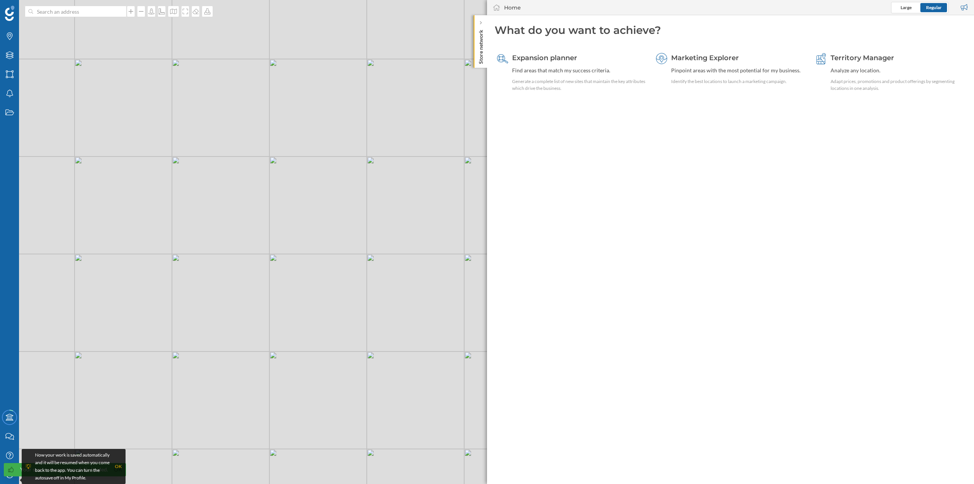
click at [481, 33] on p "Store network" at bounding box center [481, 45] width 8 height 37
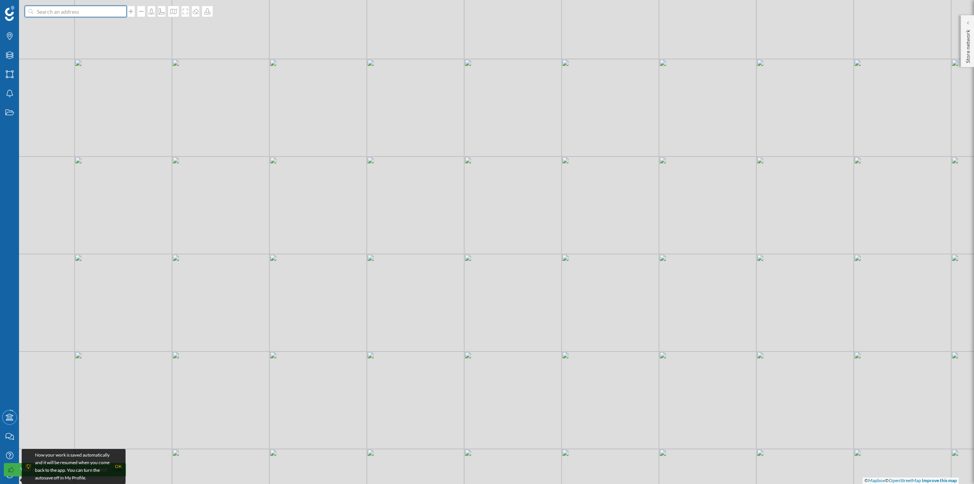
click at [56, 13] on input at bounding box center [75, 11] width 85 height 11
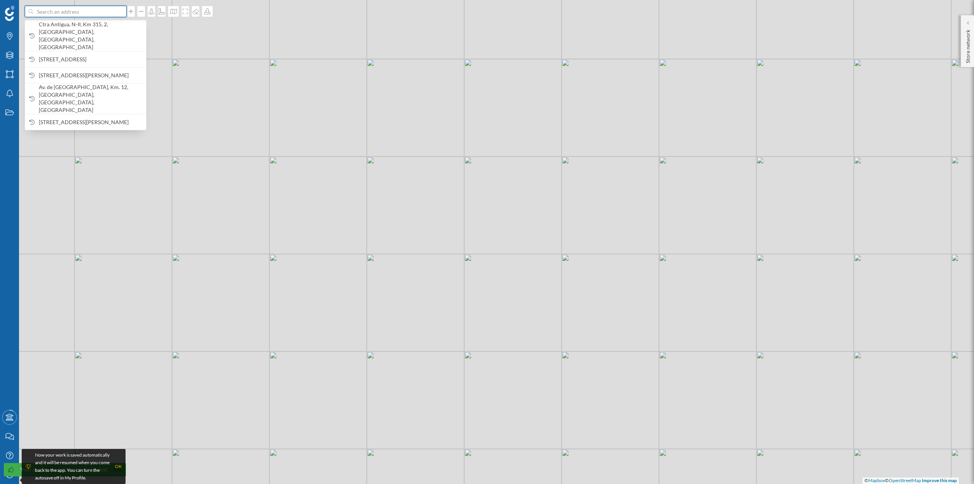
paste input "Pg.Servicios De Levante, [STREET_ADDRESS]"
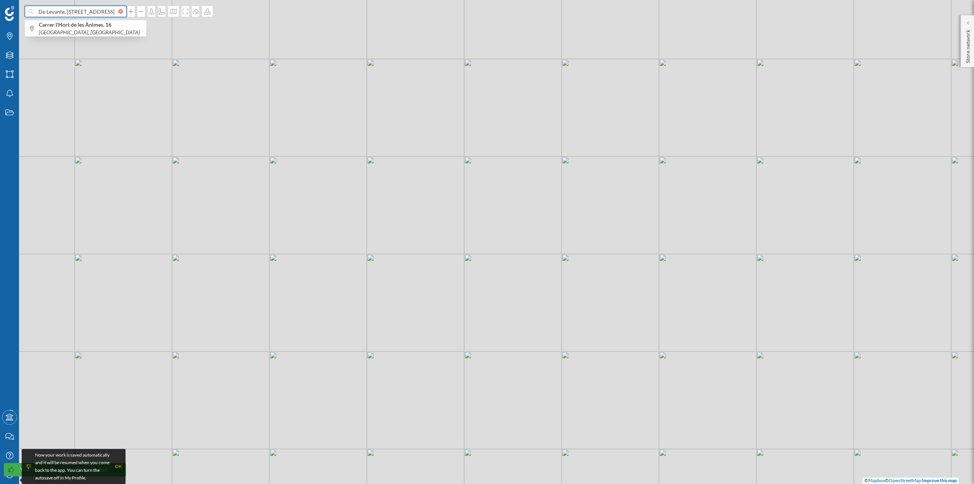
type input "Pg.Servicios De Levante, [STREET_ADDRESS]"
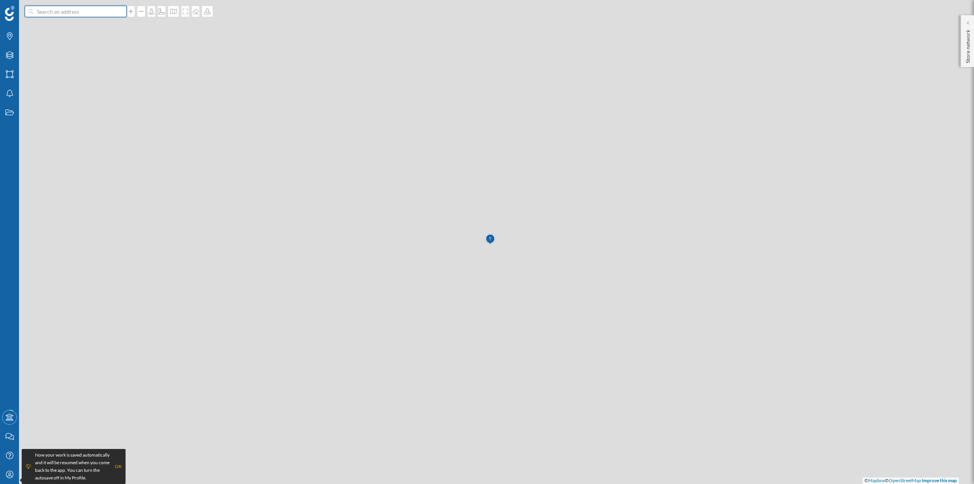
scroll to position [0, 0]
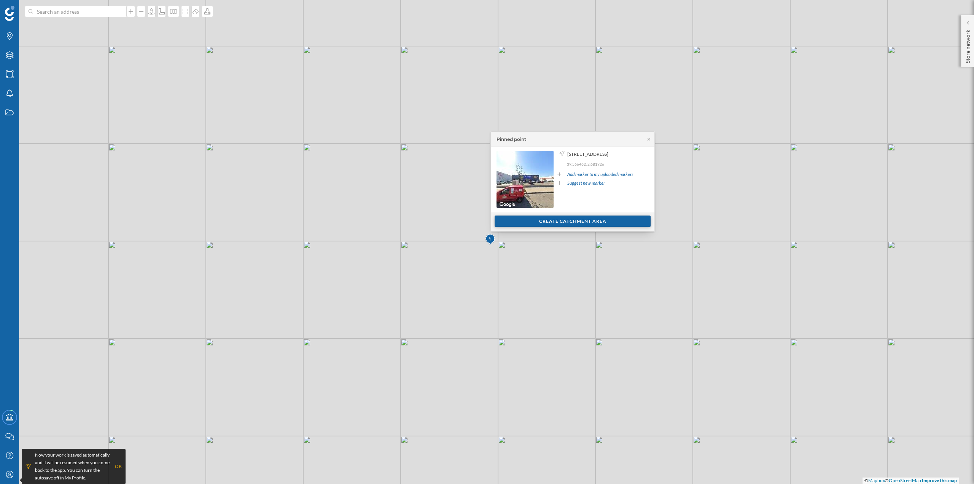
click at [563, 221] on div "Create catchment area" at bounding box center [573, 220] width 156 height 11
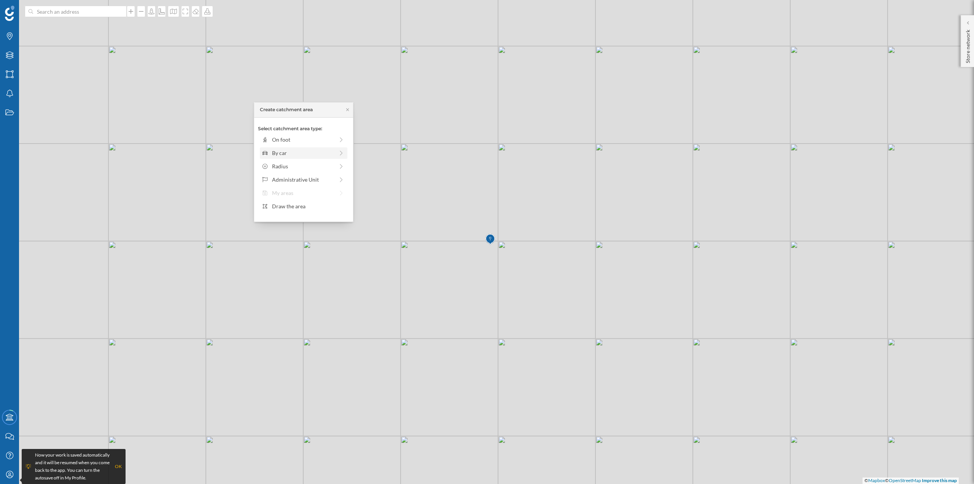
click at [313, 149] on div "By car" at bounding box center [303, 153] width 62 height 8
drag, startPoint x: 271, startPoint y: 150, endPoint x: 278, endPoint y: 150, distance: 6.8
click at [278, 150] on div at bounding box center [278, 150] width 8 height 8
click at [292, 209] on div "Create catchment area" at bounding box center [303, 206] width 91 height 11
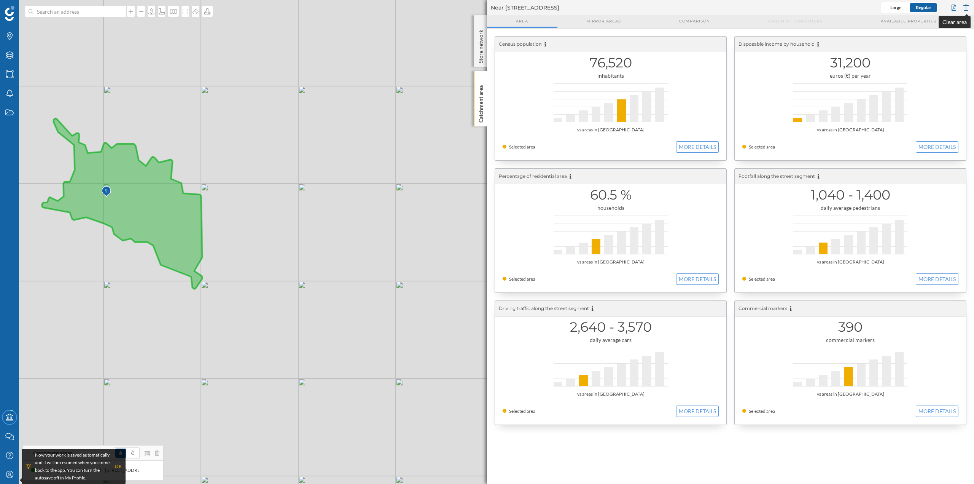
click at [965, 9] on div at bounding box center [966, 7] width 8 height 11
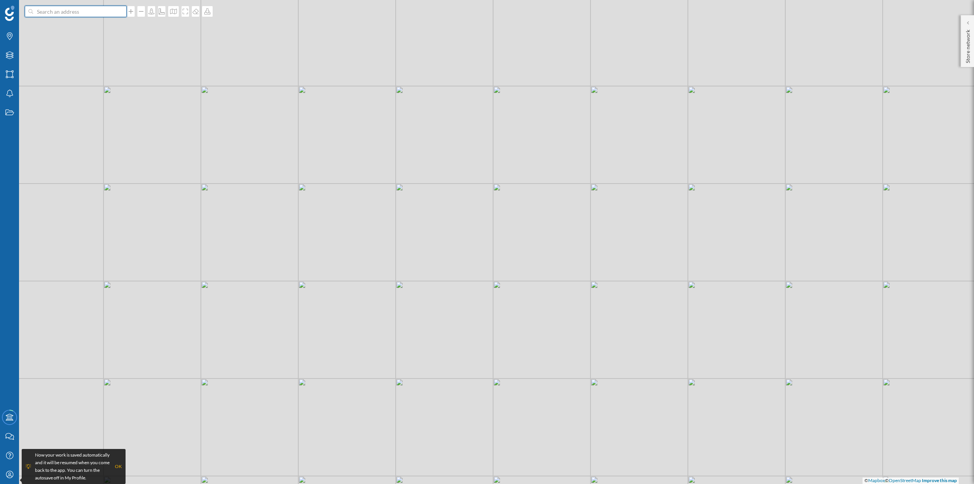
click at [84, 13] on input at bounding box center [75, 11] width 85 height 11
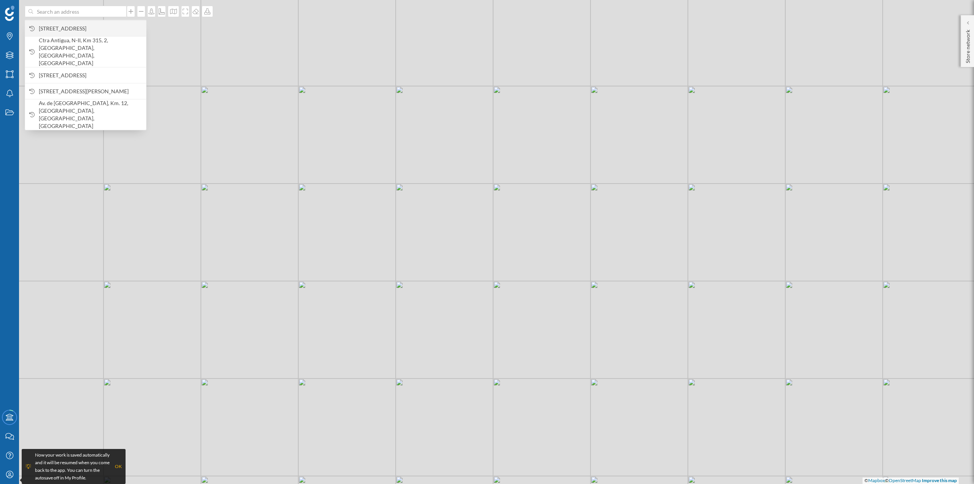
click at [100, 32] on span "Carrer l'Hort de les Ànimes, 16, Llevant, 07007 Palma, Illes Balears, Spain" at bounding box center [90, 29] width 103 height 8
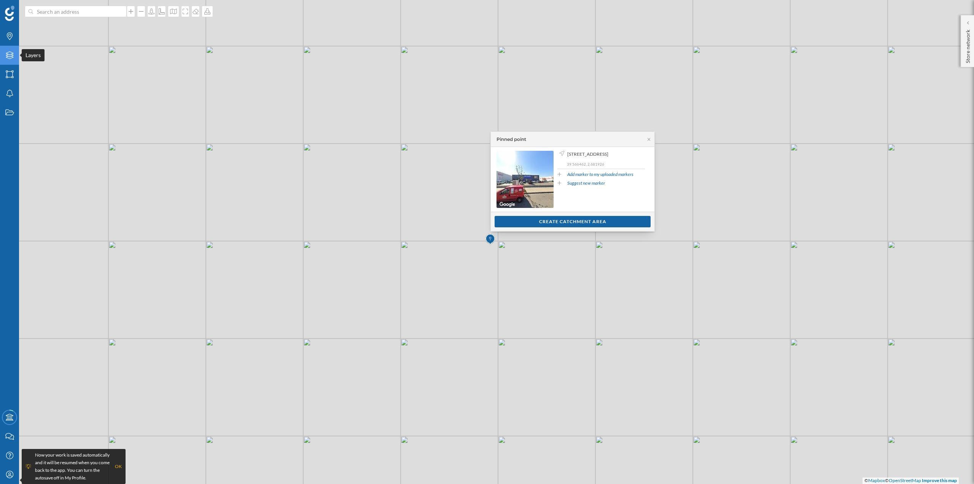
click at [11, 61] on div "Layers" at bounding box center [9, 55] width 19 height 19
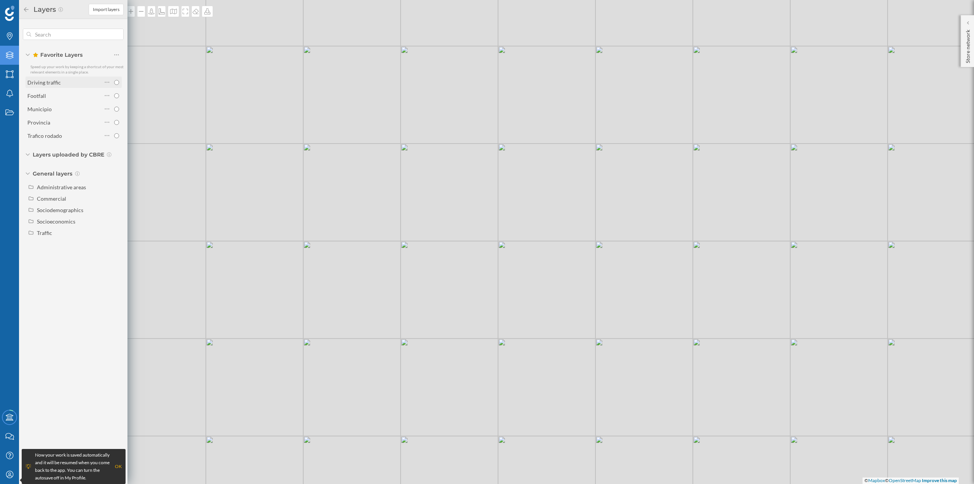
click at [117, 80] on input "radio" at bounding box center [116, 82] width 5 height 5
radio input "true"
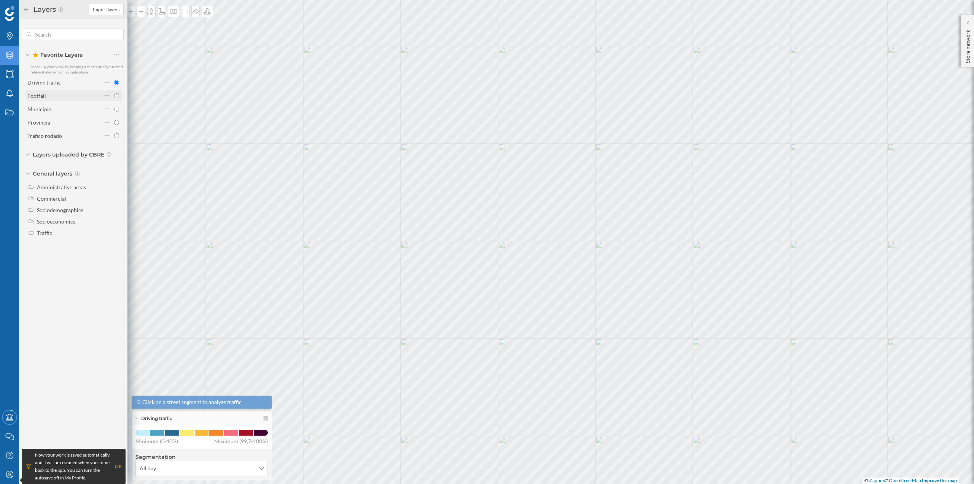
click at [115, 96] on input "radio" at bounding box center [116, 95] width 5 height 5
radio input "true"
click at [108, 94] on icon at bounding box center [107, 96] width 5 height 8
click at [135, 126] on div "Edit layer" at bounding box center [137, 126] width 37 height 8
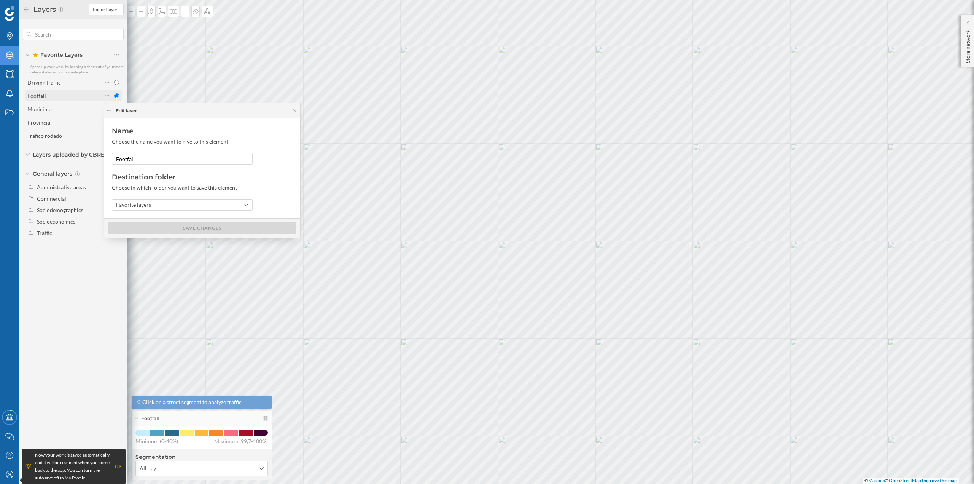
click at [91, 100] on div "Footfall" at bounding box center [64, 95] width 75 height 11
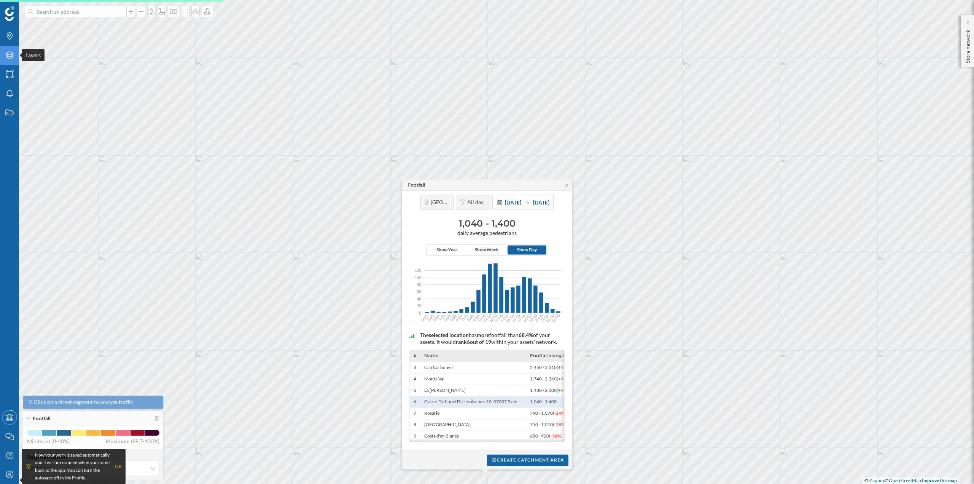
click at [11, 56] on icon "Layers" at bounding box center [10, 55] width 10 height 8
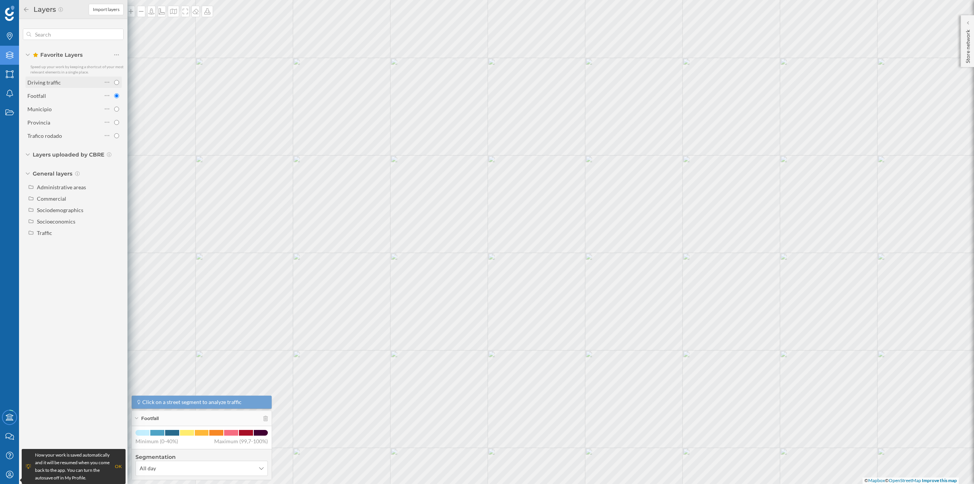
click at [53, 79] on div "Driving traffic" at bounding box center [43, 82] width 33 height 6
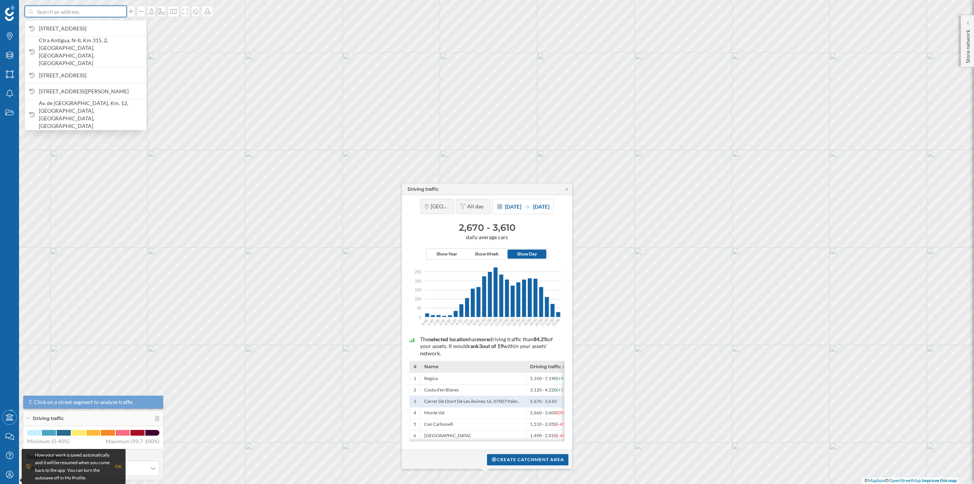
click at [88, 14] on input at bounding box center [75, 11] width 85 height 11
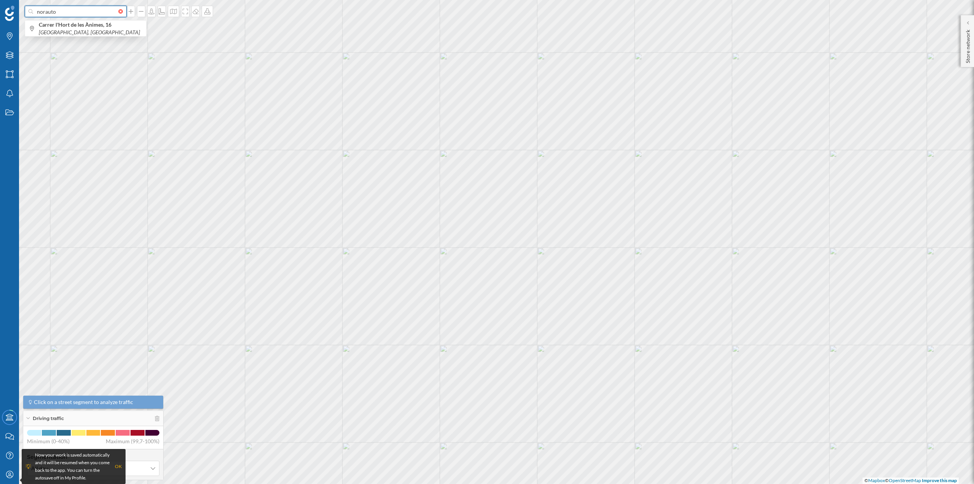
paste input "Pm-20 Salida, Ca's Capiscol-Leocadia Togores, Carretera de Valldemossa, 07010 P…"
type input "norauto Pm-20 Salida, Ca's Capiscol-Leocadia Togores, Carretera de Valldemossa,…"
click at [106, 44] on b "Norauto Palma Ca's Capiscol" at bounding box center [77, 47] width 76 height 6
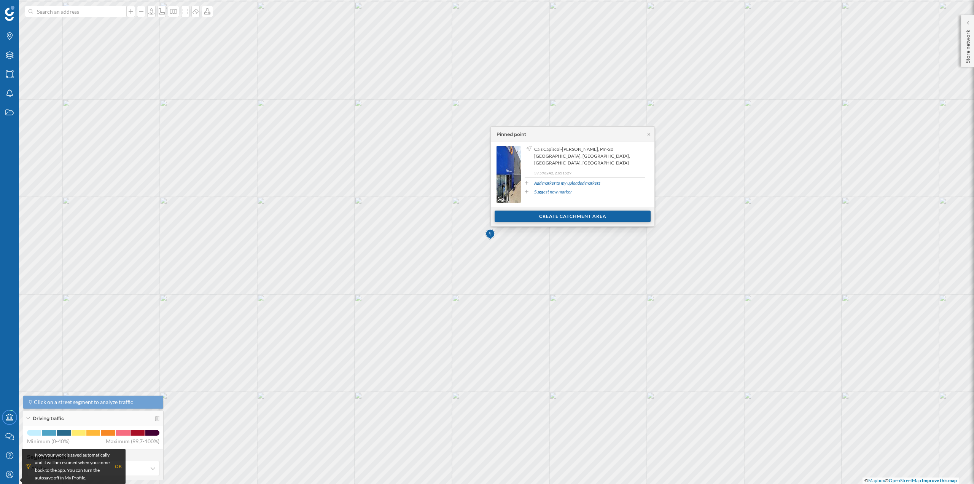
click at [515, 217] on div "Create catchment area" at bounding box center [573, 215] width 156 height 11
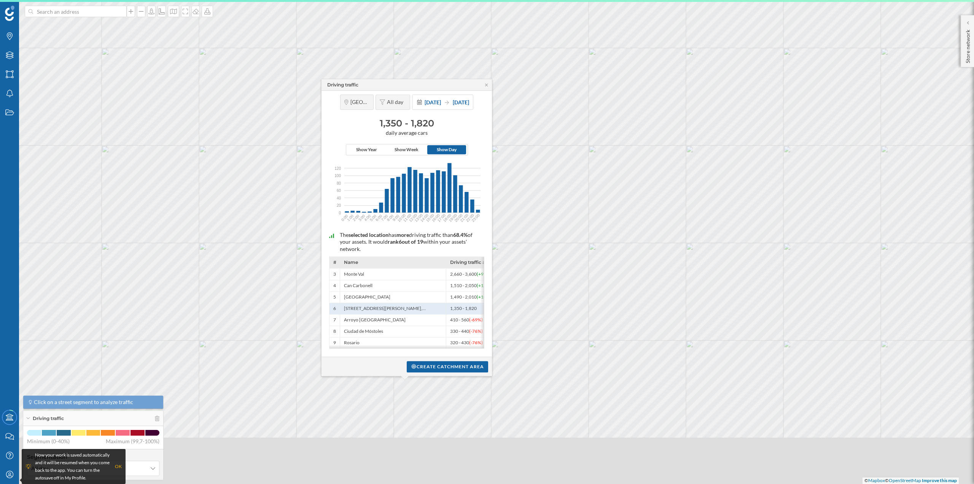
click at [723, 0] on html "Brands Layers Areas Notifications States Academy Contact us Help Center My Prof…" at bounding box center [487, 242] width 974 height 484
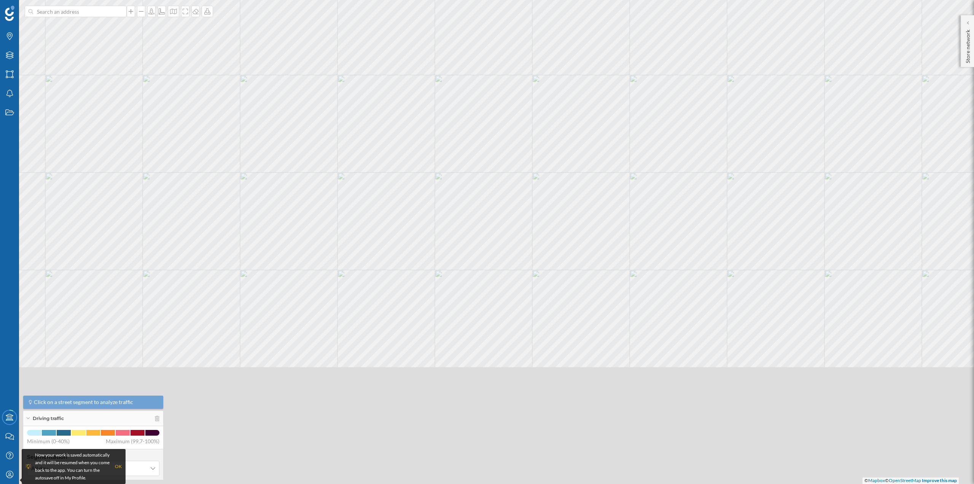
click at [677, 0] on html "Brands Layers Areas Notifications States Academy Contact us Help Center My Prof…" at bounding box center [487, 242] width 974 height 484
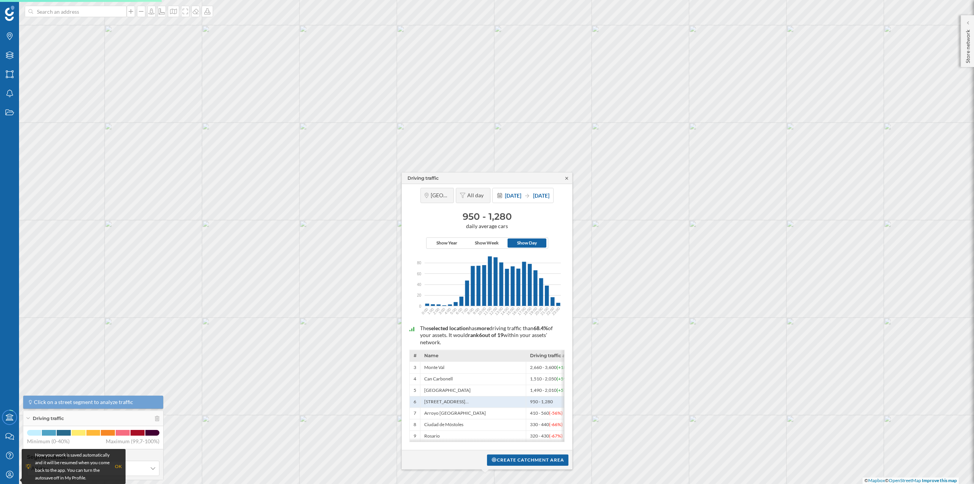
click at [567, 177] on icon at bounding box center [566, 178] width 3 height 3
click at [8, 57] on icon "Layers" at bounding box center [10, 55] width 10 height 8
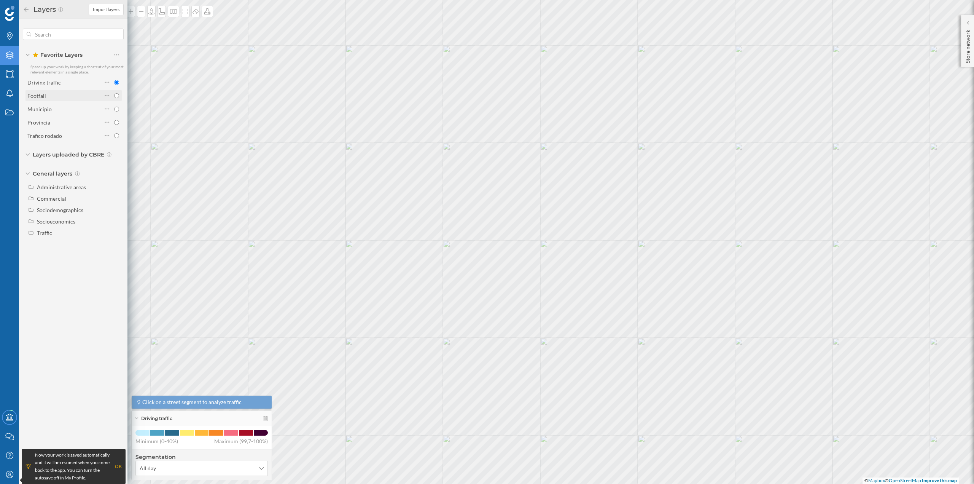
click at [73, 99] on div "Footfall" at bounding box center [64, 96] width 75 height 8
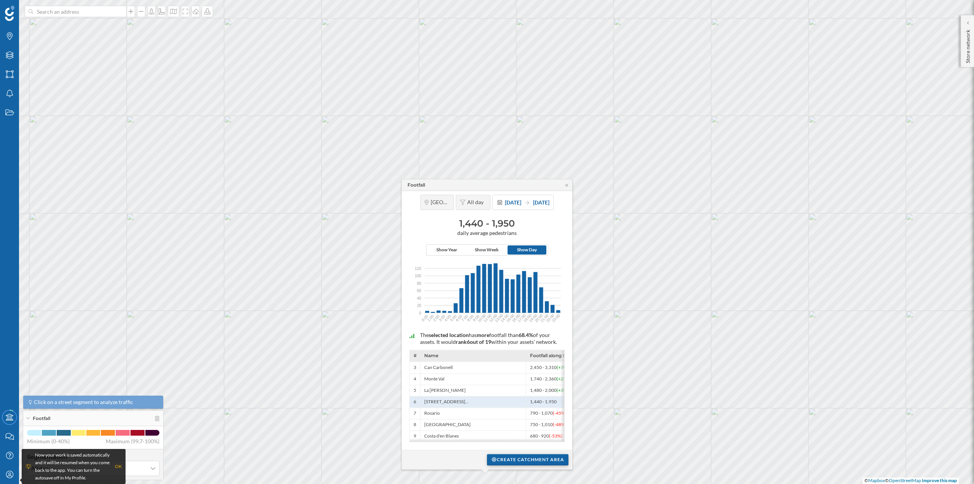
click at [513, 455] on div "Create catchment area" at bounding box center [527, 459] width 81 height 11
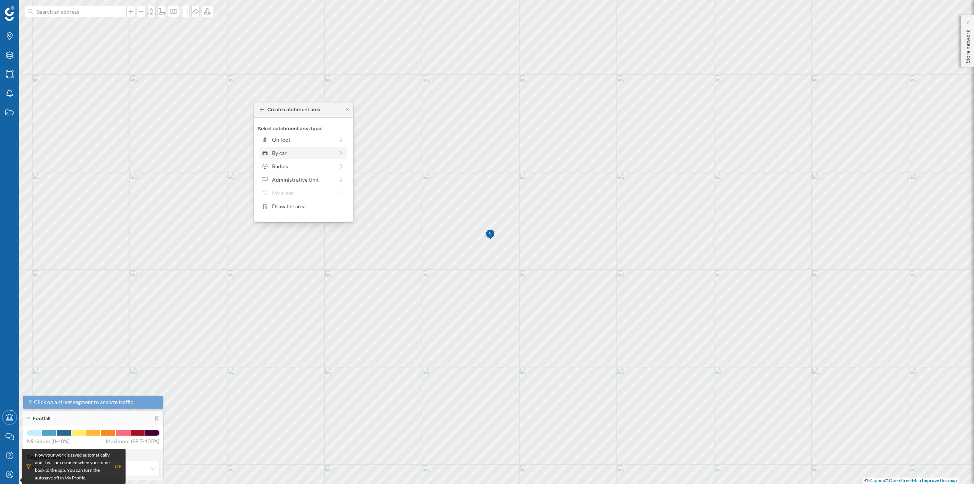
click at [287, 152] on div "By car" at bounding box center [303, 153] width 62 height 8
drag, startPoint x: 269, startPoint y: 149, endPoint x: 278, endPoint y: 149, distance: 9.1
click at [278, 149] on div at bounding box center [278, 150] width 8 height 8
click at [295, 207] on div "Create catchment area" at bounding box center [303, 206] width 91 height 11
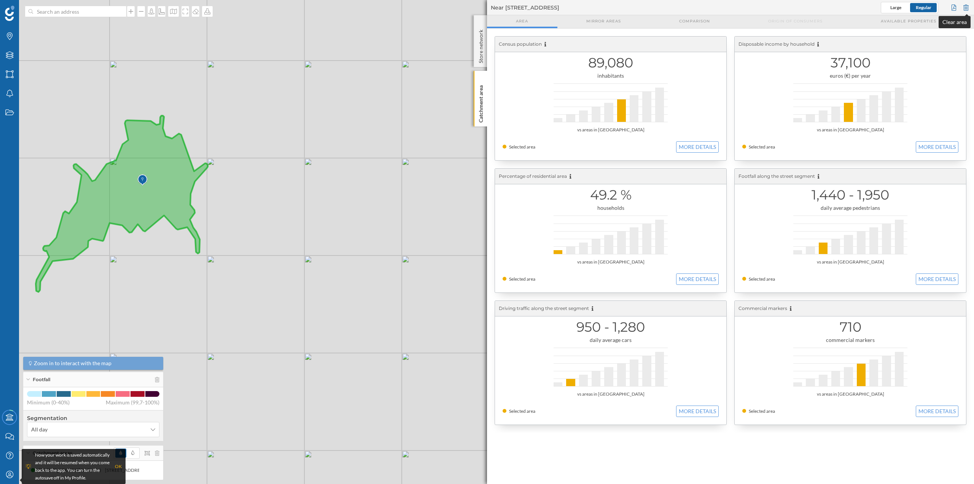
click at [966, 5] on div at bounding box center [966, 7] width 8 height 11
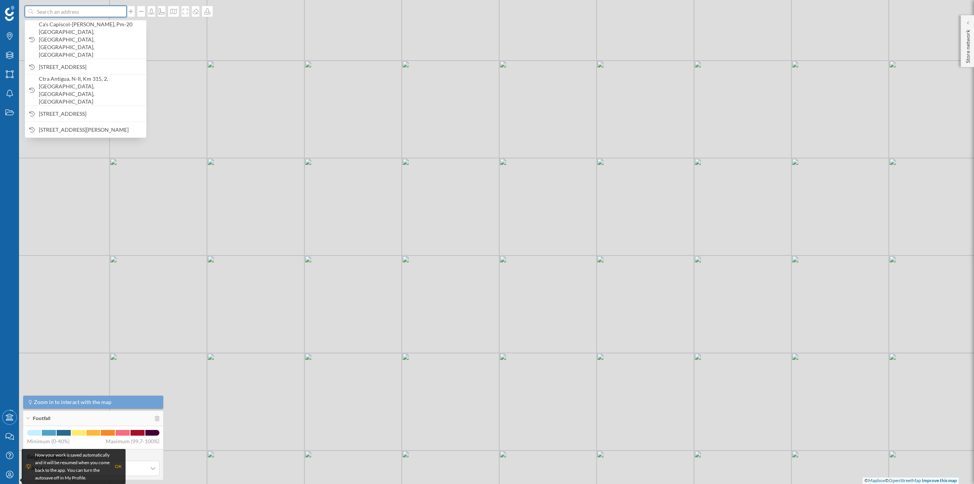
click at [69, 15] on input at bounding box center [75, 11] width 85 height 11
paste input "Carrer d'Antoni Planas Juan, 1, 07141 Marratxinet, Illes Balears"
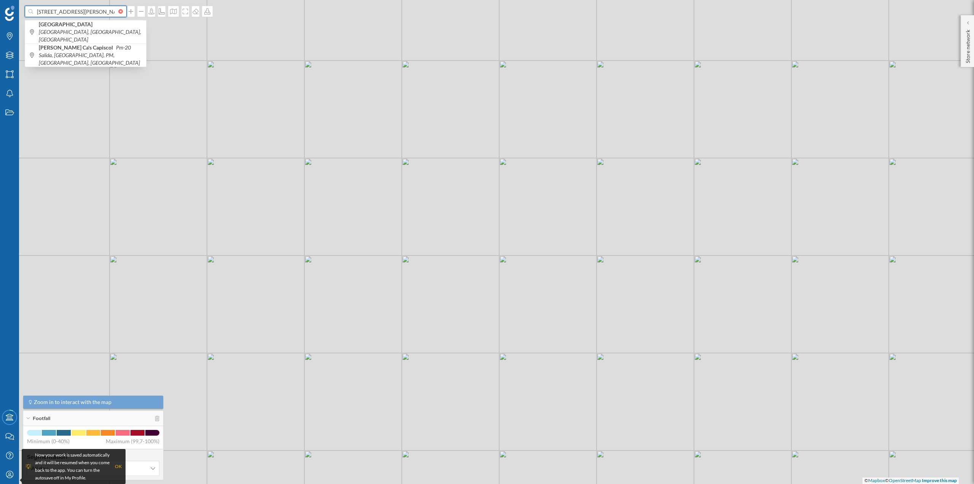
scroll to position [0, 70]
type input "Carrer d'Antoni Planas Juan, 1, 07141 Marratxinet, Illes Balears"
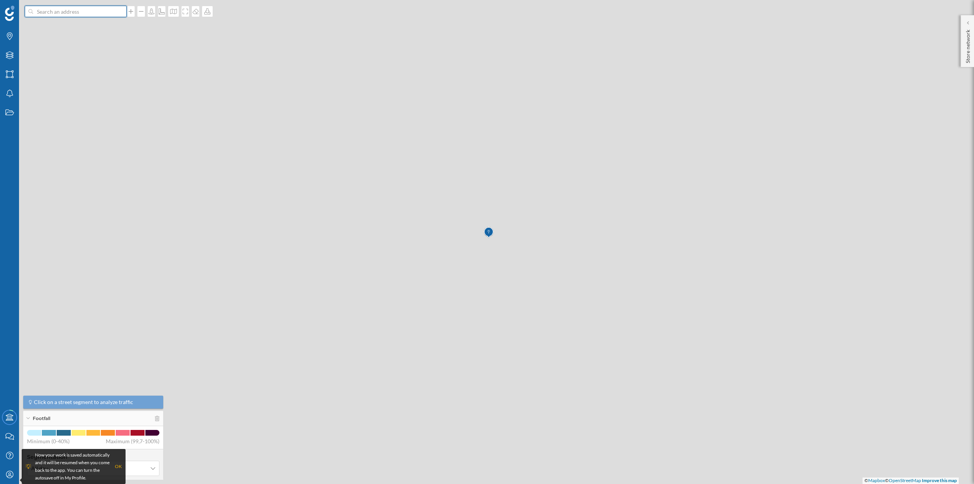
scroll to position [0, 0]
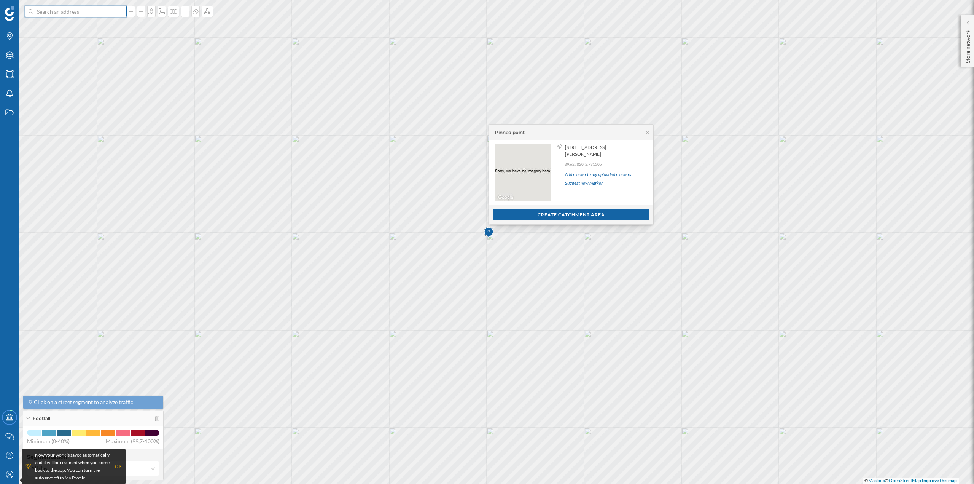
click at [69, 15] on input at bounding box center [75, 11] width 85 height 11
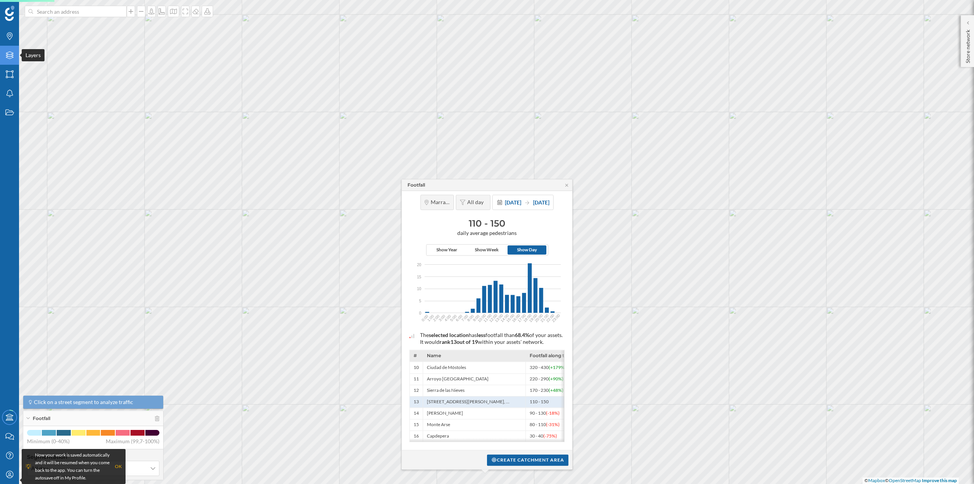
click at [4, 56] on div "Layers" at bounding box center [9, 55] width 19 height 19
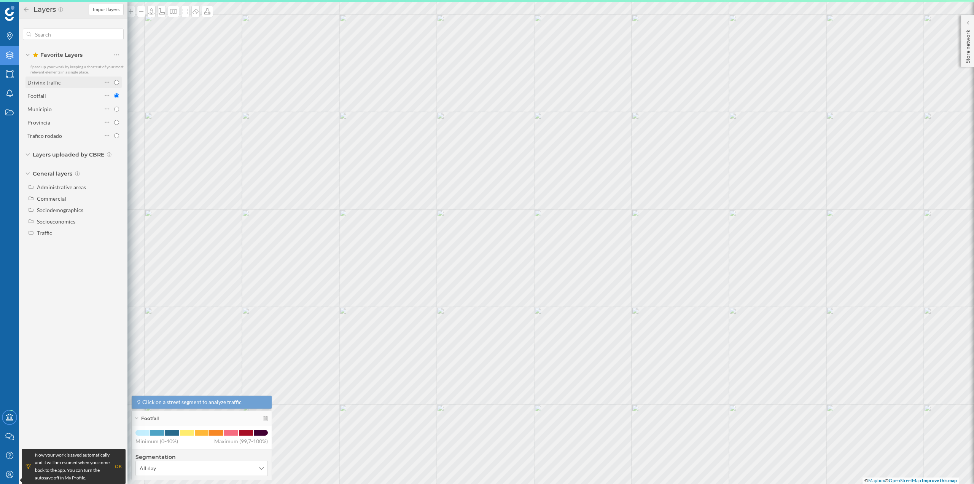
click at [41, 83] on div "Driving traffic" at bounding box center [43, 82] width 33 height 6
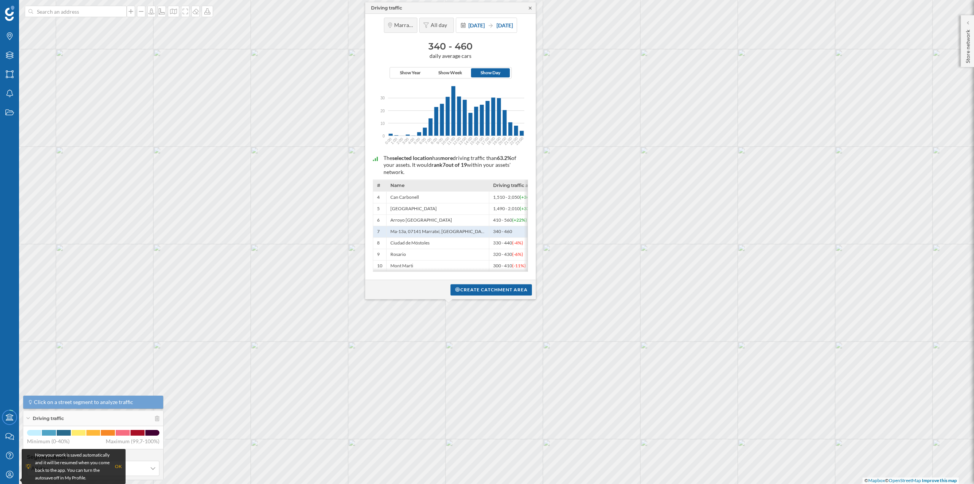
click at [530, 6] on icon at bounding box center [530, 8] width 6 height 5
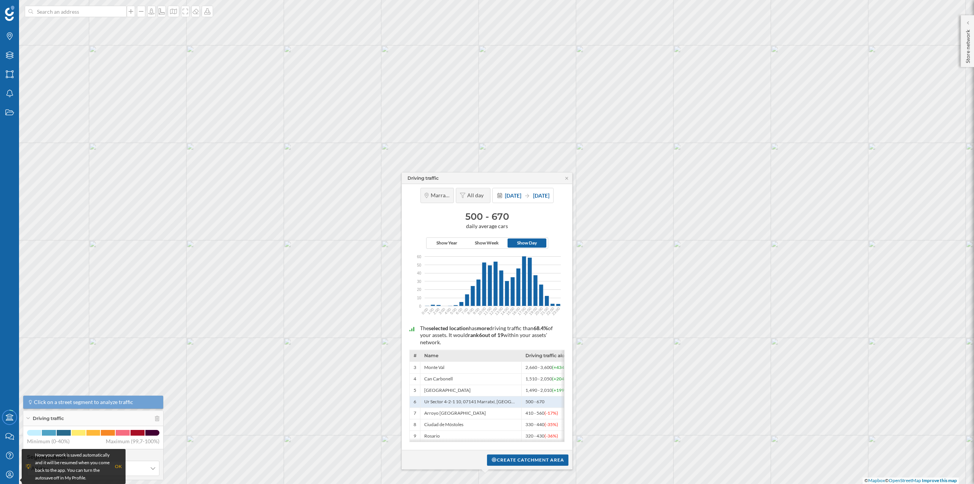
click at [566, 179] on div "Driving traffic" at bounding box center [487, 177] width 170 height 11
click at [566, 176] on icon at bounding box center [567, 178] width 6 height 5
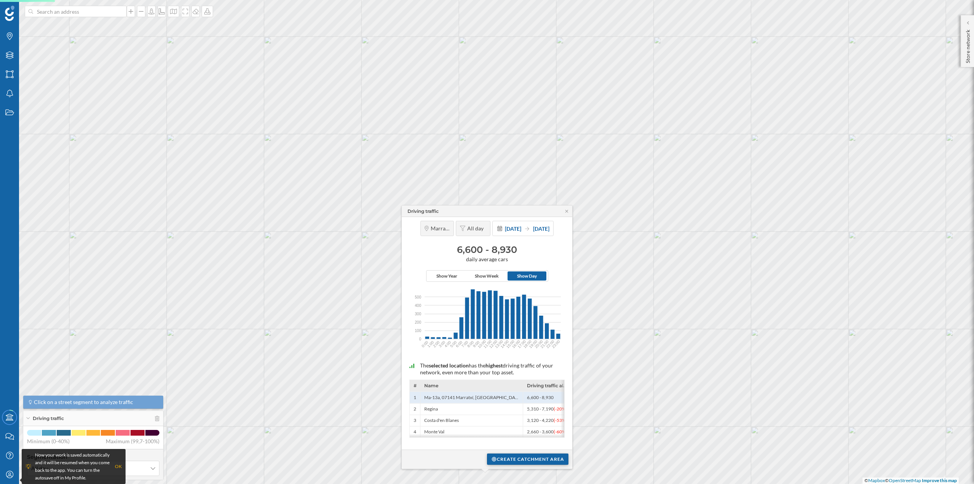
click at [507, 458] on div "Create catchment area" at bounding box center [527, 458] width 81 height 11
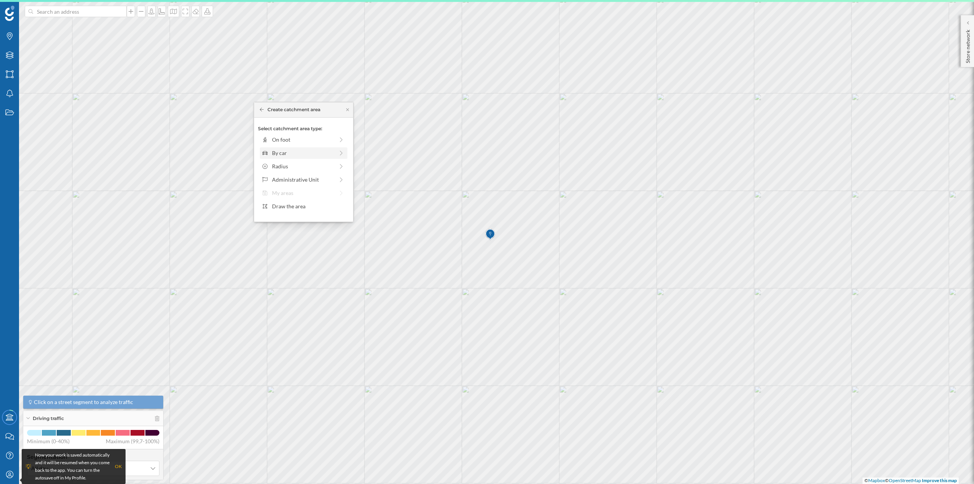
click at [295, 152] on div "By car" at bounding box center [303, 153] width 62 height 8
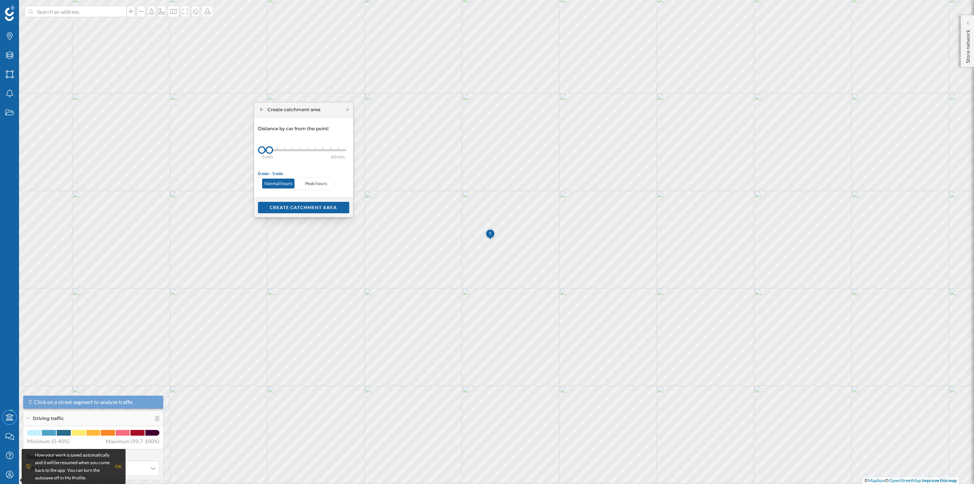
click at [279, 148] on div "0 min. 3 min. 5 min. 7 min. 10 min. 12 min. 15 min. 20 min. 30 min. 45 min. 50 …" at bounding box center [304, 150] width 84 height 10
click at [293, 209] on div "Create catchment area" at bounding box center [303, 206] width 91 height 11
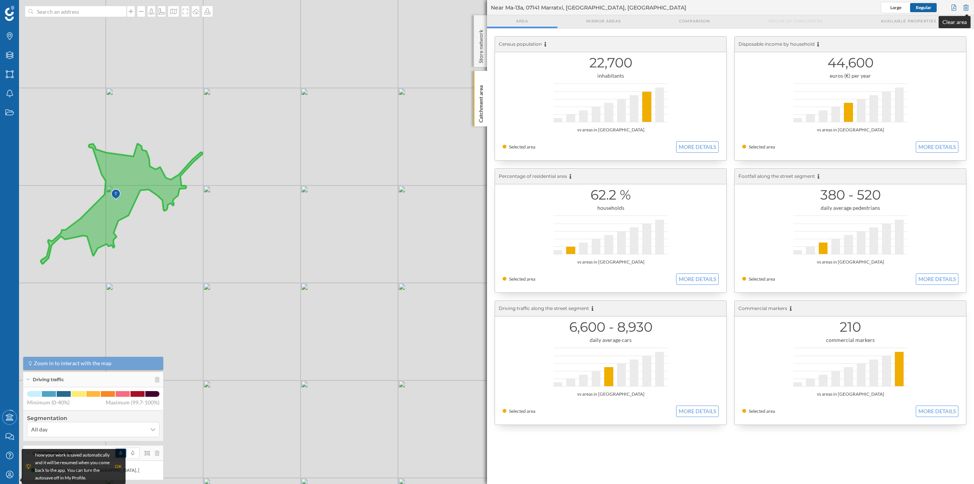
click at [968, 8] on div at bounding box center [966, 7] width 8 height 11
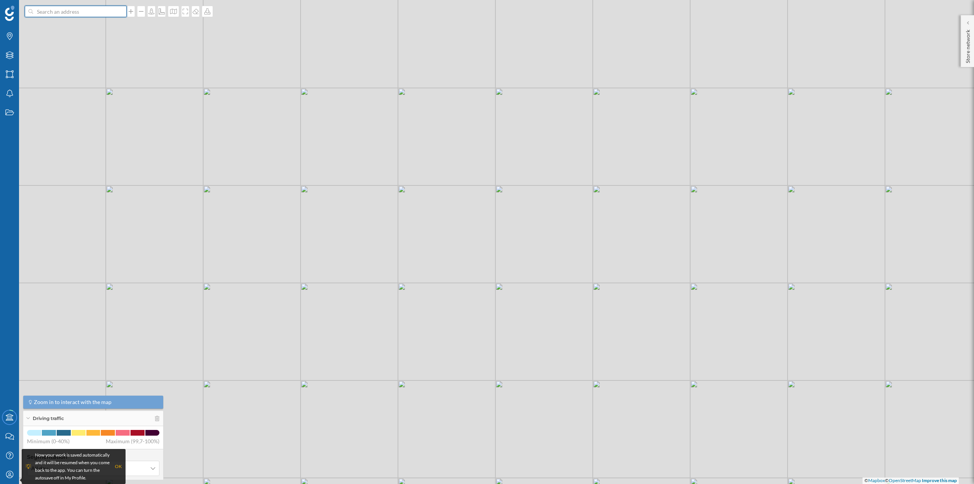
click at [81, 10] on input at bounding box center [75, 11] width 85 height 11
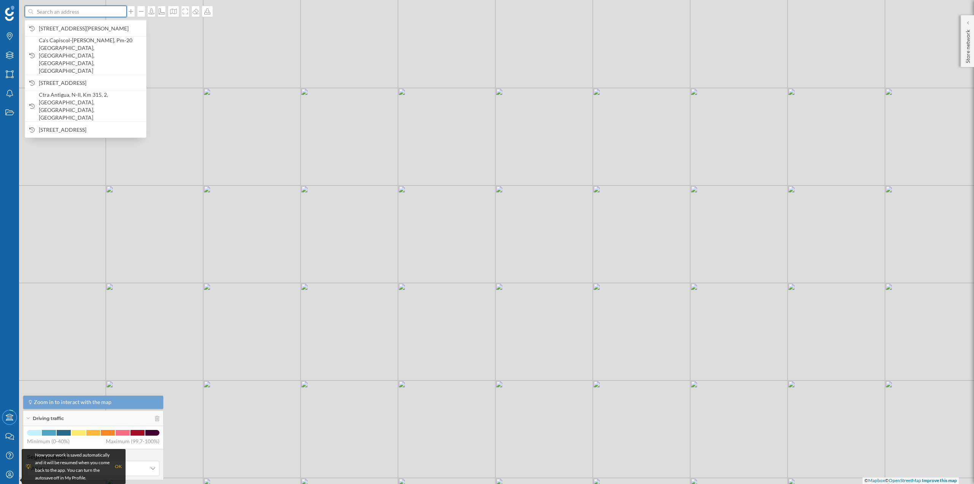
paste input "C/ del General Riera, 23, Nord, 07010 Palma, Illes Balears"
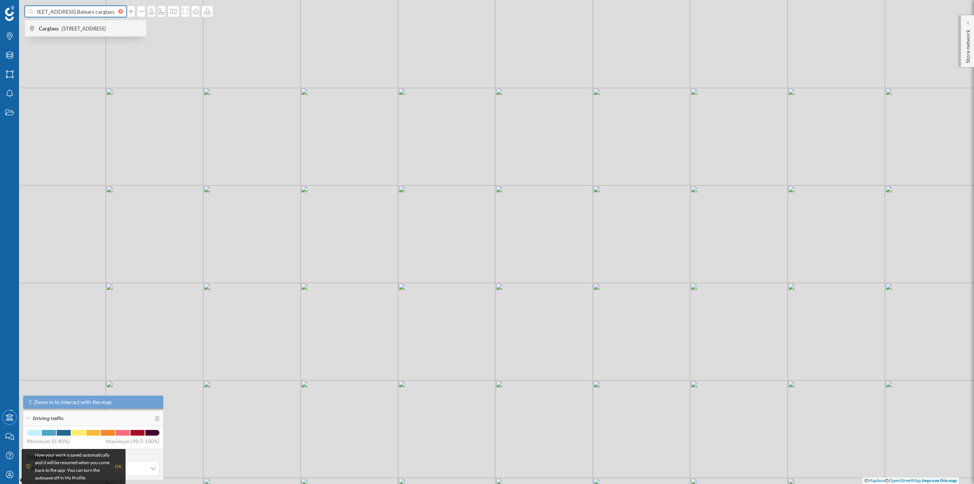
scroll to position [0, 76]
type input "C/ del General Riera, 23, Nord, 07010 Palma, Illes Balears carglass"
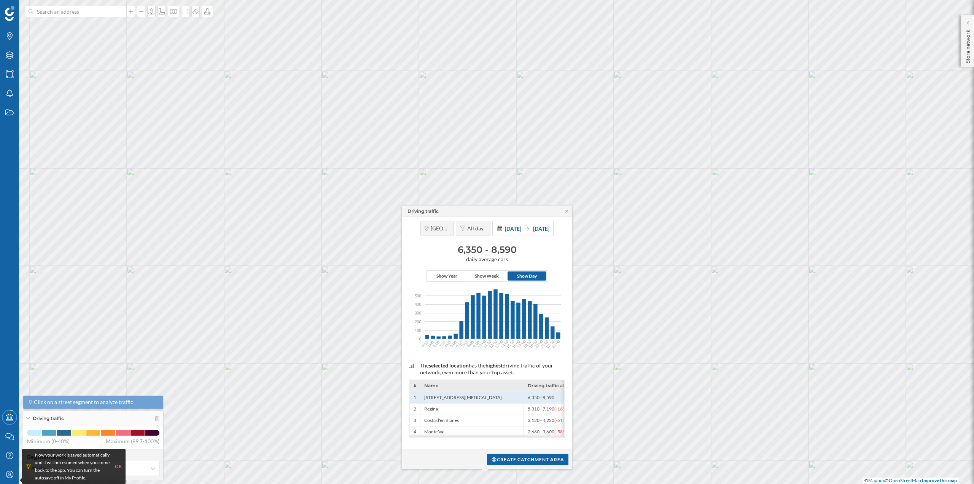
click at [564, 214] on div "Driving traffic" at bounding box center [487, 210] width 170 height 11
click at [566, 211] on icon at bounding box center [567, 211] width 6 height 5
click at [568, 213] on icon at bounding box center [567, 211] width 6 height 5
click at [566, 211] on icon at bounding box center [566, 211] width 3 height 3
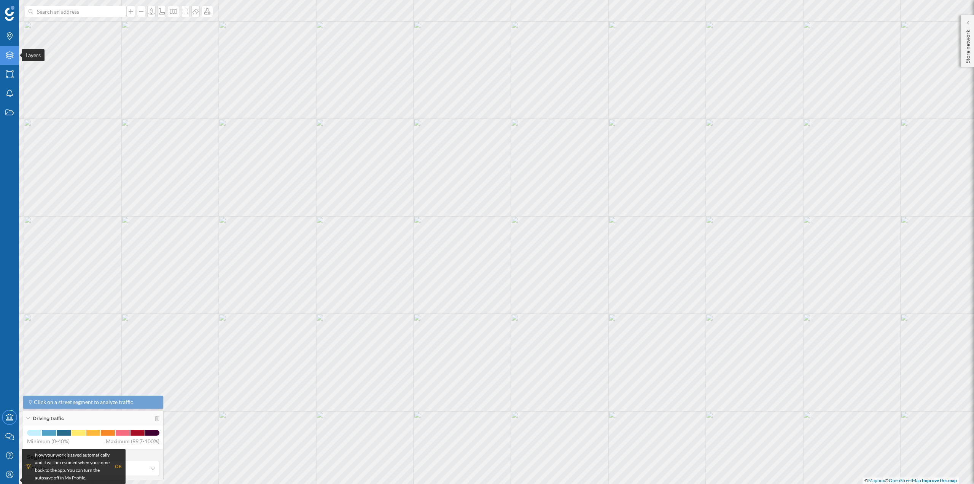
click at [9, 56] on icon "Layers" at bounding box center [10, 55] width 10 height 8
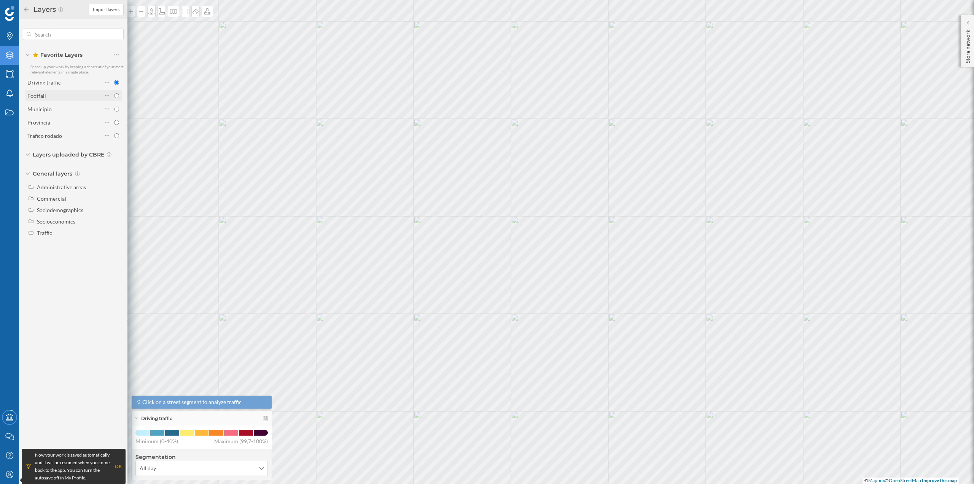
click at [67, 97] on div "Footfall" at bounding box center [64, 96] width 75 height 8
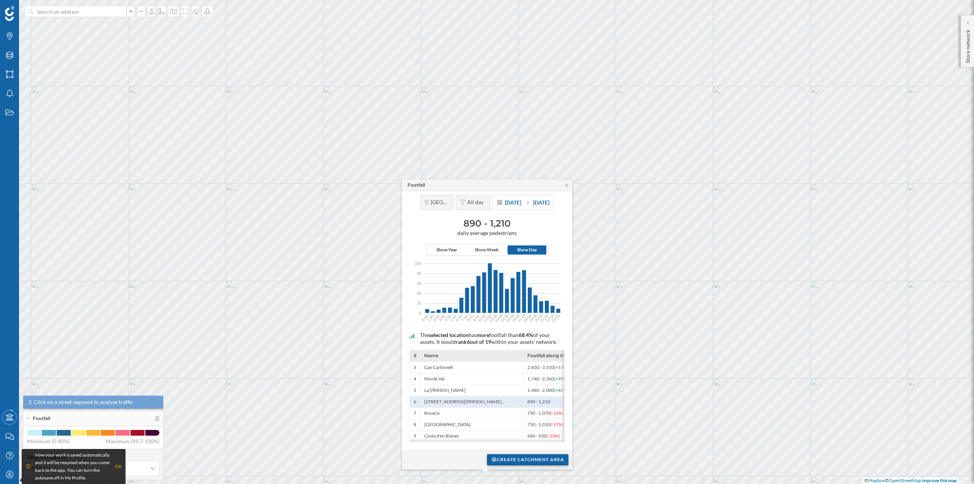
click at [505, 461] on div "Create catchment area" at bounding box center [527, 459] width 81 height 11
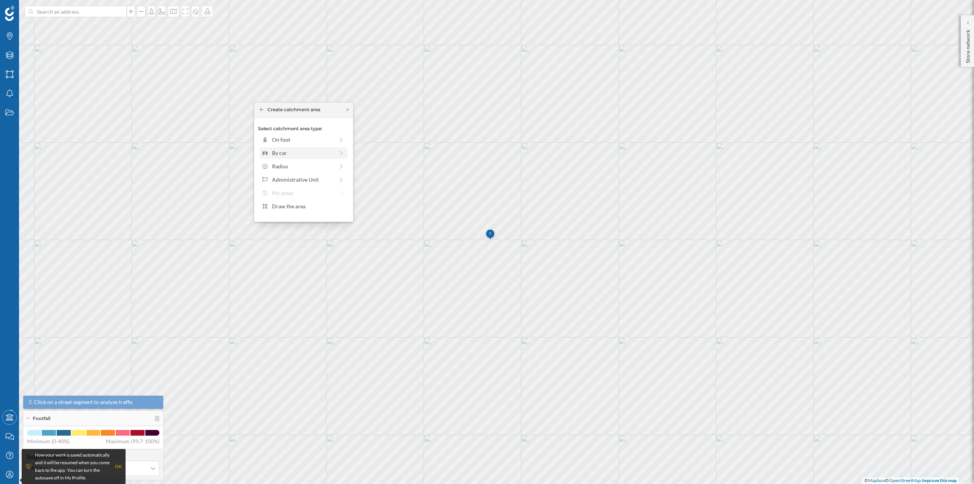
click at [280, 157] on div "By car" at bounding box center [304, 152] width 88 height 11
click at [278, 150] on div "0 min. 3 min. 5 min. 7 min. 10 min. 12 min. 15 min. 20 min. 30 min. 45 min. 50 …" at bounding box center [304, 150] width 84 height 2
click at [305, 206] on div "Create catchment area" at bounding box center [303, 206] width 91 height 11
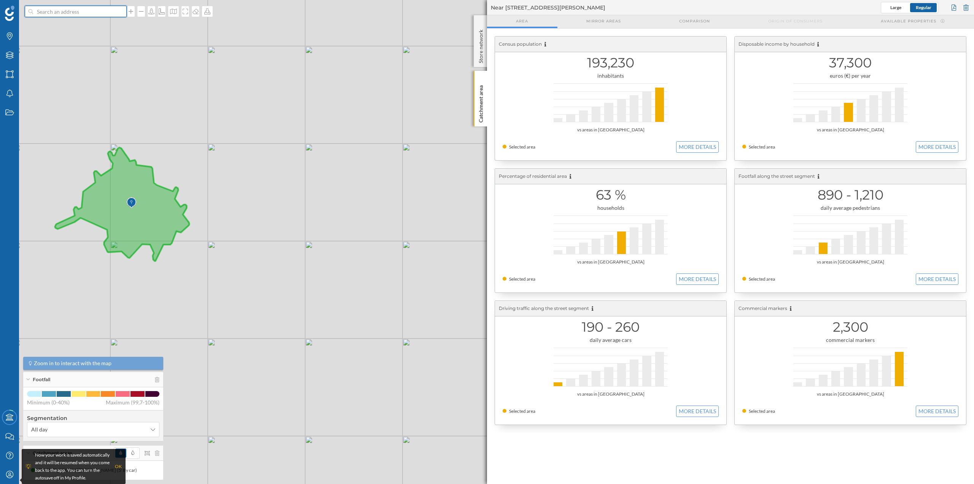
click at [70, 13] on input at bounding box center [75, 11] width 85 height 11
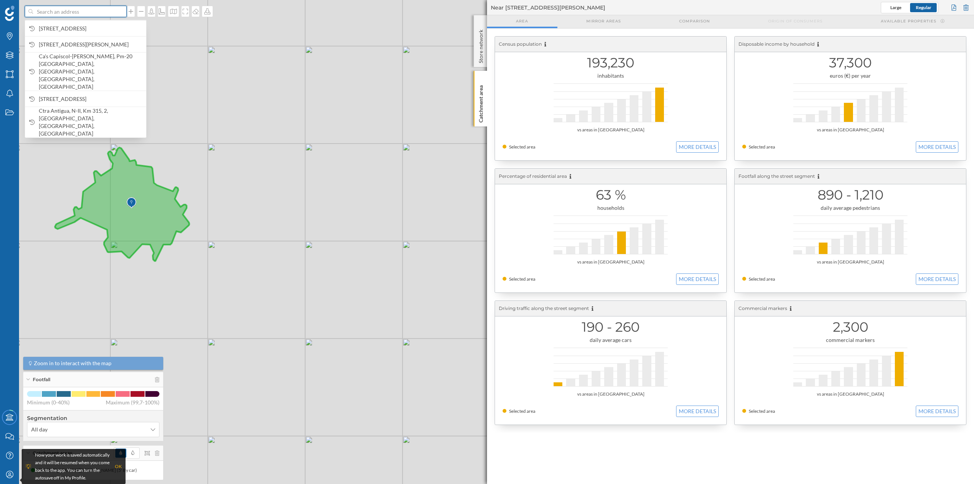
paste input "Carrer del Gremi de Sucrers i Candelers, 44, Nord, 07009 Son Castelló, Illes Ba…"
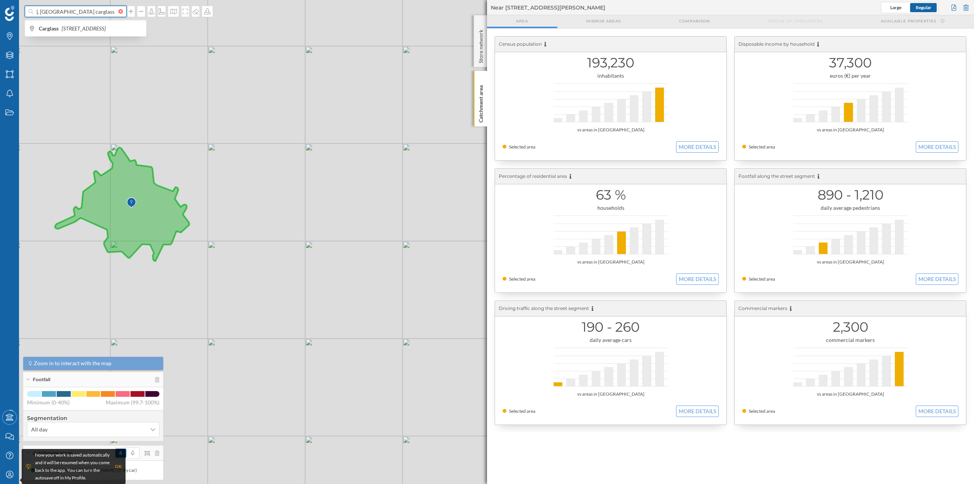
scroll to position [0, 136]
type input "Carrer del Gremi de Sucrers i Candelers, 44, Nord, 07009 Son Castelló, Illes Ba…"
click at [74, 25] on icon "[STREET_ADDRESS]" at bounding box center [84, 28] width 44 height 6
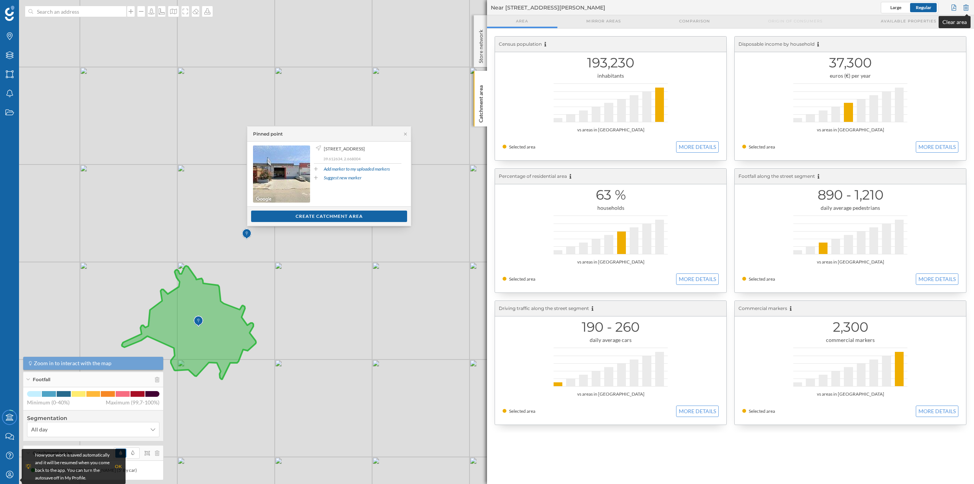
click at [968, 9] on div at bounding box center [966, 7] width 8 height 11
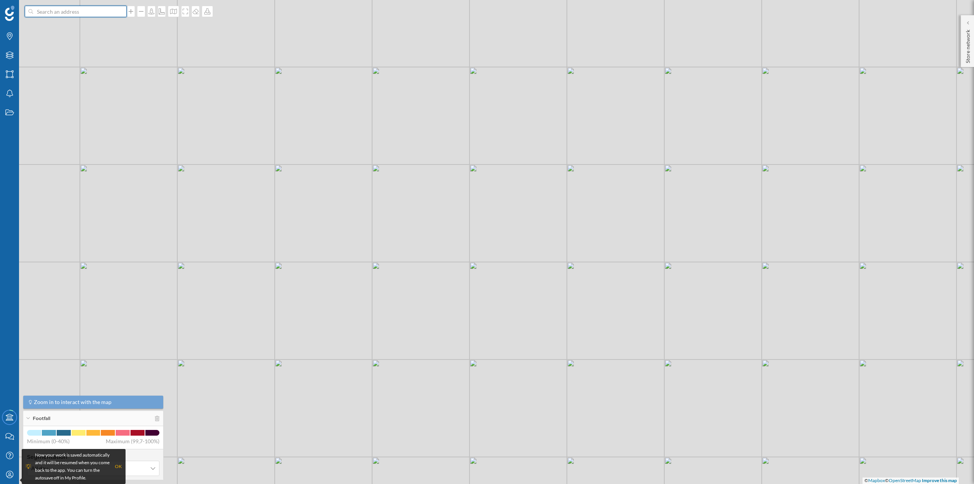
click at [105, 13] on input at bounding box center [75, 11] width 85 height 11
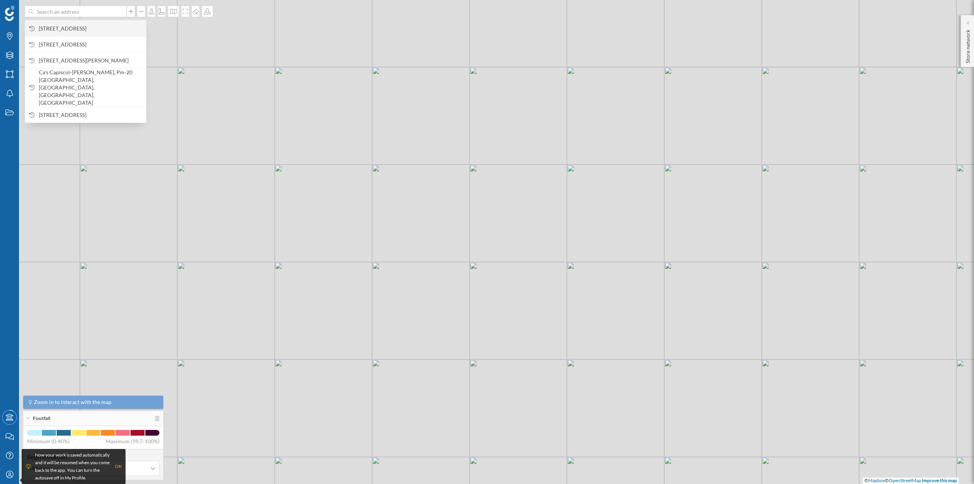
click at [88, 31] on span "[STREET_ADDRESS]" at bounding box center [90, 29] width 103 height 8
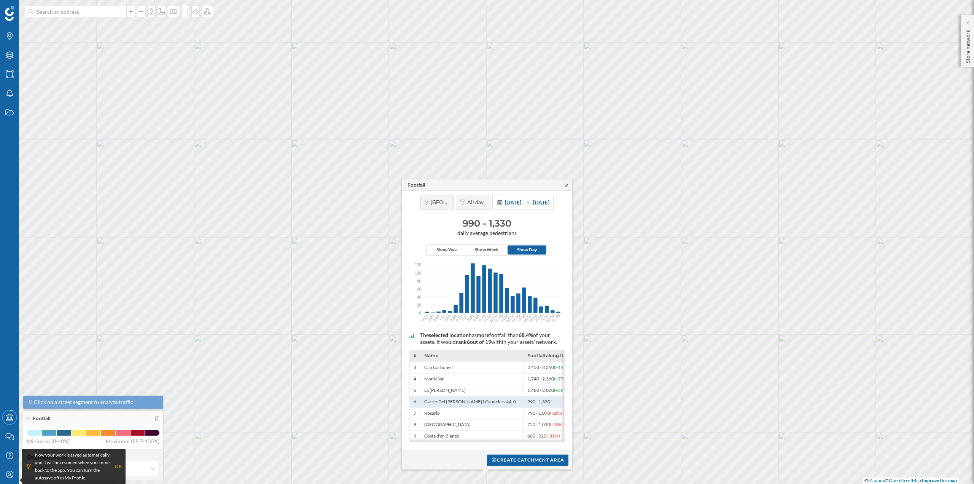
click at [566, 183] on icon at bounding box center [566, 184] width 3 height 3
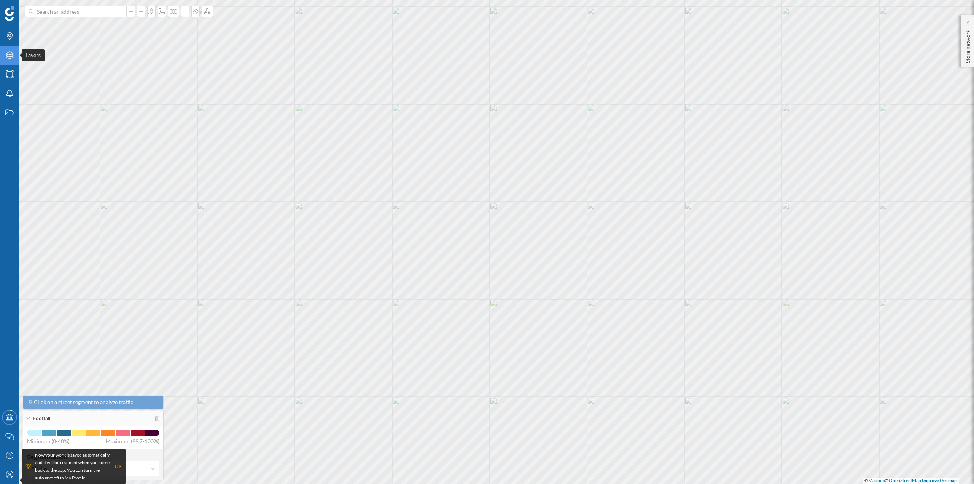
click at [18, 54] on div "Layers" at bounding box center [9, 55] width 19 height 19
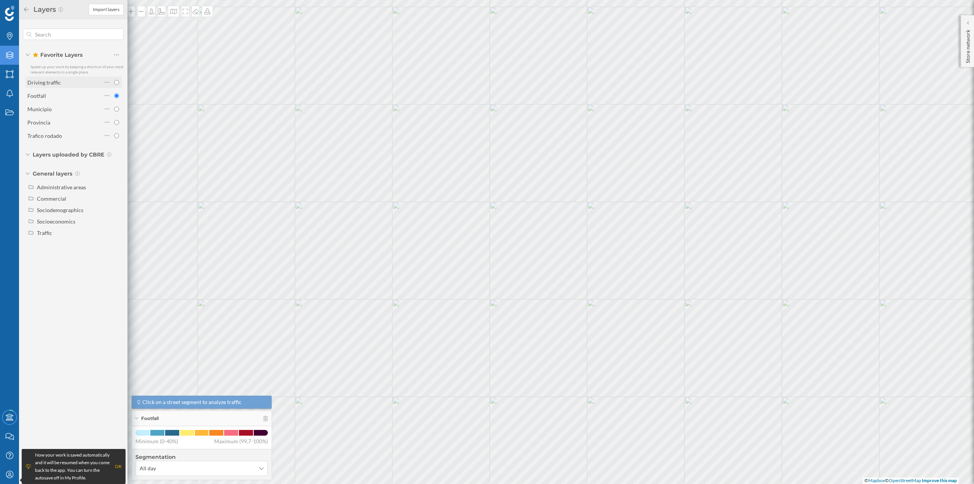
click at [83, 84] on div "Driving traffic" at bounding box center [64, 82] width 75 height 8
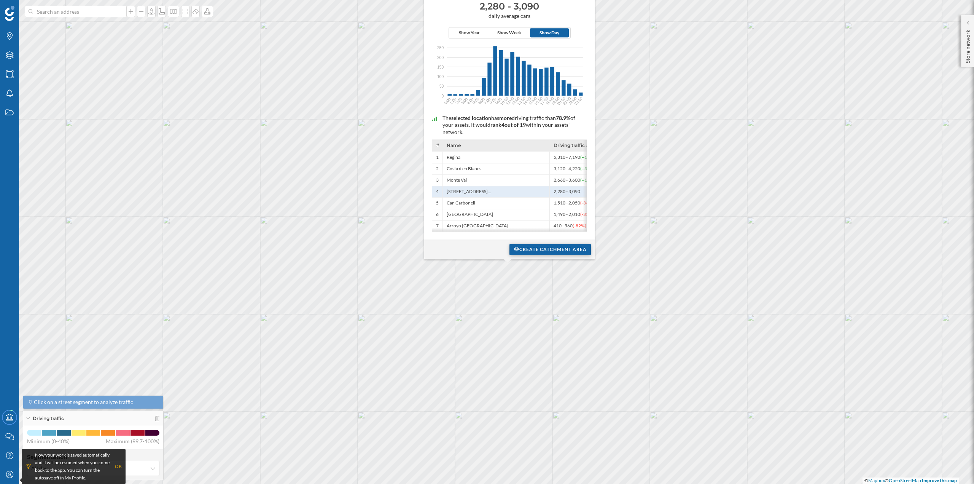
click at [529, 251] on div "Create catchment area" at bounding box center [549, 249] width 81 height 11
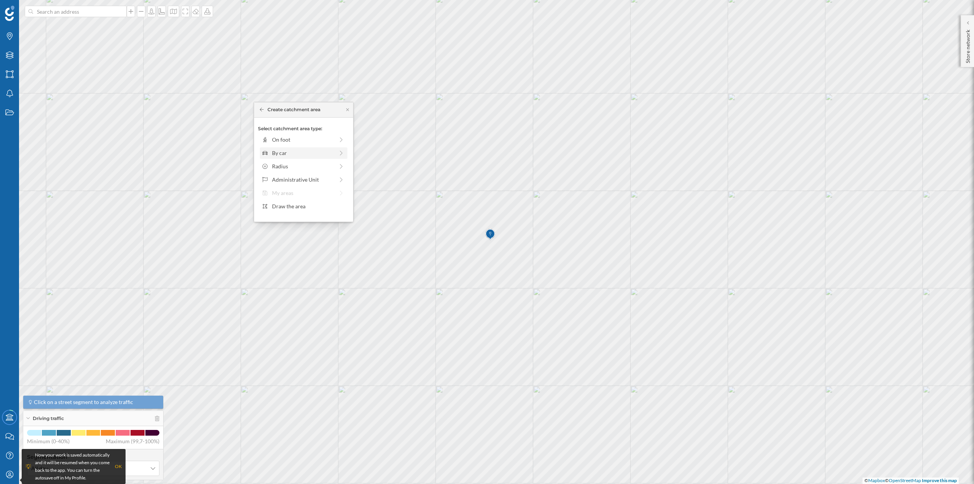
click at [292, 154] on div "By car" at bounding box center [303, 153] width 62 height 8
click at [277, 151] on div "0 min. 3 min. 5 min. 7 min. 10 min. 12 min. 15 min. 20 min. 30 min. 45 min. 50 …" at bounding box center [304, 150] width 84 height 10
click at [295, 204] on div "Create catchment area" at bounding box center [303, 206] width 91 height 11
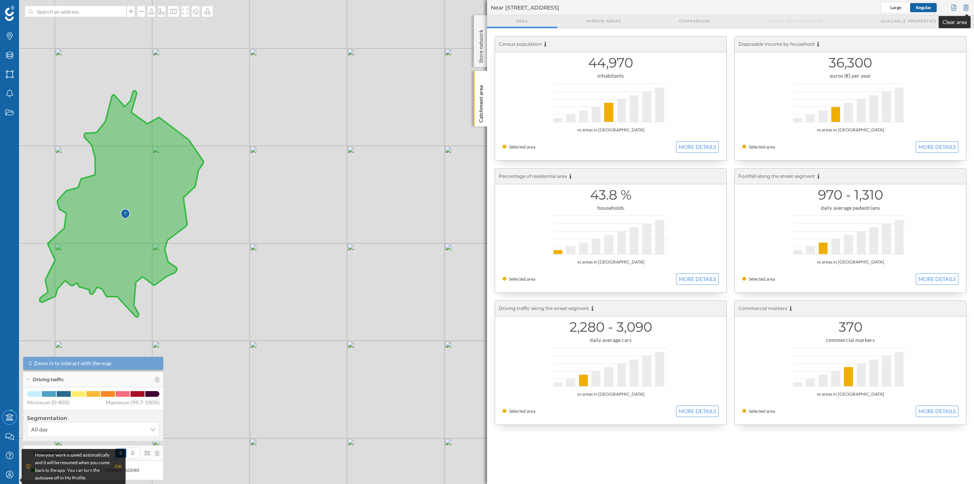
click at [966, 6] on div at bounding box center [966, 7] width 8 height 11
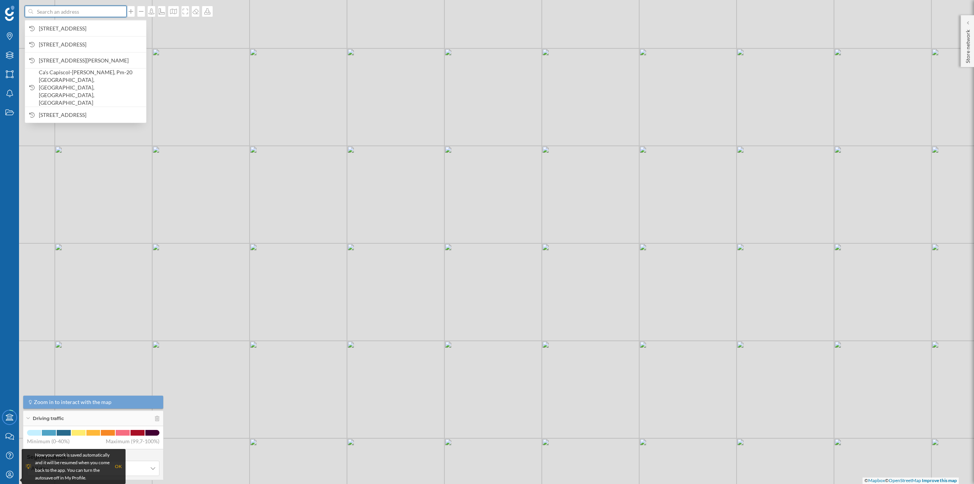
click at [108, 14] on input at bounding box center [75, 11] width 85 height 11
paste input "Mallorca Fashion Outlet, Ma-13, Km 7,1, 07141 Inca, Illes Balears"
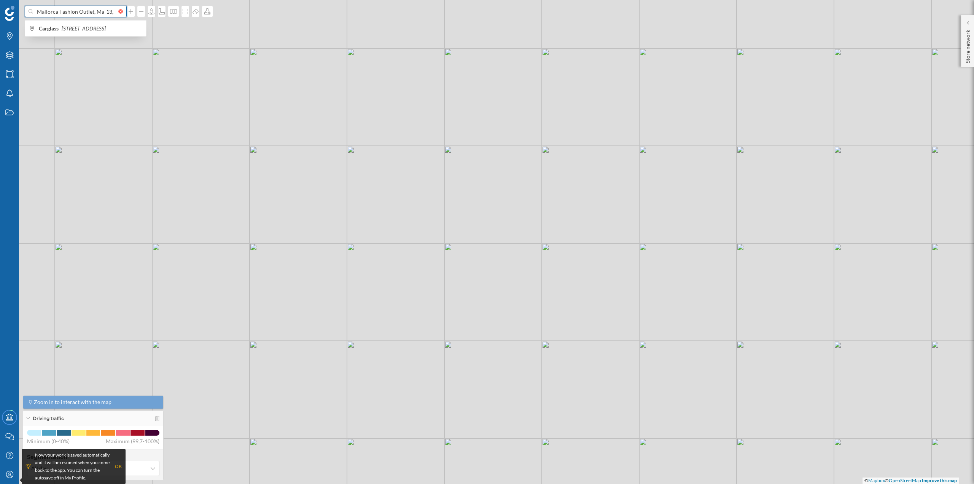
scroll to position [0, 75]
type input "Mallorca Fashion Outlet, Ma-13, Km 7,1, 07141 Inca, Illes Balears"
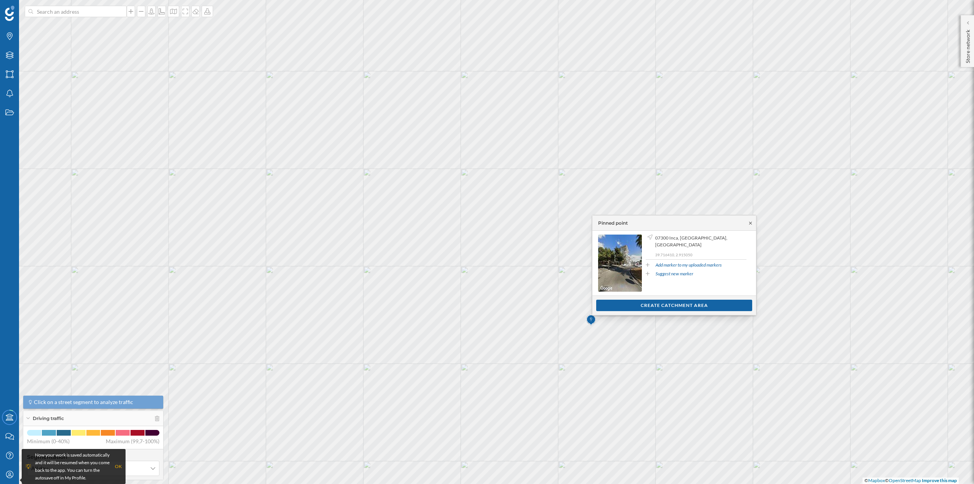
click at [748, 221] on icon at bounding box center [751, 223] width 6 height 5
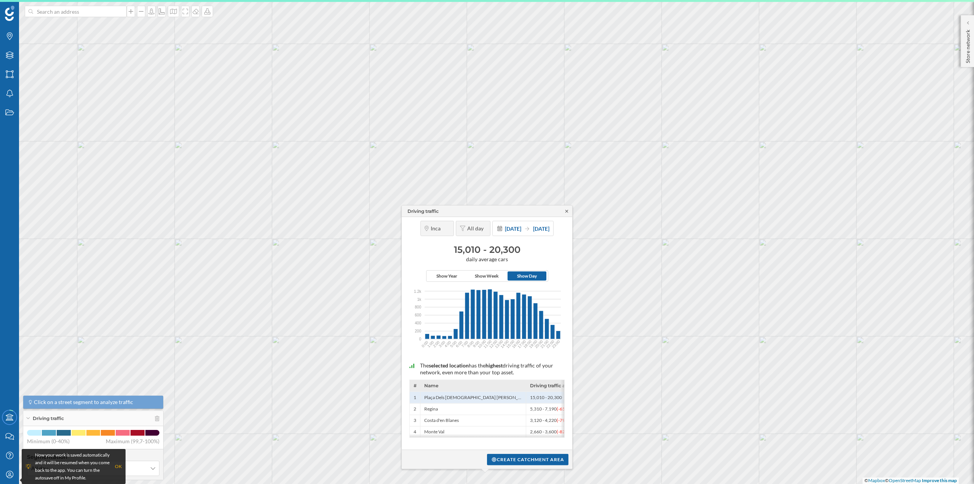
click at [566, 213] on icon at bounding box center [567, 211] width 6 height 5
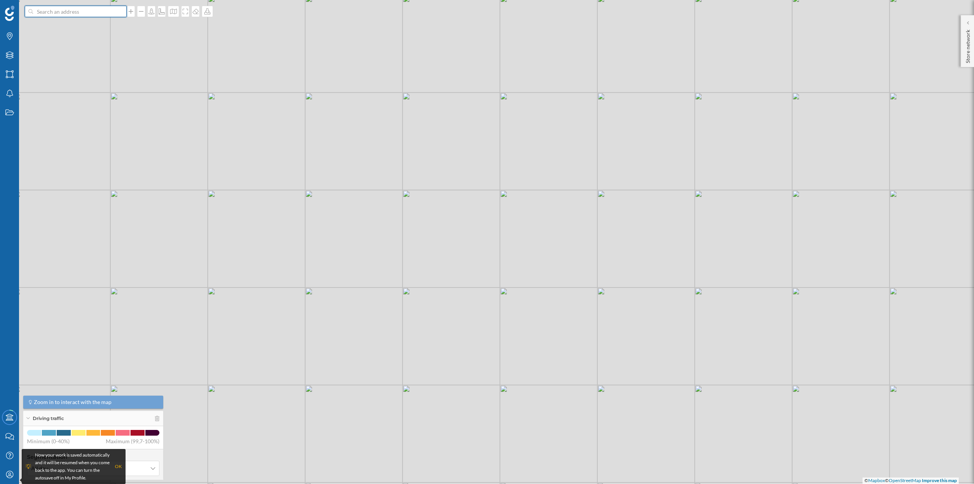
click at [86, 12] on input at bounding box center [75, 11] width 85 height 11
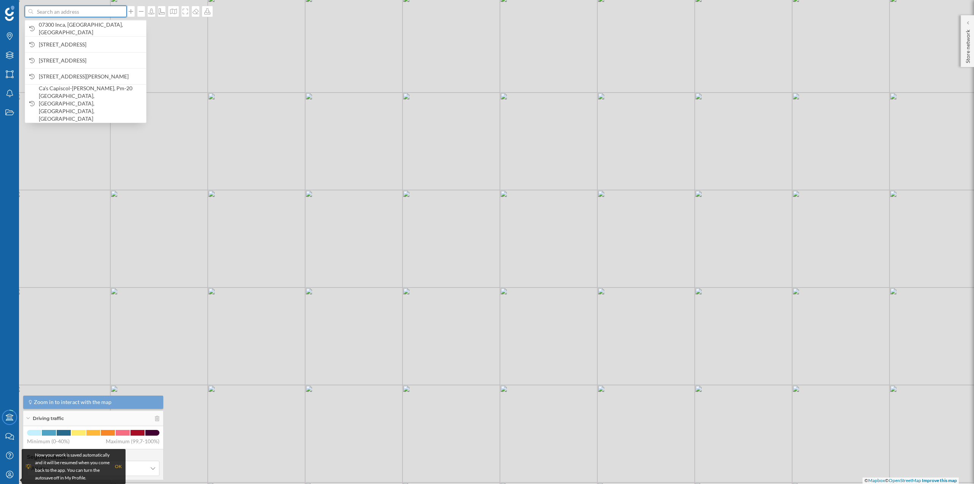
paste input "Mallorca Fashion Outlet, Ma-13, Km 7,1, 07141 Inca, Illes Balears"
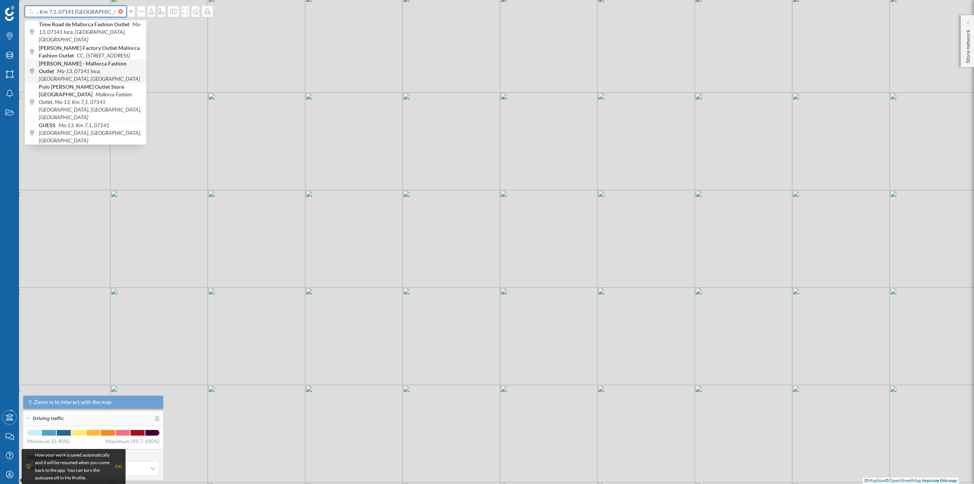
type input "Mallorca Fashion Outlet, Ma-13, Km 7,1, 07141 Inca, Illes Balears"
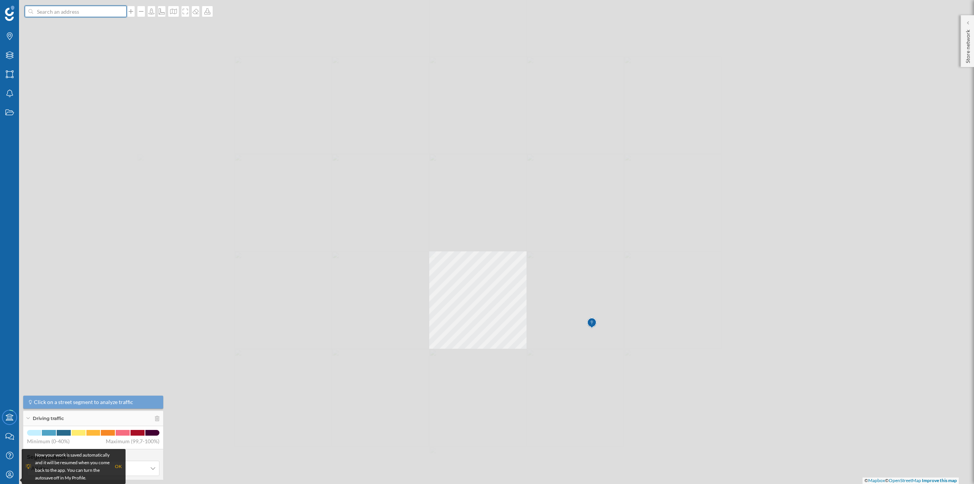
scroll to position [0, 0]
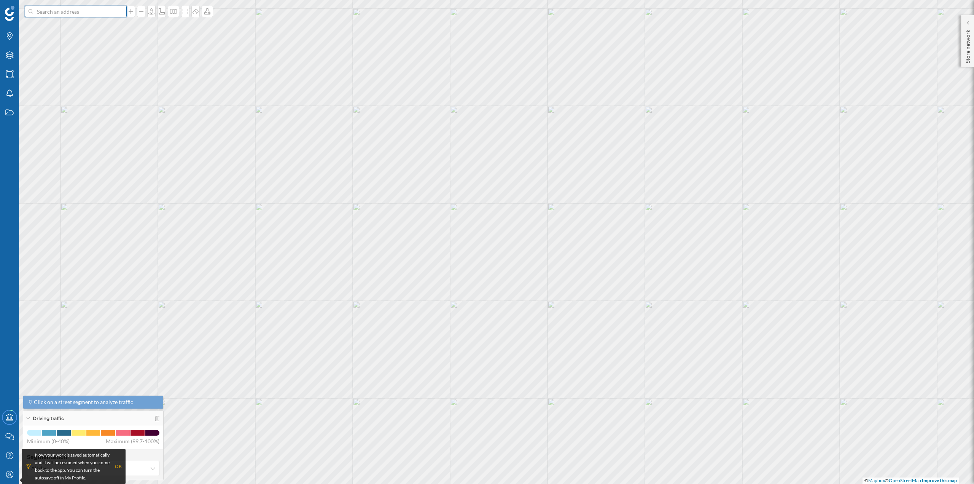
click at [100, 10] on input at bounding box center [75, 11] width 85 height 11
paste input "Mallorca Fashion Outlet, Ma-13, Km"
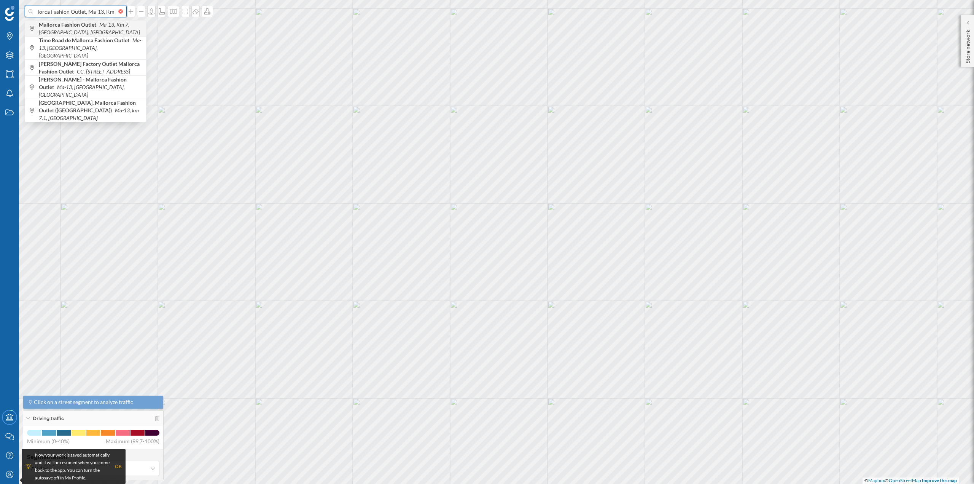
type input "Mallorca Fashion Outlet, Ma-13, Km"
click at [95, 27] on b "Mallorca Fashion Outlet" at bounding box center [68, 24] width 59 height 6
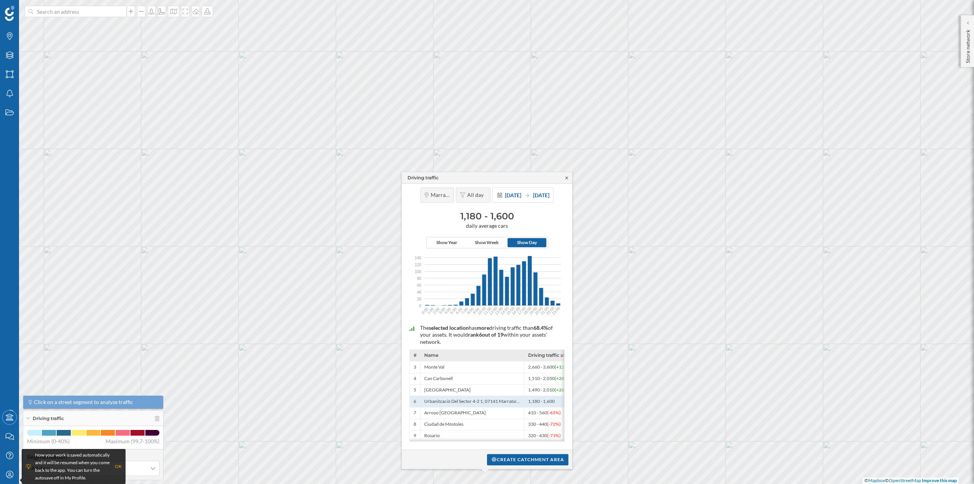
click at [568, 175] on icon at bounding box center [567, 177] width 6 height 5
click at [566, 177] on icon at bounding box center [566, 178] width 3 height 3
click at [13, 64] on div "Layers" at bounding box center [9, 55] width 19 height 19
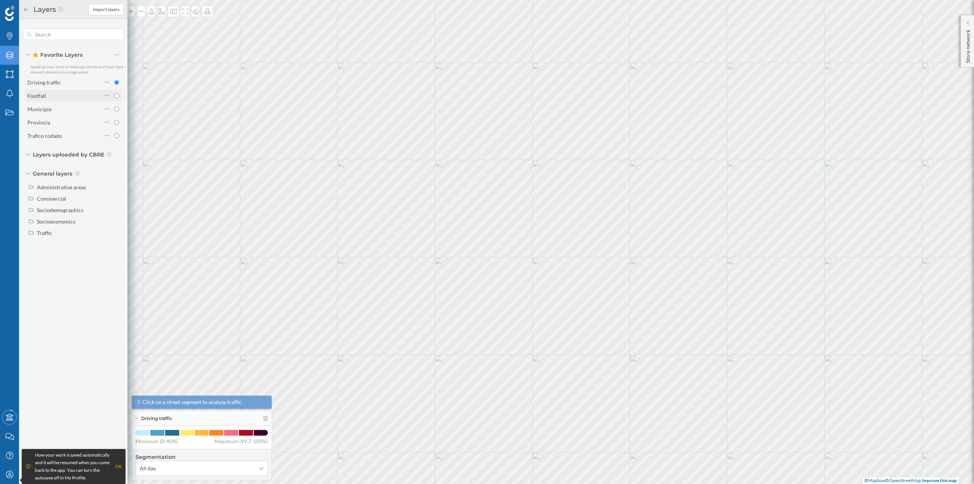
click at [73, 97] on div "Footfall" at bounding box center [64, 96] width 75 height 8
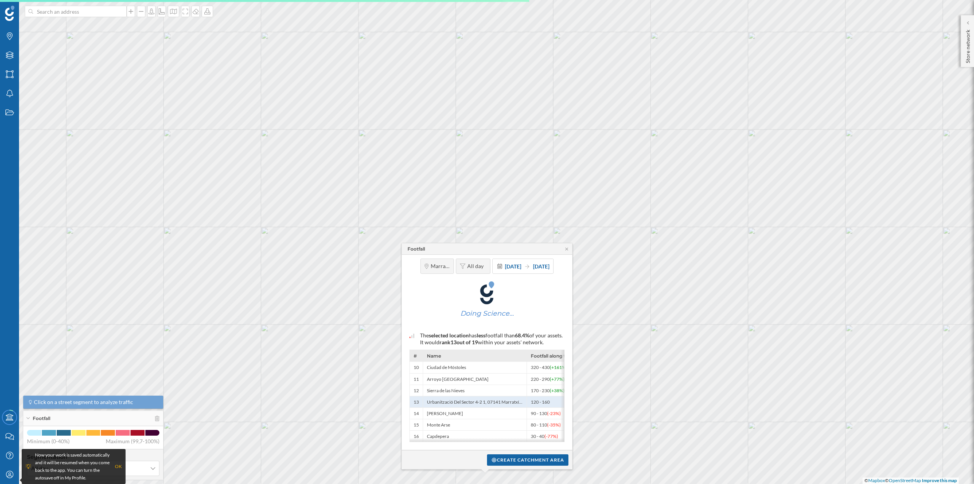
drag, startPoint x: 540, startPoint y: 457, endPoint x: 491, endPoint y: 349, distance: 118.8
click at [491, 350] on div "Name" at bounding box center [475, 355] width 104 height 11
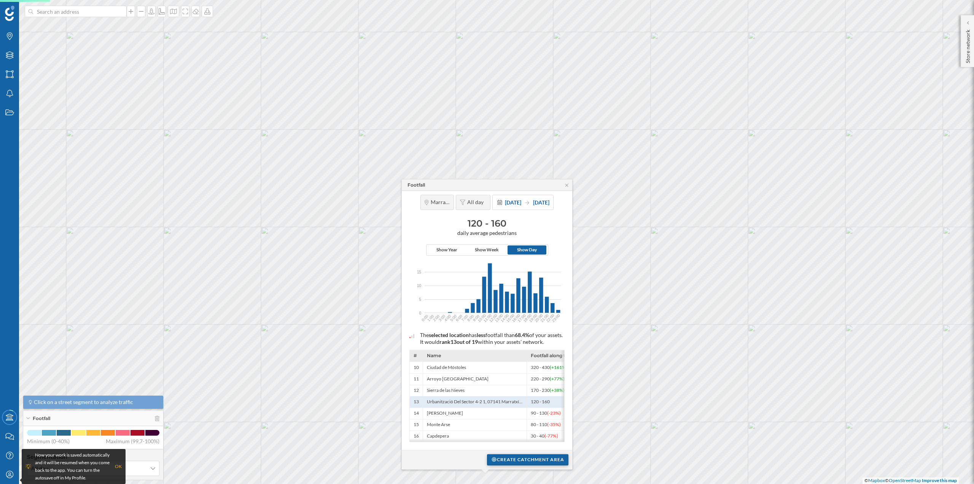
click at [519, 462] on div "Create catchment area" at bounding box center [527, 459] width 81 height 11
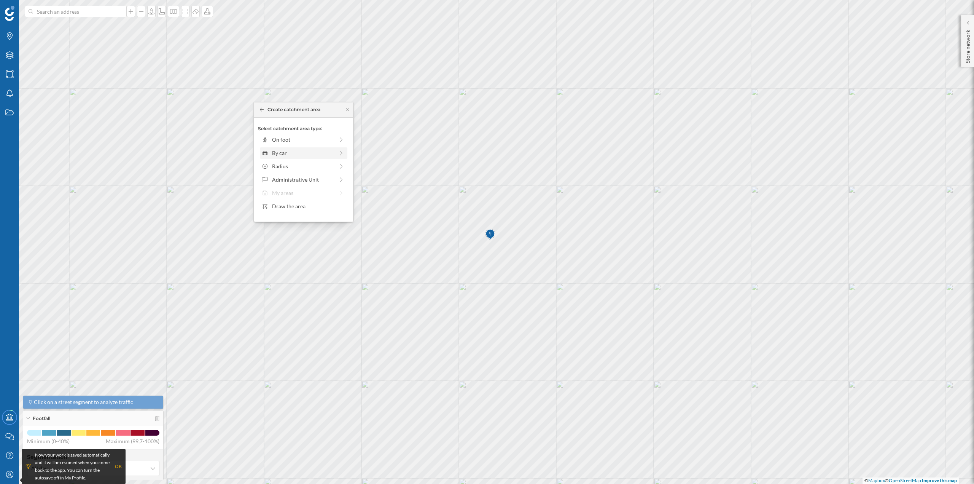
click at [286, 155] on div "By car" at bounding box center [303, 153] width 62 height 8
click at [277, 151] on div "0 min. 3 min. 5 min. 7 min. 10 min. 12 min. 15 min. 20 min. 30 min. 45 min. 50 …" at bounding box center [304, 150] width 84 height 10
click at [304, 203] on div "Create catchment area" at bounding box center [303, 206] width 91 height 11
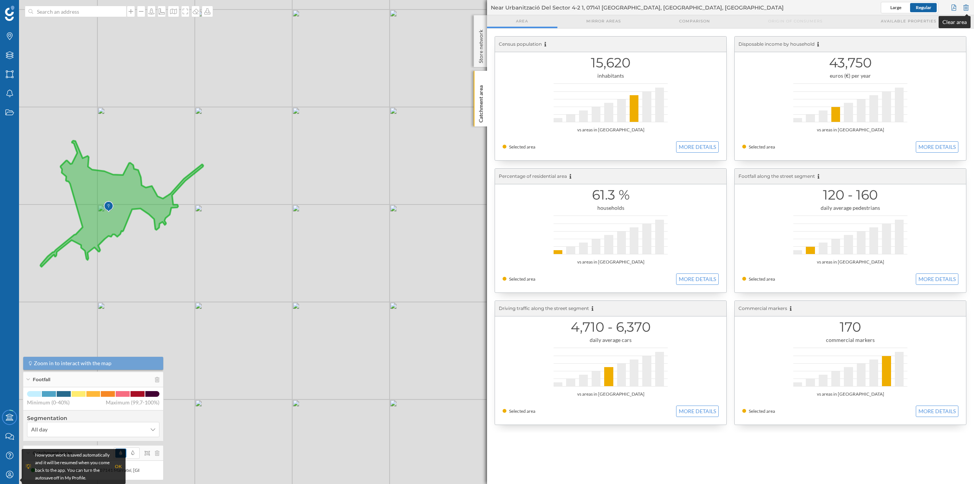
click at [965, 7] on div at bounding box center [966, 7] width 8 height 11
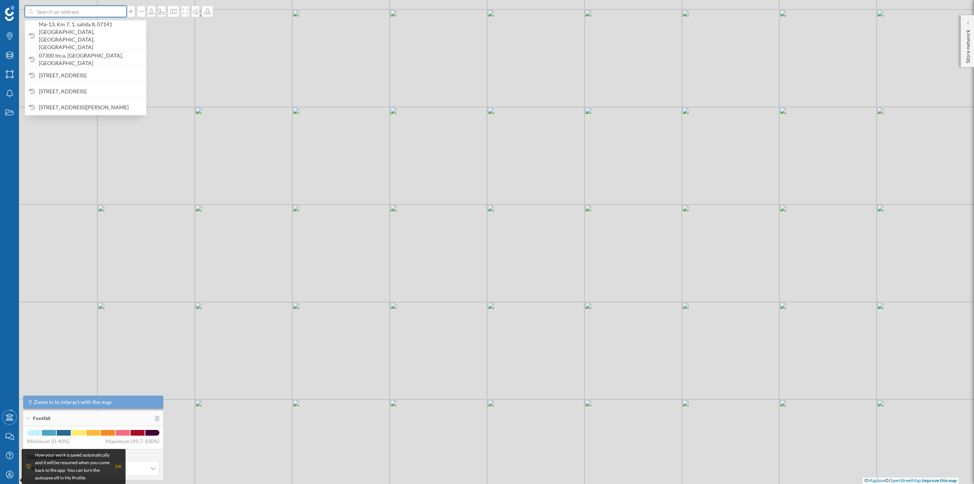
click at [81, 9] on input at bounding box center [75, 11] width 85 height 11
paste input "[STREET_ADDRESS][PERSON_NAME], [GEOGRAPHIC_DATA]"
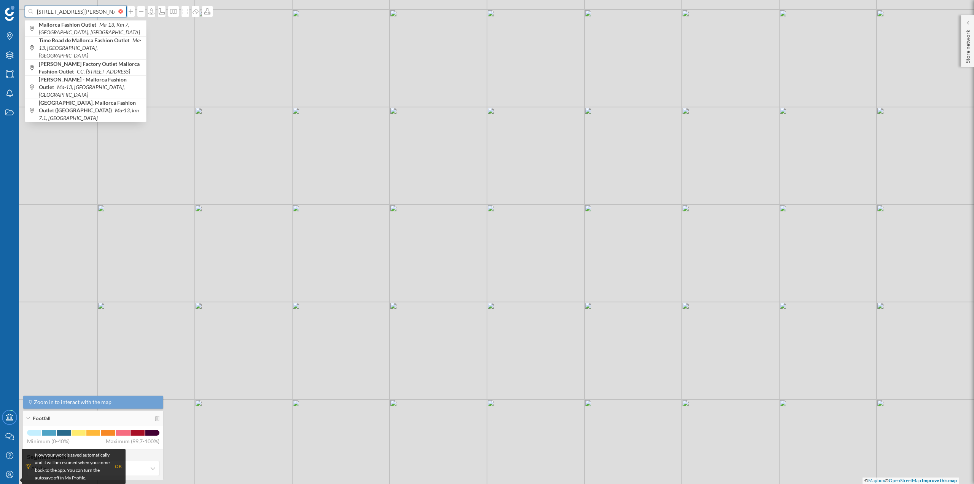
scroll to position [0, 97]
type input "[STREET_ADDRESS][PERSON_NAME], [GEOGRAPHIC_DATA]"
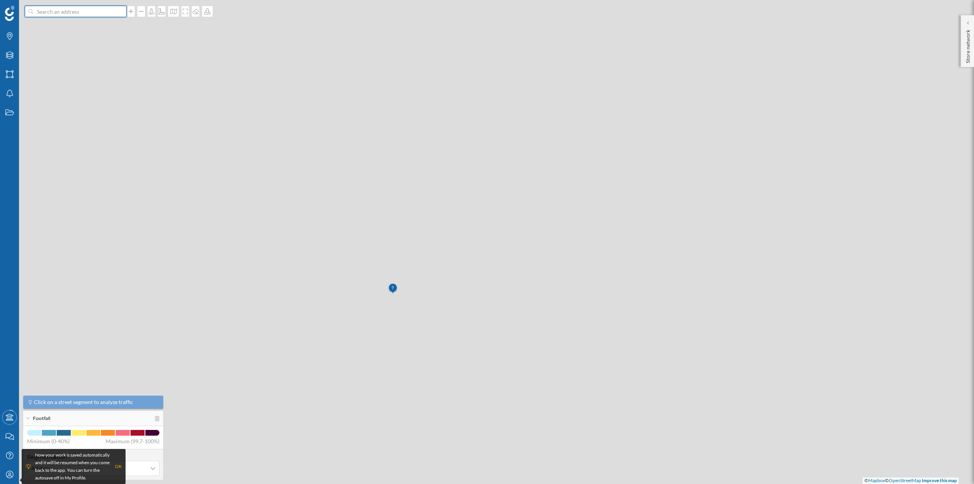
scroll to position [0, 0]
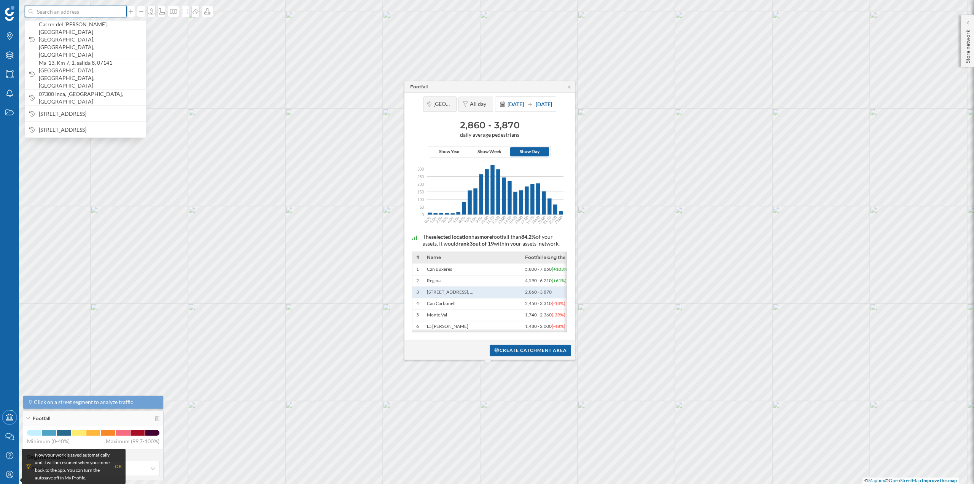
click at [81, 9] on input at bounding box center [75, 11] width 85 height 11
paste input "Fan Mallorca Shopping, [GEOGRAPHIC_DATA]"
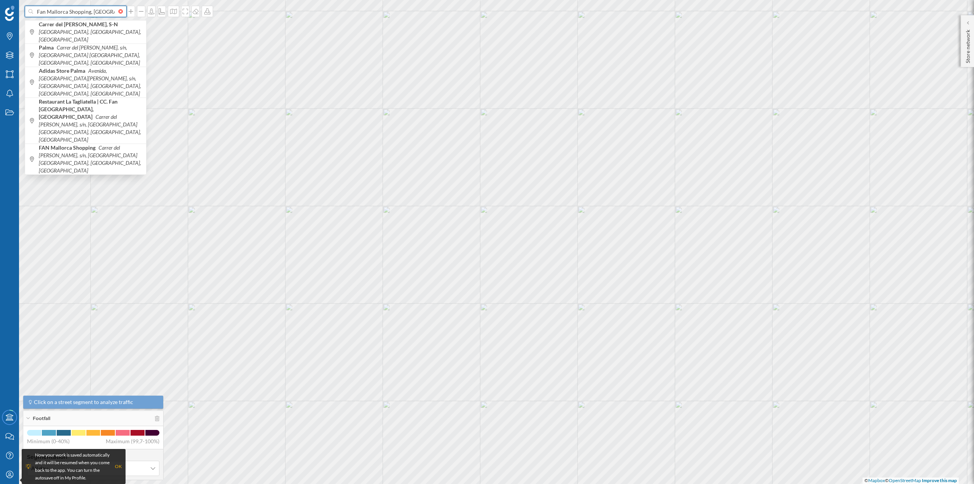
scroll to position [0, 5]
type input "Fan Mallorca Shopping, [GEOGRAPHIC_DATA]"
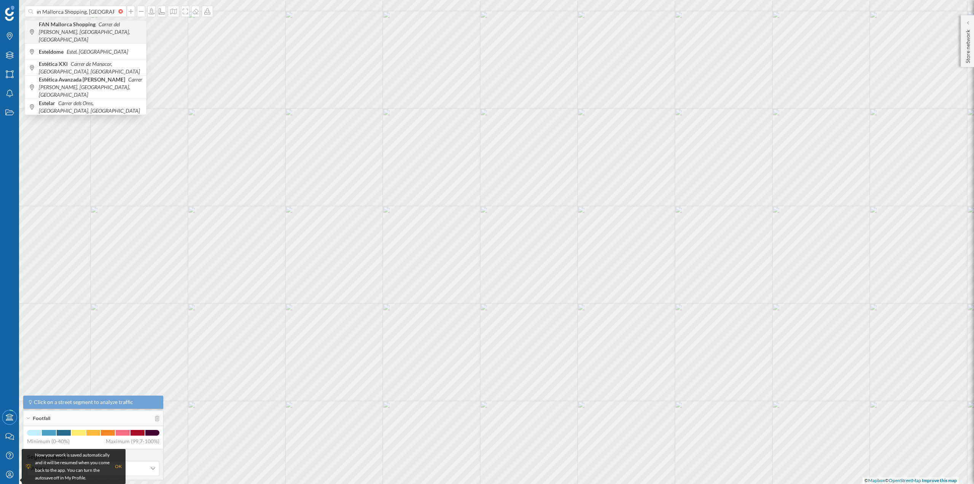
scroll to position [0, 0]
click at [87, 31] on span "FAN Mallorca Shopping Carrer del [PERSON_NAME], [GEOGRAPHIC_DATA], [GEOGRAPHIC_…" at bounding box center [90, 32] width 103 height 23
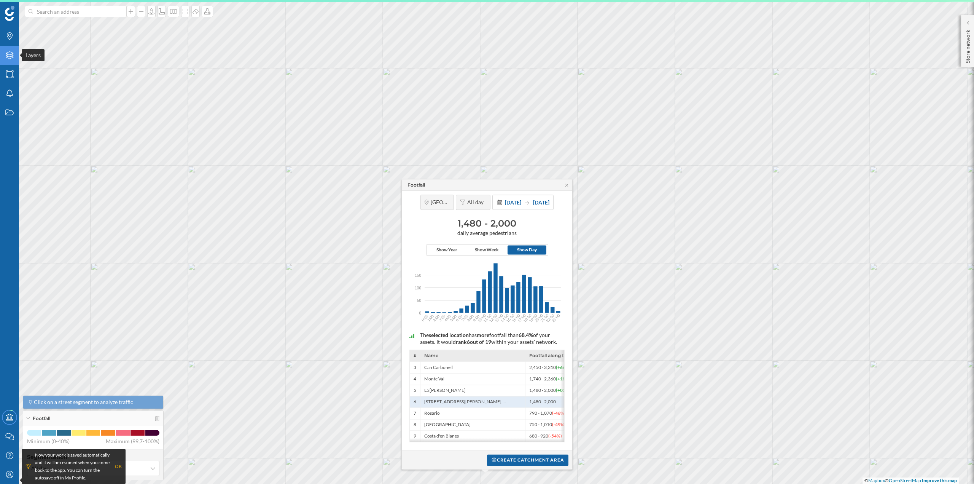
click at [5, 56] on icon "Layers" at bounding box center [10, 55] width 10 height 8
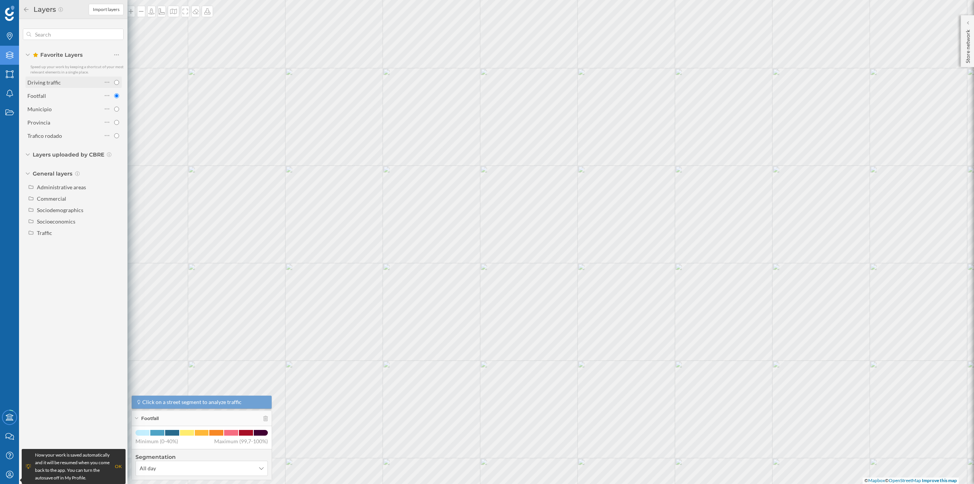
click at [77, 83] on div "Driving traffic" at bounding box center [64, 82] width 75 height 8
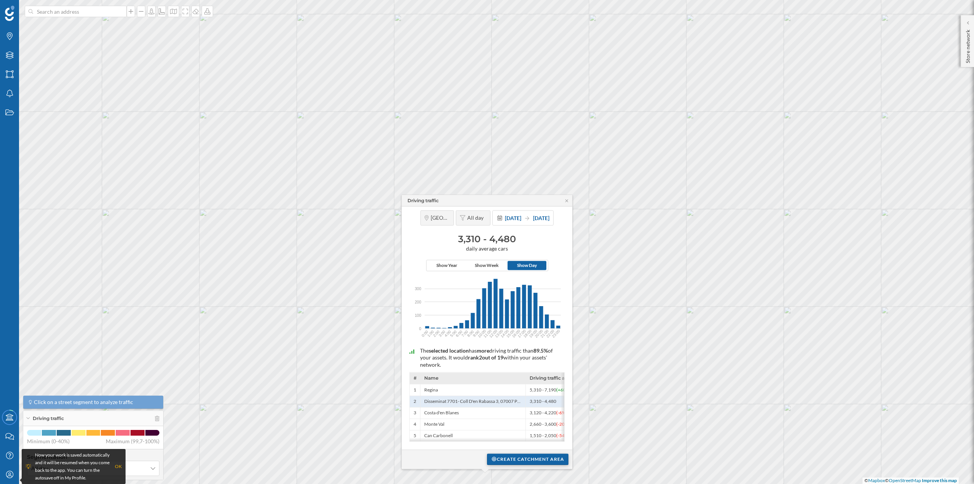
click at [511, 462] on div "Create catchment area" at bounding box center [527, 458] width 81 height 11
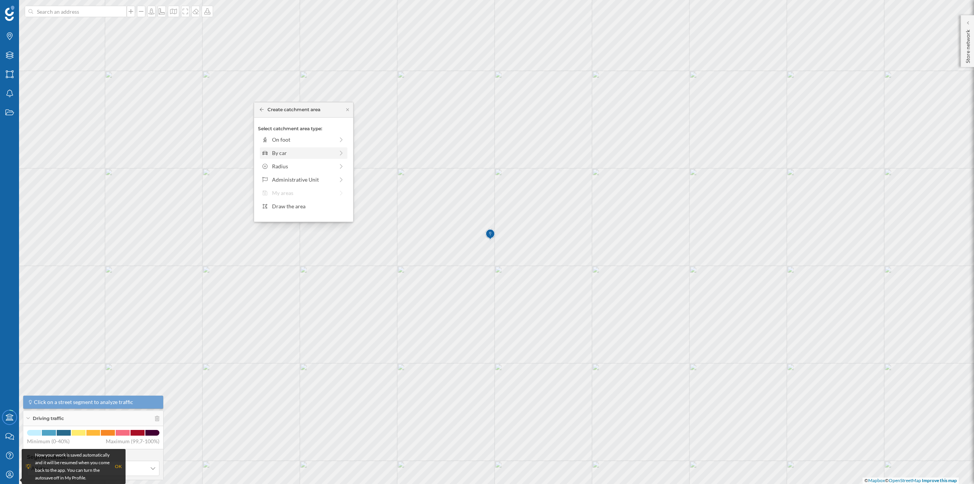
click at [308, 152] on div "By car" at bounding box center [303, 153] width 62 height 8
click at [278, 150] on div "0 min. 3 min. 5 min. 7 min. 10 min. 12 min. 15 min. 20 min. 30 min. 45 min. 50 …" at bounding box center [304, 150] width 84 height 2
click at [293, 204] on div "Create catchment area" at bounding box center [303, 206] width 91 height 11
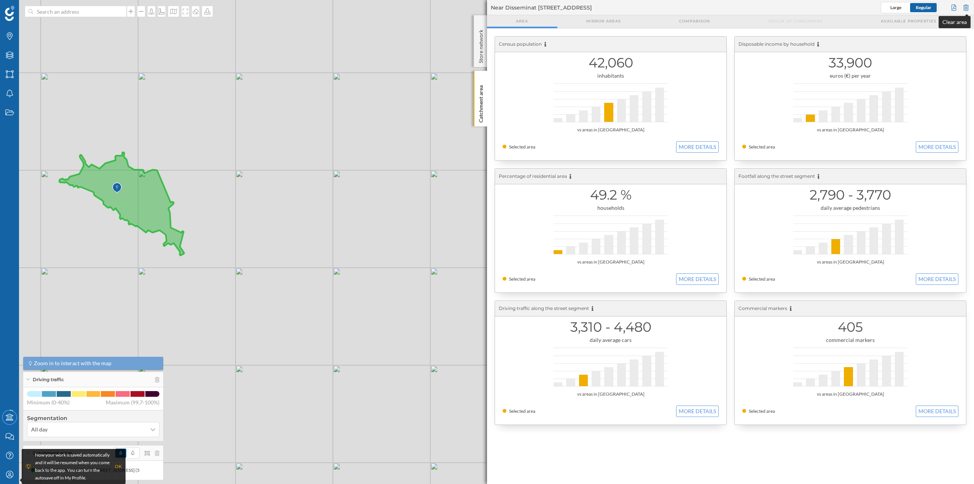
click at [967, 5] on div at bounding box center [966, 7] width 8 height 11
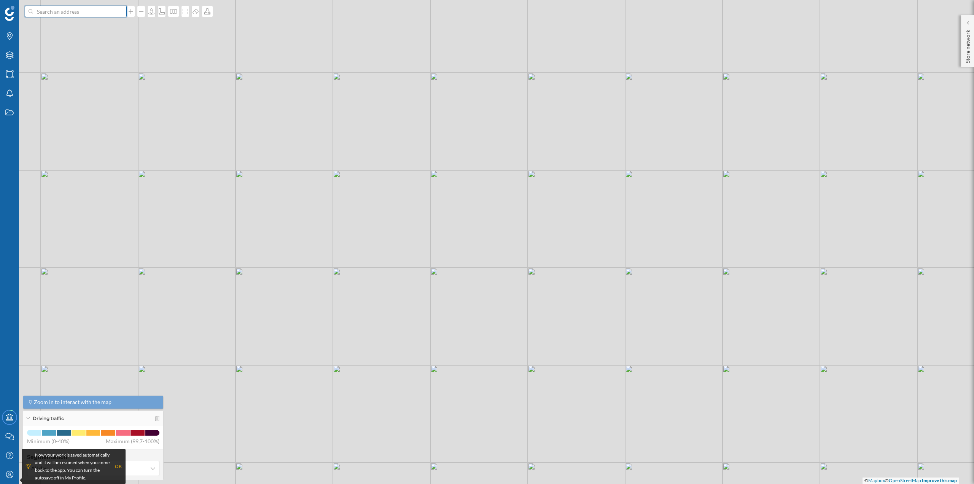
click at [77, 13] on input at bounding box center [75, 11] width 85 height 11
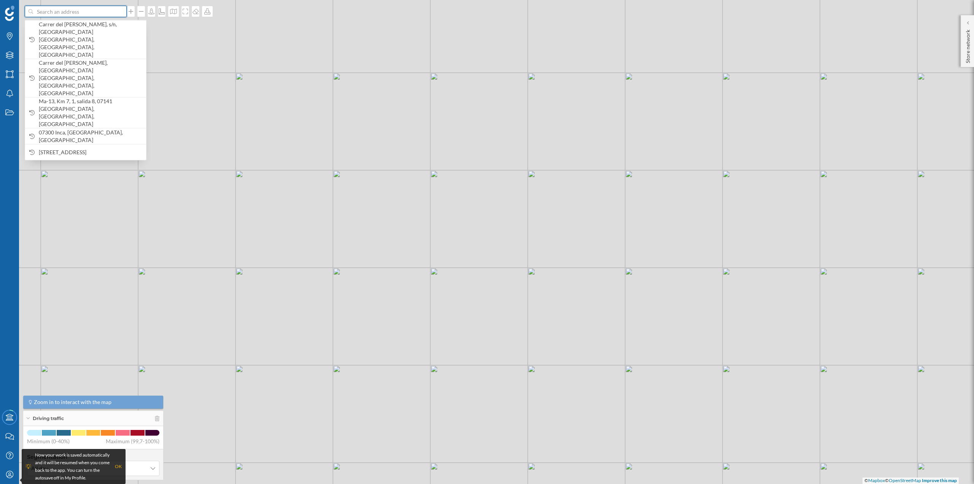
paste input "[GEOGRAPHIC_DATA], [GEOGRAPHIC_DATA]"
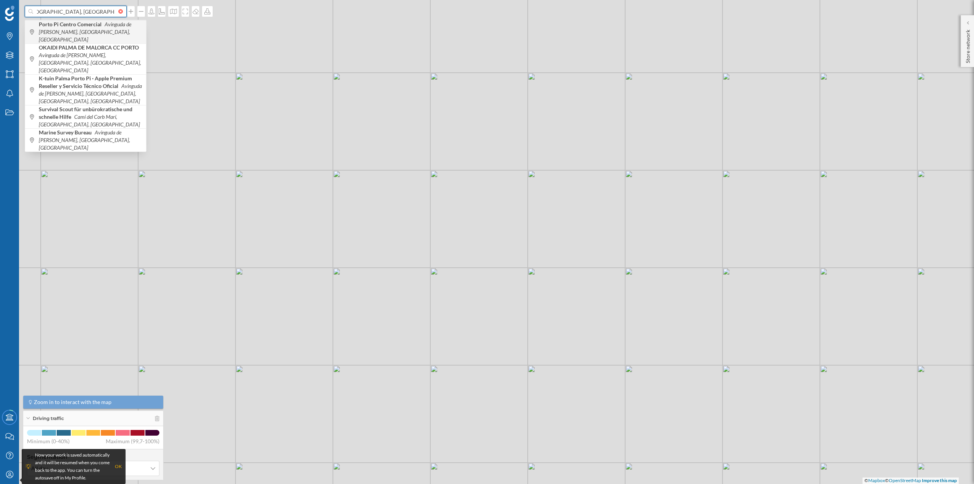
type input "[GEOGRAPHIC_DATA], [GEOGRAPHIC_DATA]"
click at [77, 23] on b "Porto Pi Centro Comercial" at bounding box center [71, 24] width 65 height 6
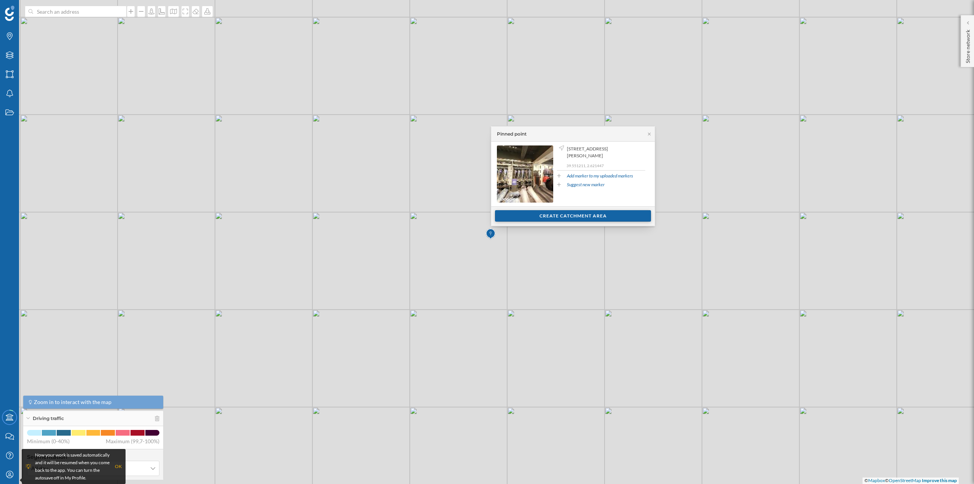
click at [555, 215] on div "Create catchment area" at bounding box center [573, 215] width 156 height 11
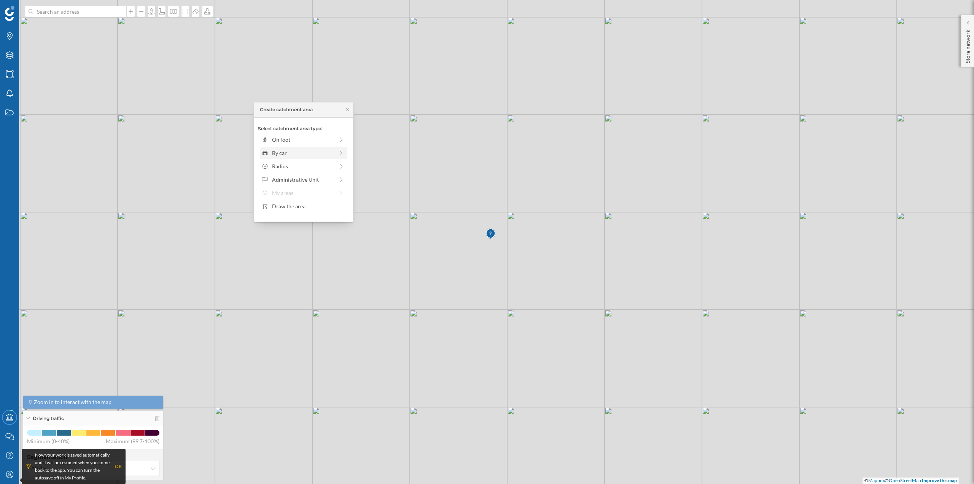
click at [317, 153] on div "By car" at bounding box center [303, 153] width 62 height 8
click at [275, 151] on div "0 min. 3 min. 5 min. 7 min. 10 min. 12 min. 15 min. 20 min. 30 min. 45 min. 50 …" at bounding box center [304, 150] width 84 height 10
click at [285, 204] on div "Create catchment area" at bounding box center [303, 206] width 91 height 11
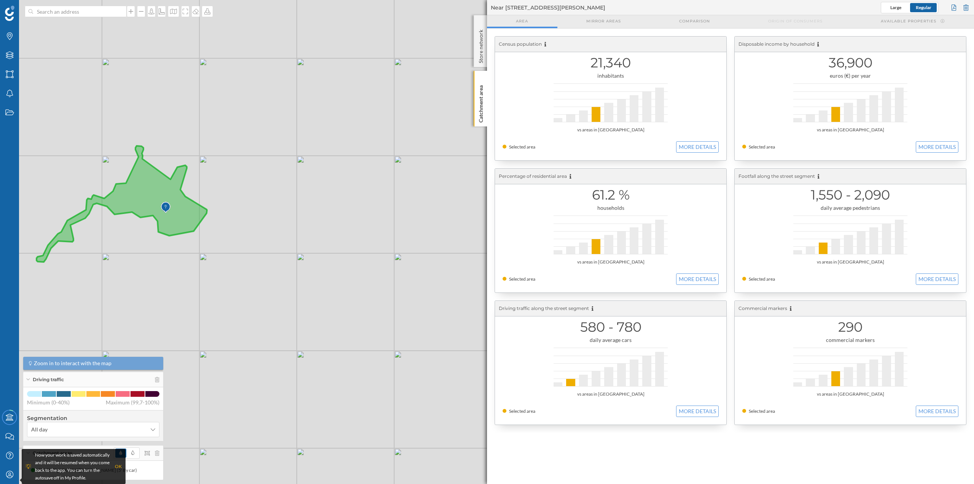
click at [963, 3] on div at bounding box center [966, 7] width 8 height 11
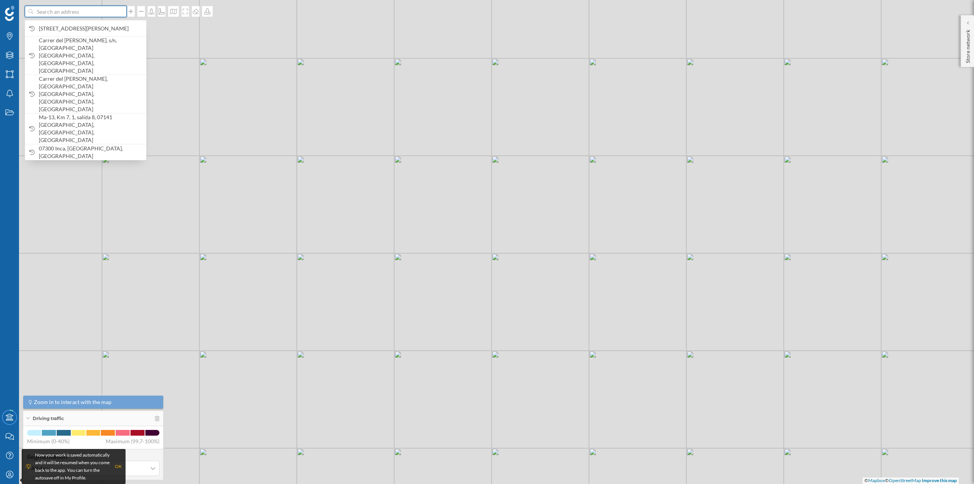
click at [91, 13] on input at bounding box center [75, 11] width 85 height 11
click at [83, 13] on input at bounding box center [75, 11] width 85 height 11
click at [94, 28] on span "[STREET_ADDRESS][PERSON_NAME]" at bounding box center [90, 29] width 103 height 8
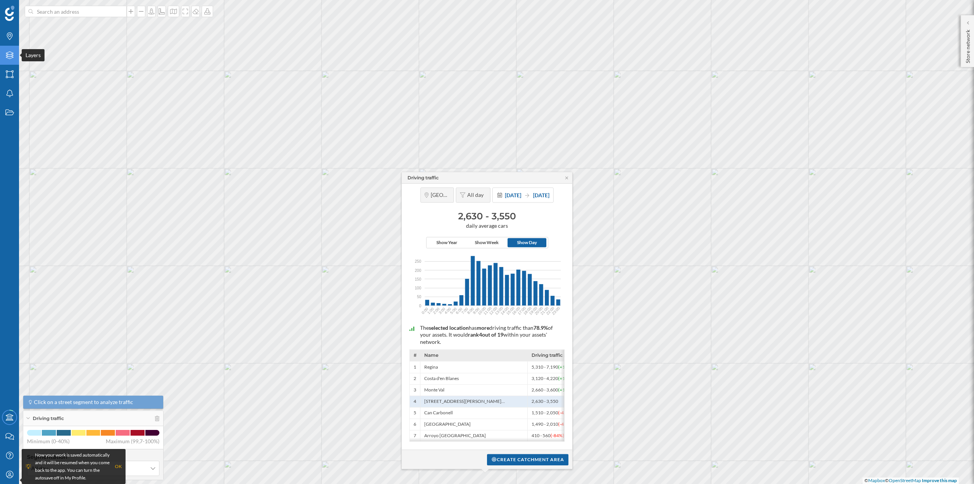
click at [8, 61] on div "Layers" at bounding box center [9, 55] width 19 height 19
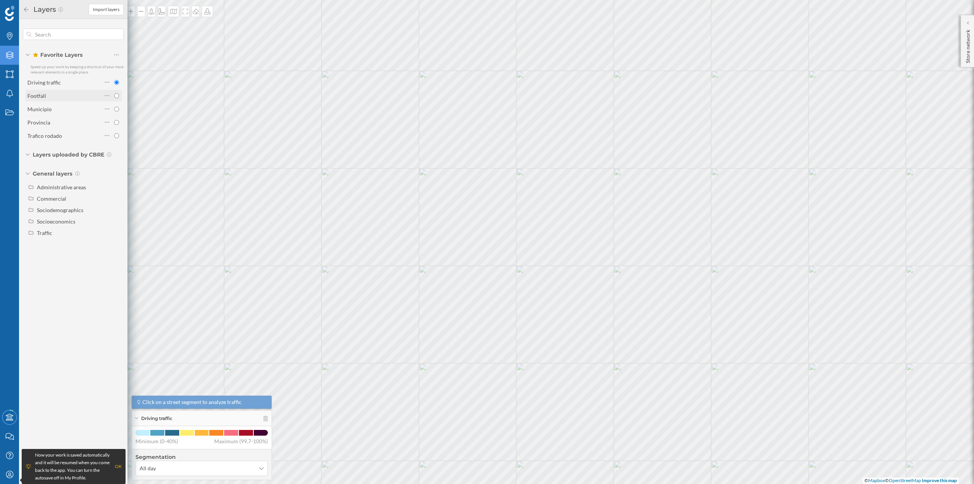
click at [57, 90] on div "Footfall" at bounding box center [73, 95] width 96 height 11
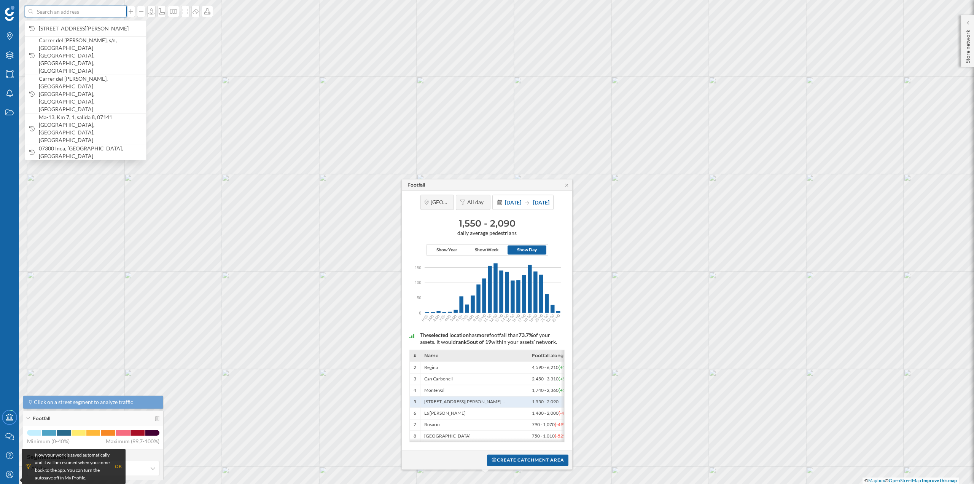
click at [56, 12] on input at bounding box center [75, 11] width 85 height 11
paste input "Centro Comercial [GEOGRAPHIC_DATA], [GEOGRAPHIC_DATA]"
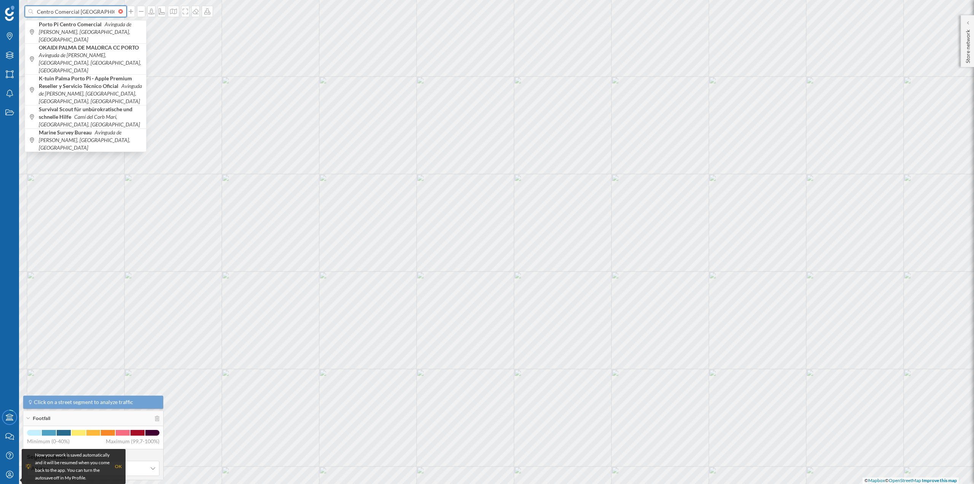
scroll to position [0, 3]
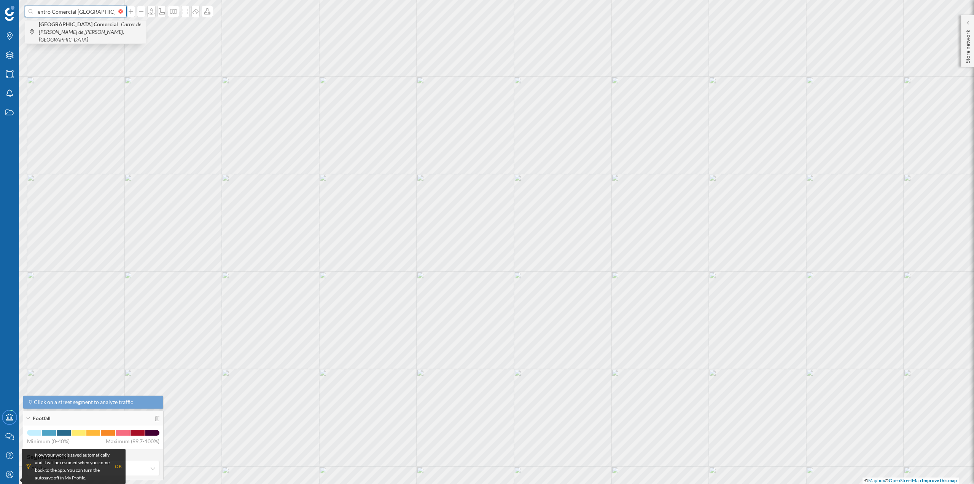
type input "Centro Comercial [GEOGRAPHIC_DATA], [GEOGRAPHIC_DATA]"
click at [62, 30] on icon "Carrer de [PERSON_NAME] de [PERSON_NAME], [GEOGRAPHIC_DATA]" at bounding box center [90, 32] width 102 height 22
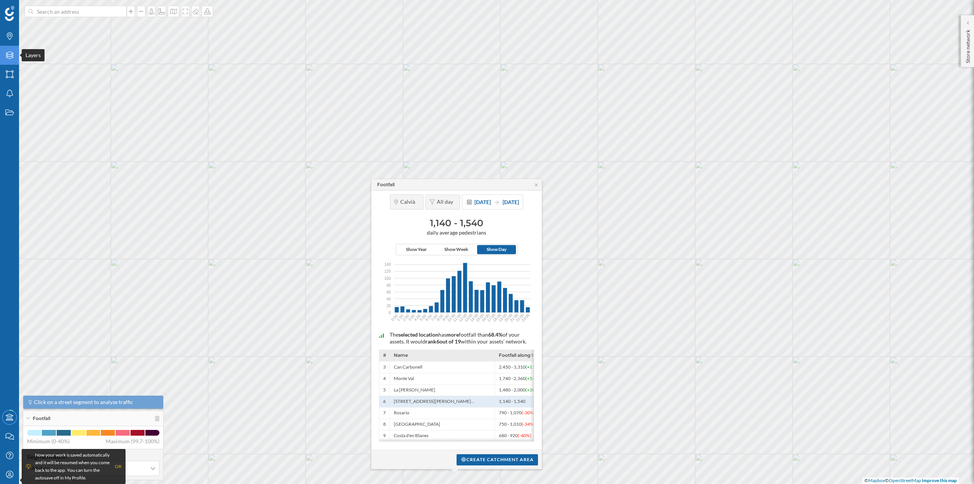
click at [16, 60] on div "Layers" at bounding box center [9, 55] width 19 height 19
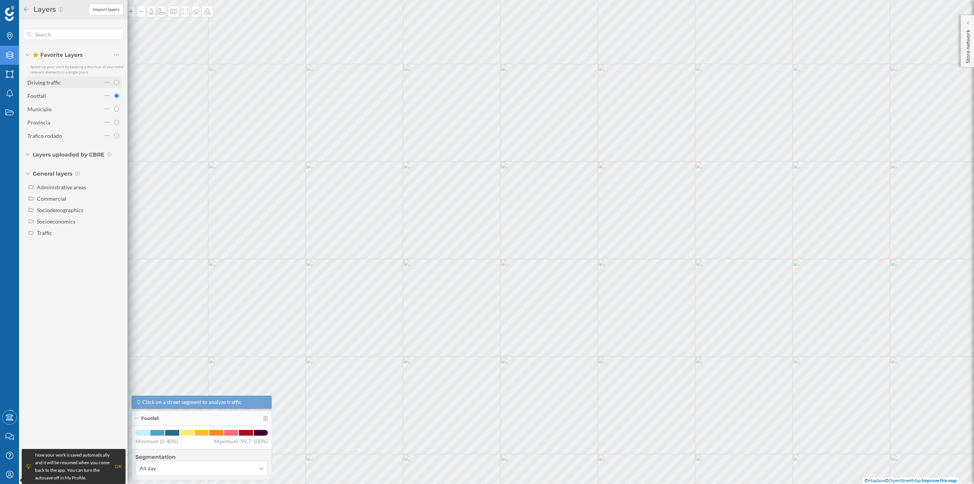
click at [61, 82] on div "Driving traffic" at bounding box center [64, 82] width 75 height 8
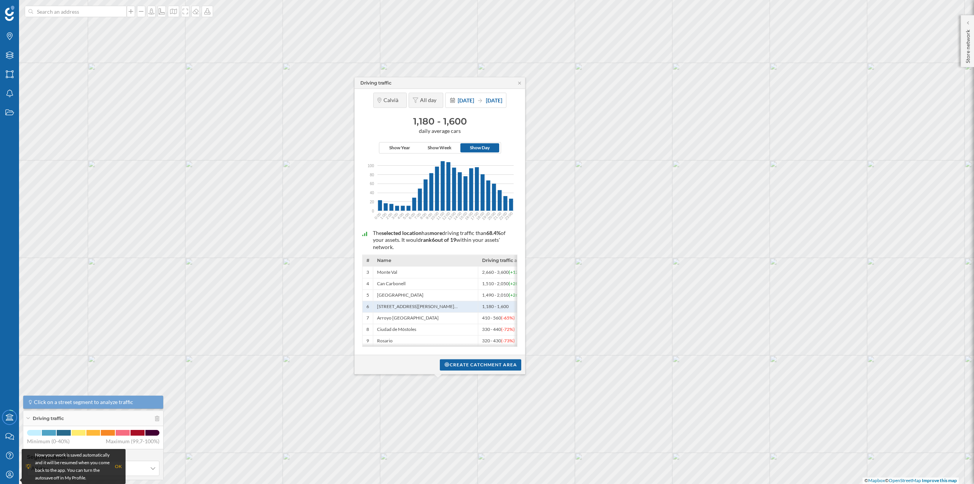
click at [467, 370] on div "Create catchment area" at bounding box center [440, 364] width 170 height 19
click at [461, 367] on div "Create catchment area" at bounding box center [480, 363] width 81 height 11
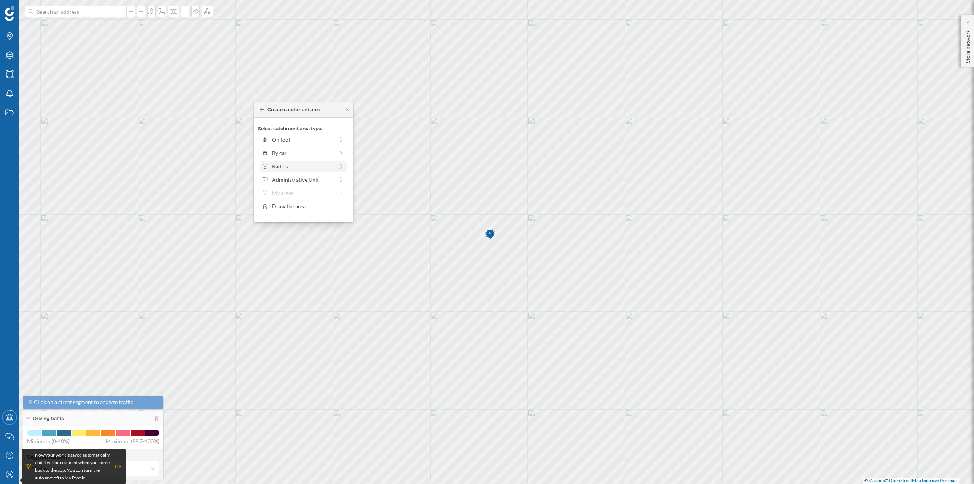
click at [288, 165] on div "Radius" at bounding box center [303, 166] width 62 height 8
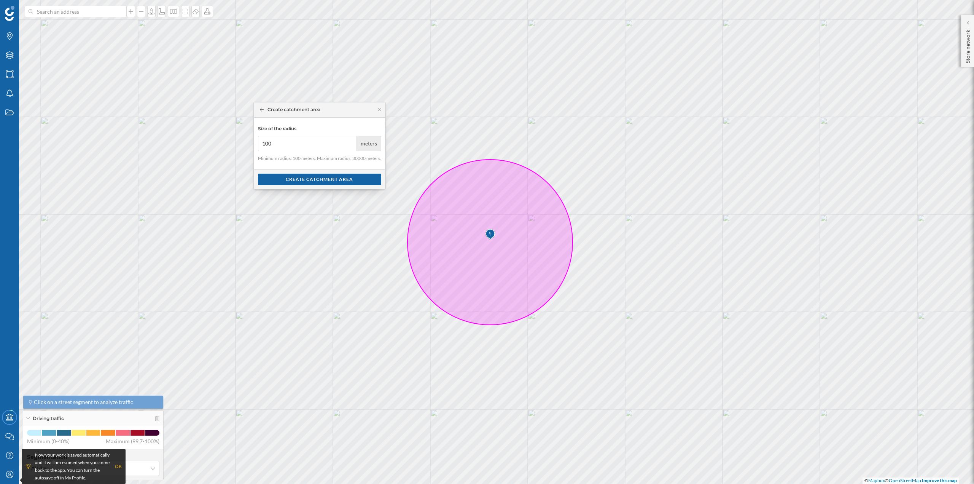
click at [261, 109] on icon at bounding box center [262, 109] width 4 height 5
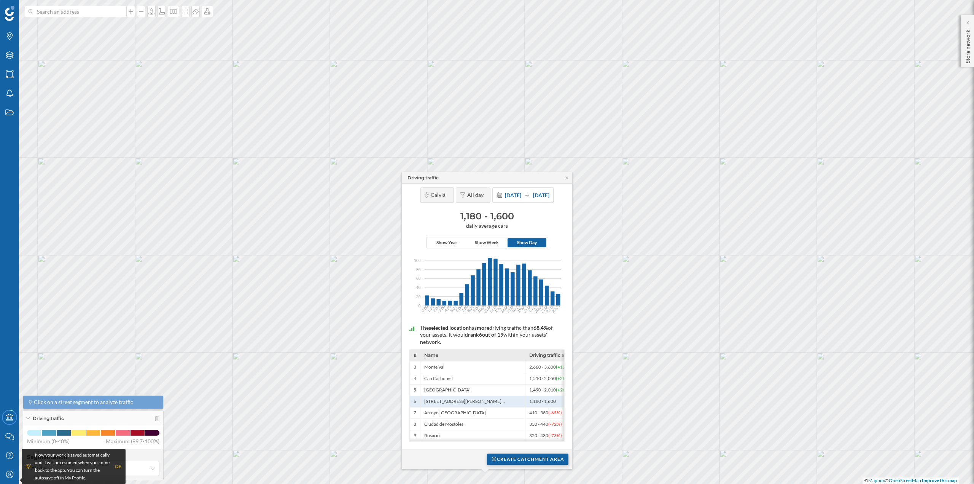
click at [501, 459] on div "Create catchment area" at bounding box center [527, 458] width 81 height 11
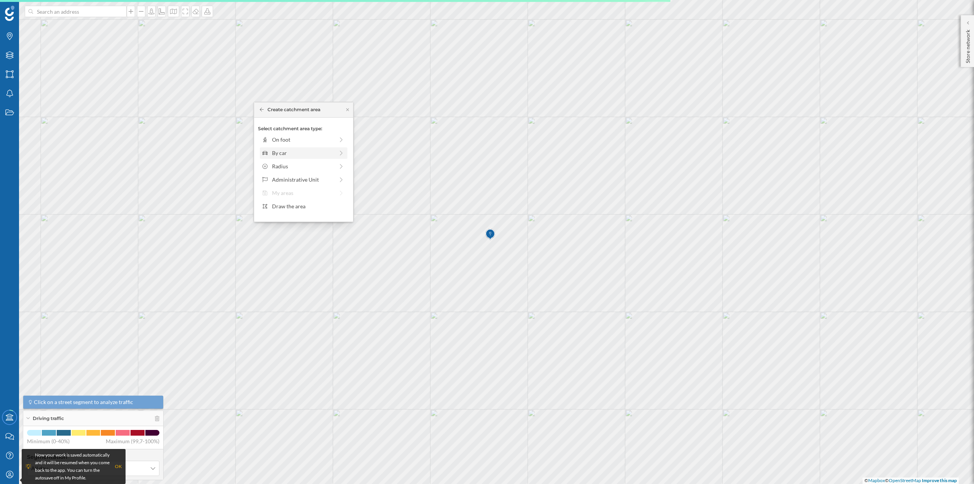
click at [273, 151] on div "By car" at bounding box center [303, 153] width 62 height 8
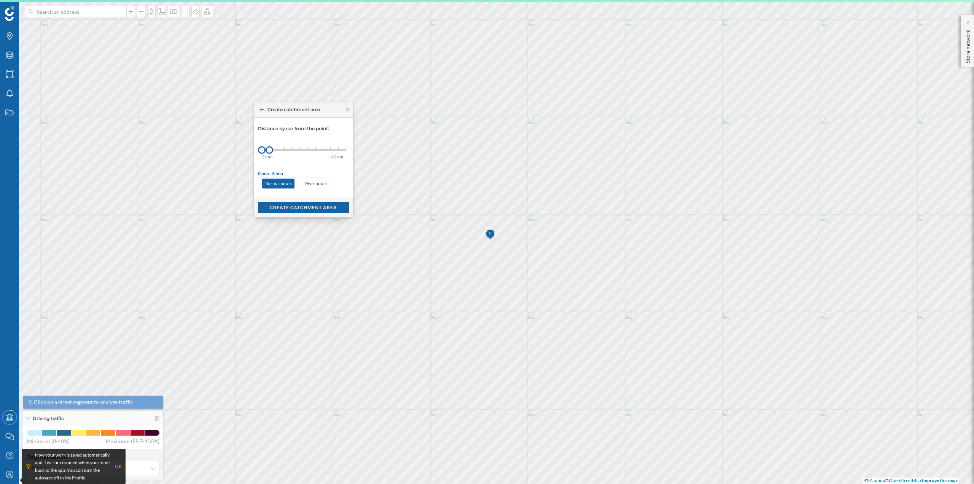
click at [276, 152] on div "0 min. 3 min. 5 min. 7 min. 10 min. 12 min. 15 min. 20 min. 30 min. 45 min. 50 …" at bounding box center [304, 150] width 84 height 10
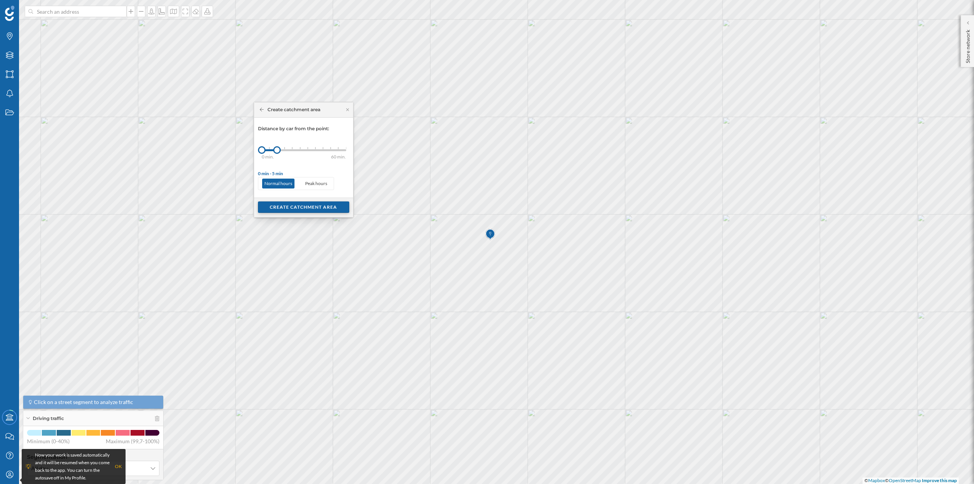
click at [295, 207] on div "Create catchment area" at bounding box center [303, 206] width 91 height 11
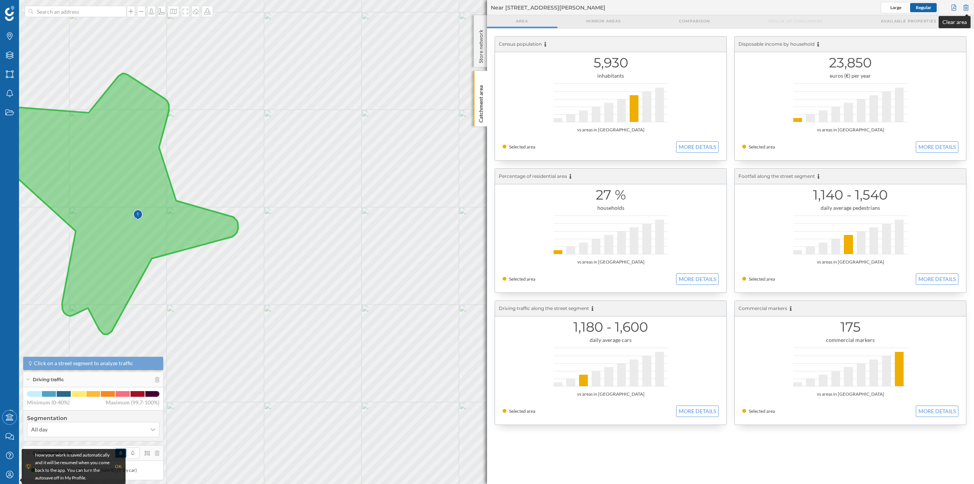
click at [964, 4] on div at bounding box center [966, 7] width 8 height 11
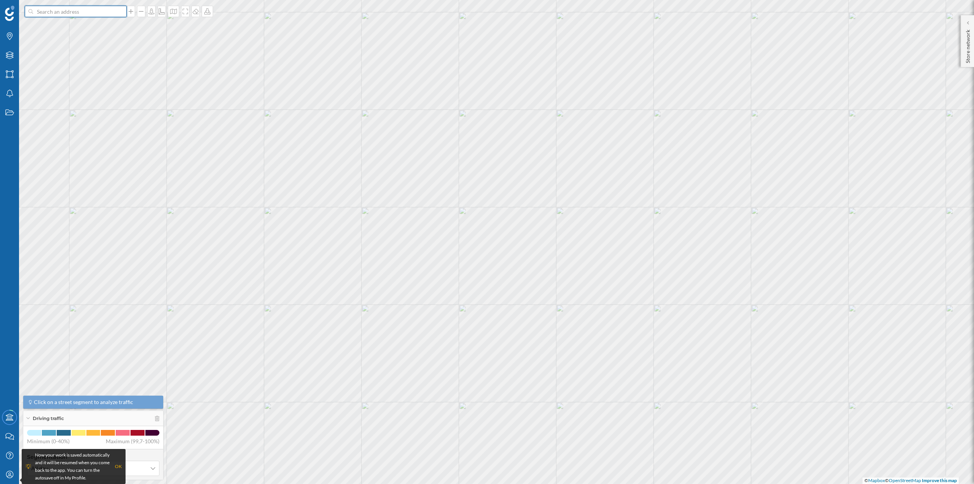
click at [86, 7] on input at bounding box center [75, 11] width 85 height 11
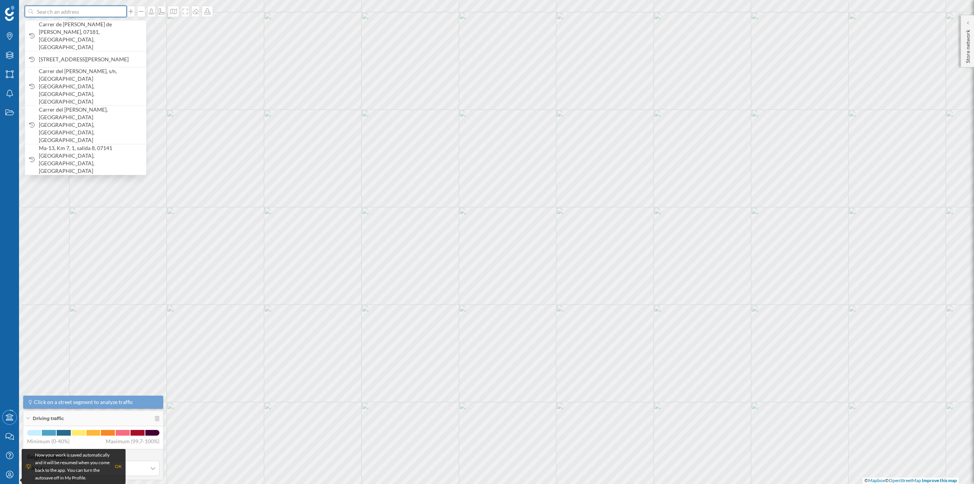
paste input "CC Alcampo Palma, M-13"
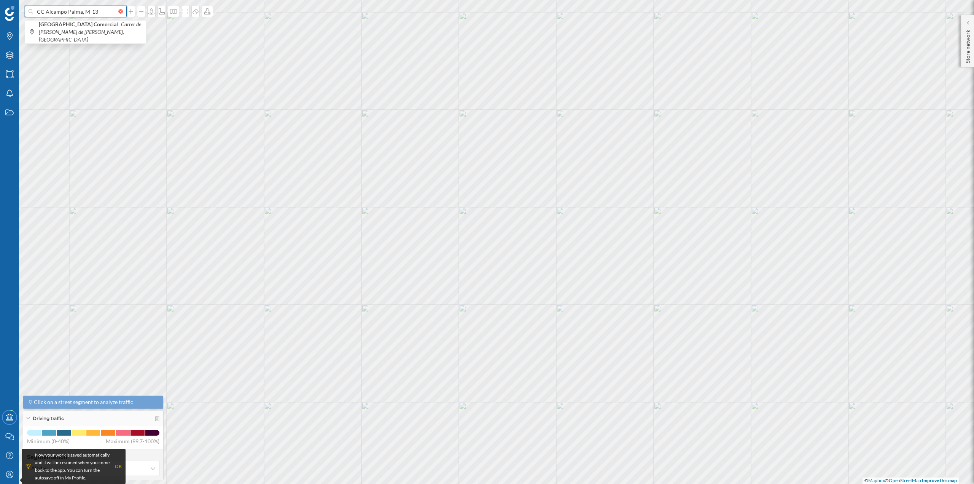
type input "CC Alcampo Palma, M-13"
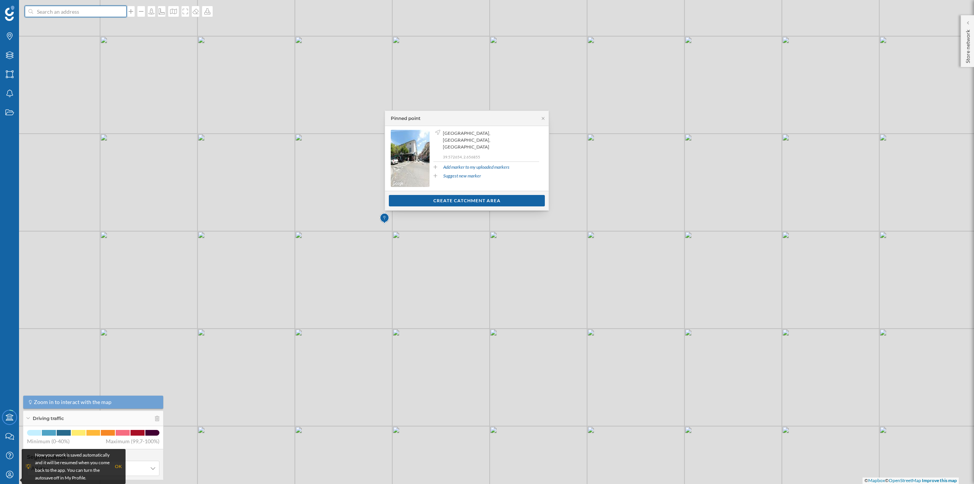
click at [113, 11] on input at bounding box center [75, 11] width 85 height 11
paste input "Autopista Pm, 27, Km. 4,5, 07141 [GEOGRAPHIC_DATA], [GEOGRAPHIC_DATA]"
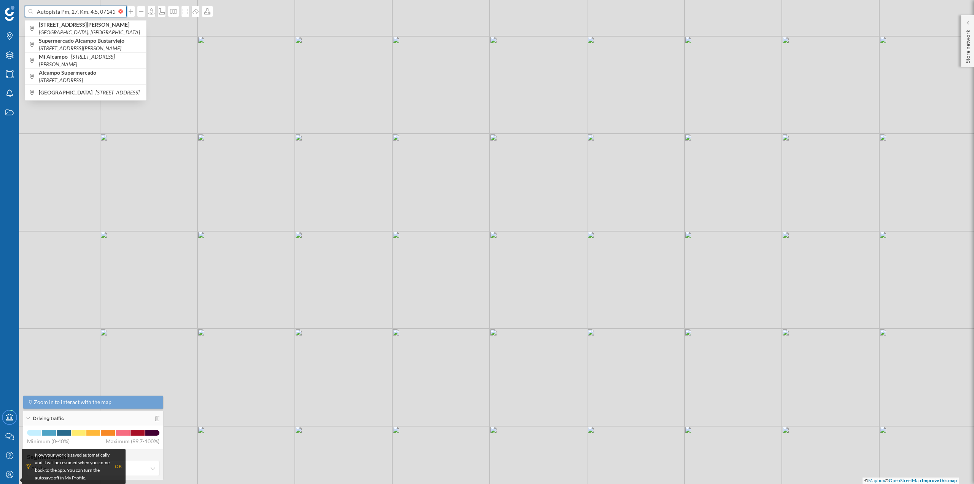
scroll to position [0, 54]
type input "Autopista Pm, 27, Km. 4,5, 07141 [GEOGRAPHIC_DATA], [GEOGRAPHIC_DATA]"
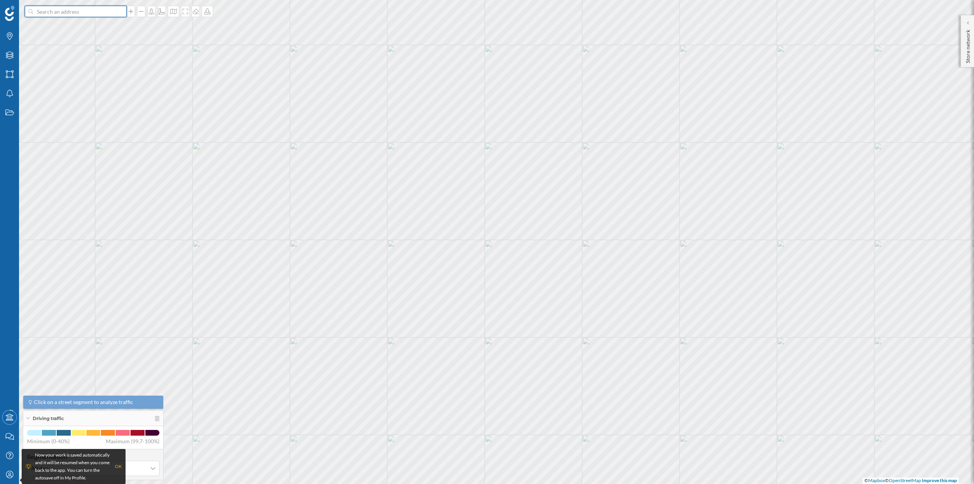
click at [84, 14] on input at bounding box center [75, 11] width 85 height 11
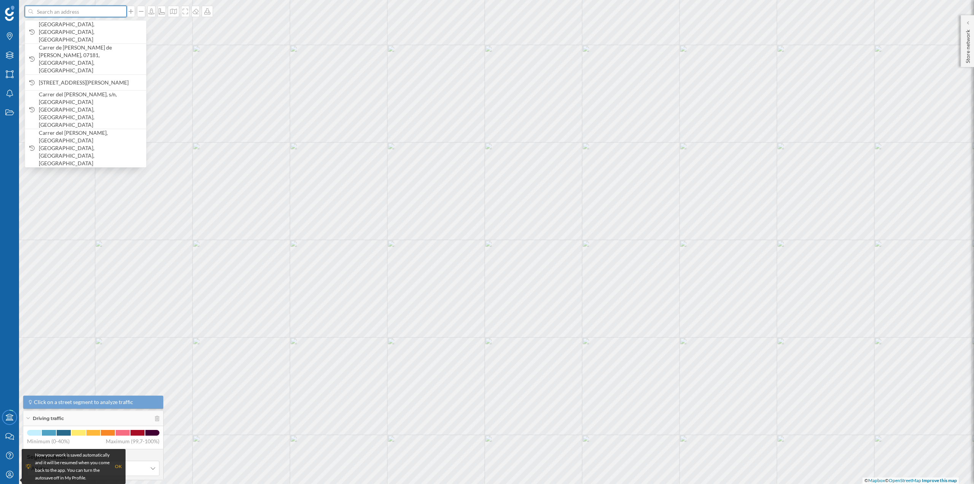
paste input "Autopista Pm, 27, Km. 4,5, 07141 [GEOGRAPHIC_DATA], [GEOGRAPHIC_DATA]"
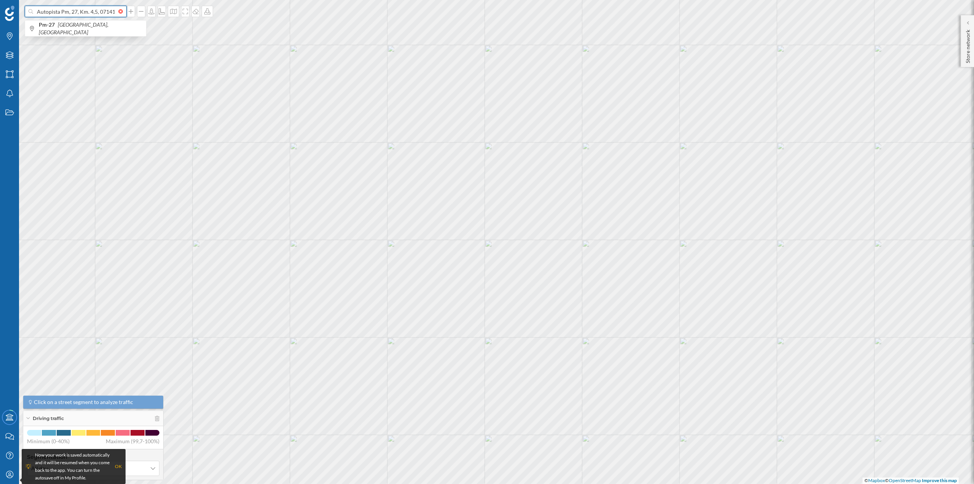
scroll to position [0, 54]
type input "Autopista Pm, 27, Km. 4,5, 07141 [GEOGRAPHIC_DATA], [GEOGRAPHIC_DATA]"
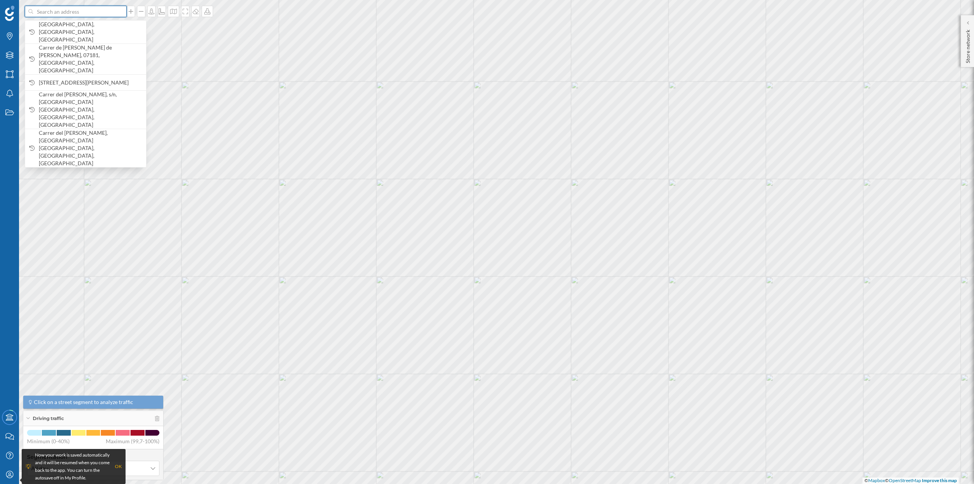
click at [118, 9] on div at bounding box center [122, 11] width 8 height 5
click at [117, 9] on input at bounding box center [75, 11] width 85 height 11
click at [95, 14] on input at bounding box center [75, 11] width 85 height 11
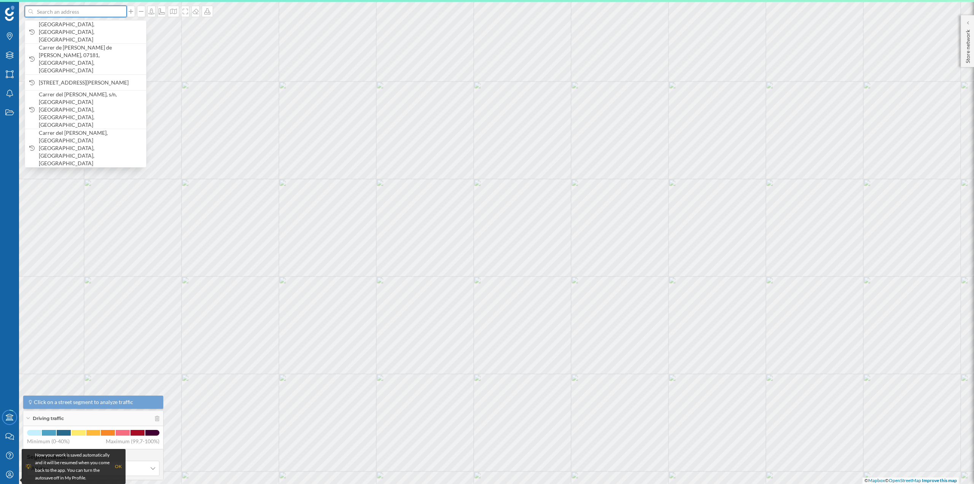
click at [47, 9] on input at bounding box center [75, 11] width 85 height 11
paste input "Pm, 27, Km. 4,5, 07141 [GEOGRAPHIC_DATA], [GEOGRAPHIC_DATA]"
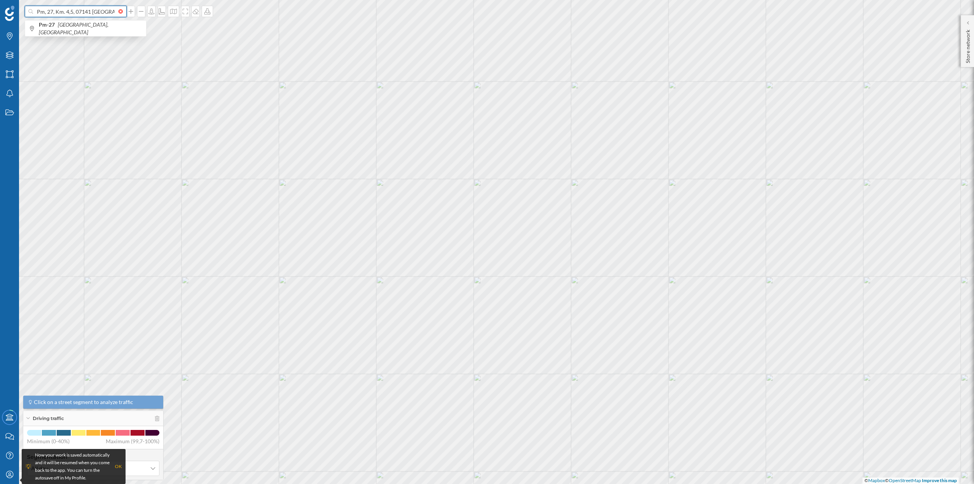
type input "Pm, 27, Km. 4,5, 07141 [GEOGRAPHIC_DATA],"
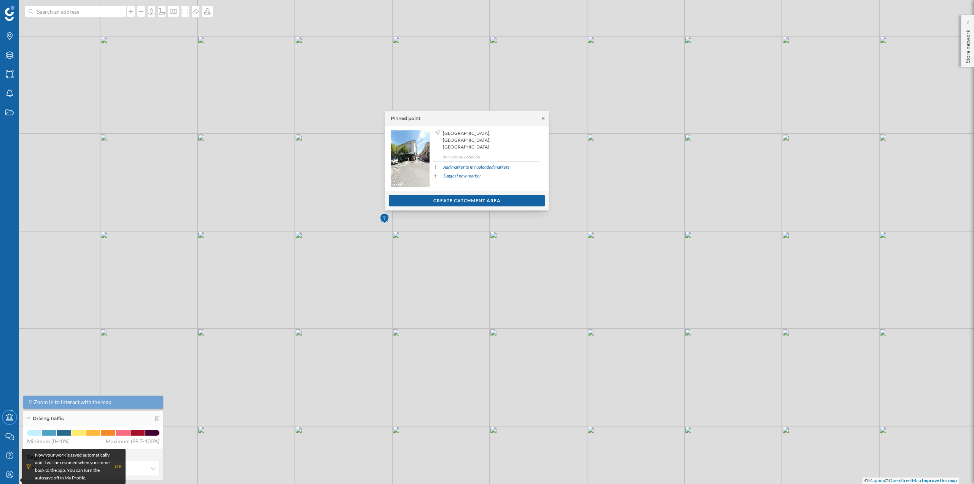
click at [544, 119] on icon at bounding box center [543, 118] width 6 height 5
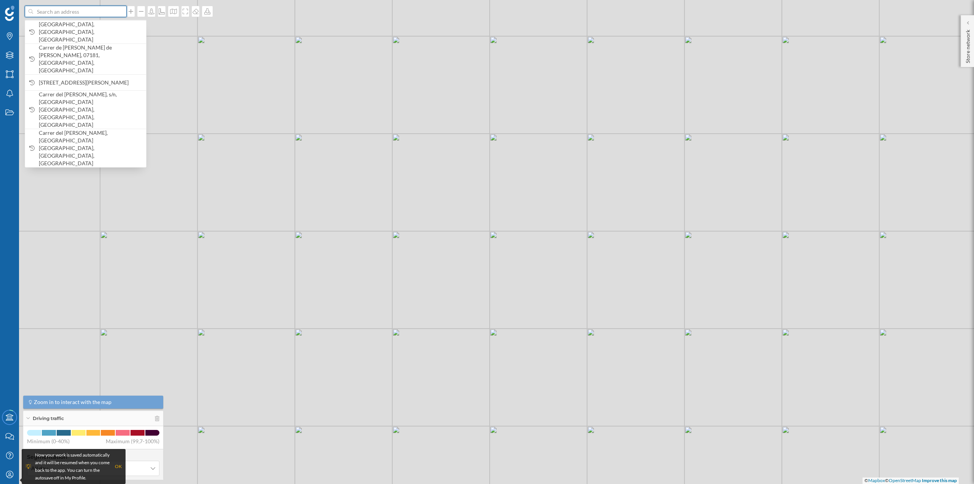
click at [50, 16] on input at bounding box center [75, 11] width 85 height 11
paste input "CC Alcampo Palma, M-13"
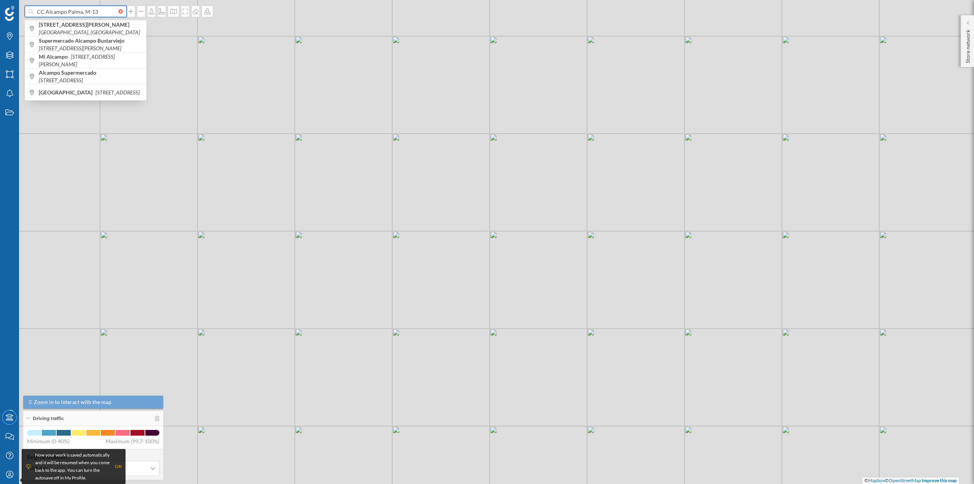
click at [46, 12] on input "CC Alcampo Palma, M-13" at bounding box center [75, 11] width 85 height 11
type input "[PERSON_NAME], M-13"
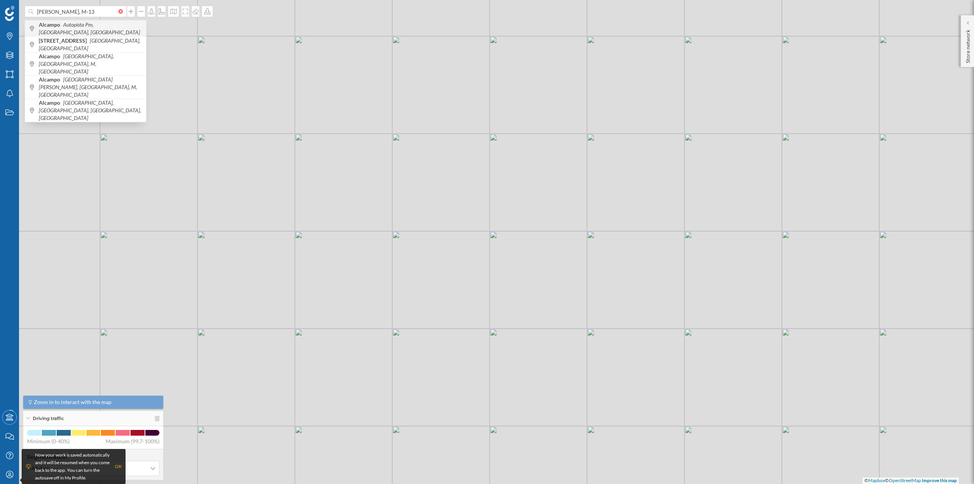
click at [110, 25] on icon "Autopista Pm, [GEOGRAPHIC_DATA], [GEOGRAPHIC_DATA]" at bounding box center [89, 28] width 101 height 14
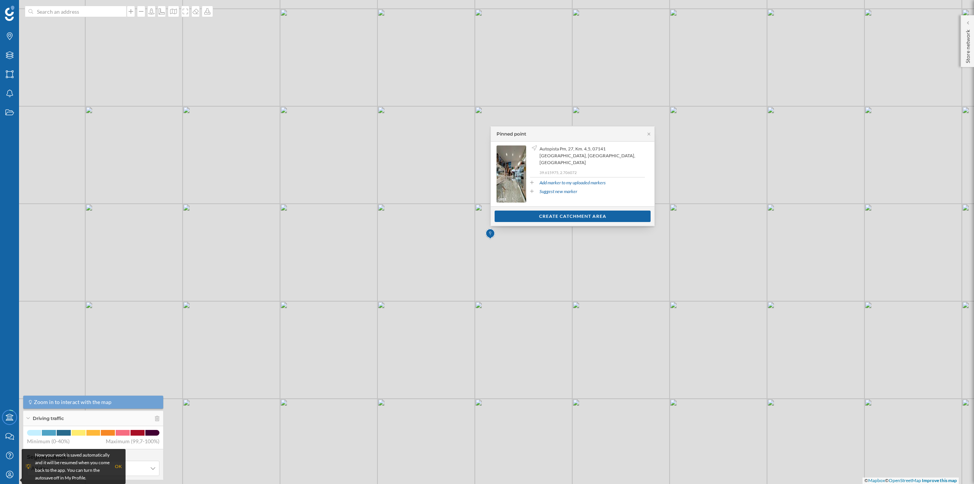
click at [67, 18] on div "© Mapbox © OpenStreetMap Improve this map" at bounding box center [487, 242] width 974 height 484
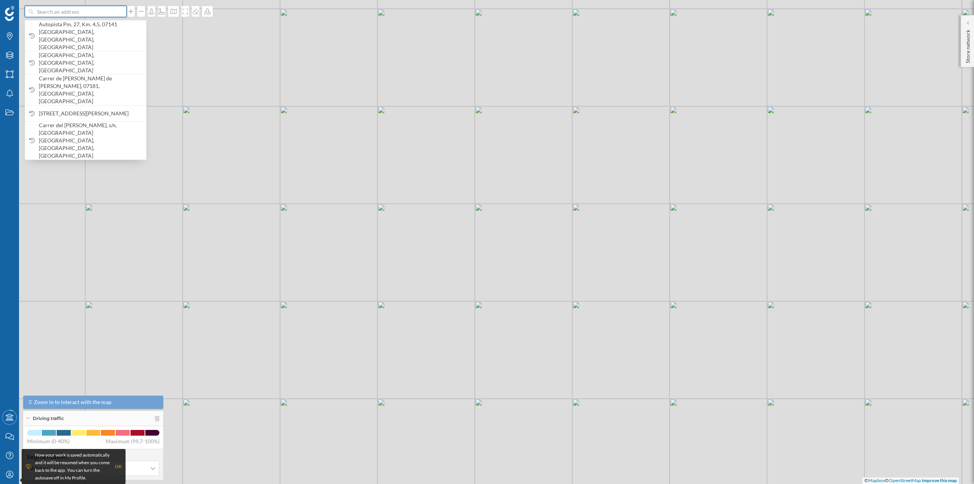
click at [66, 16] on input at bounding box center [75, 11] width 85 height 11
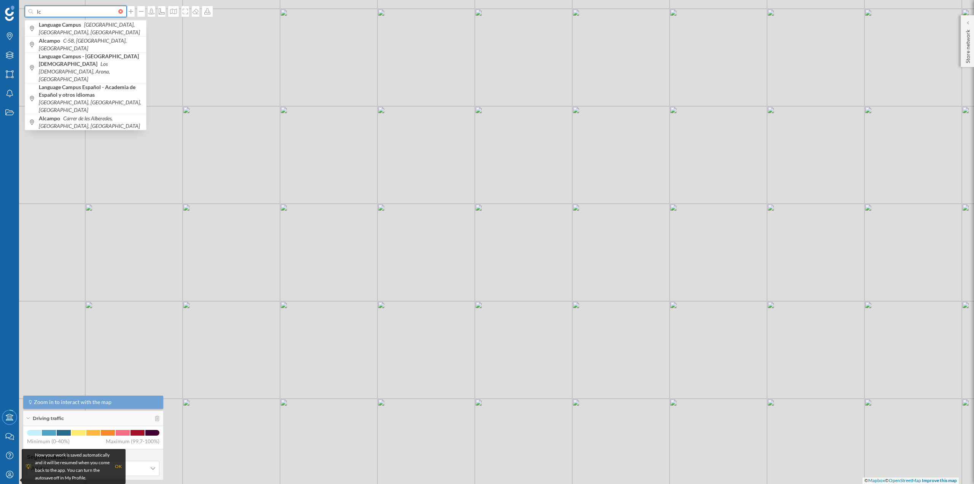
type input "l"
type input "alcampo palma"
click at [123, 33] on div "Alcampo Autopista Pm, [GEOGRAPHIC_DATA], [GEOGRAPHIC_DATA]" at bounding box center [85, 28] width 121 height 16
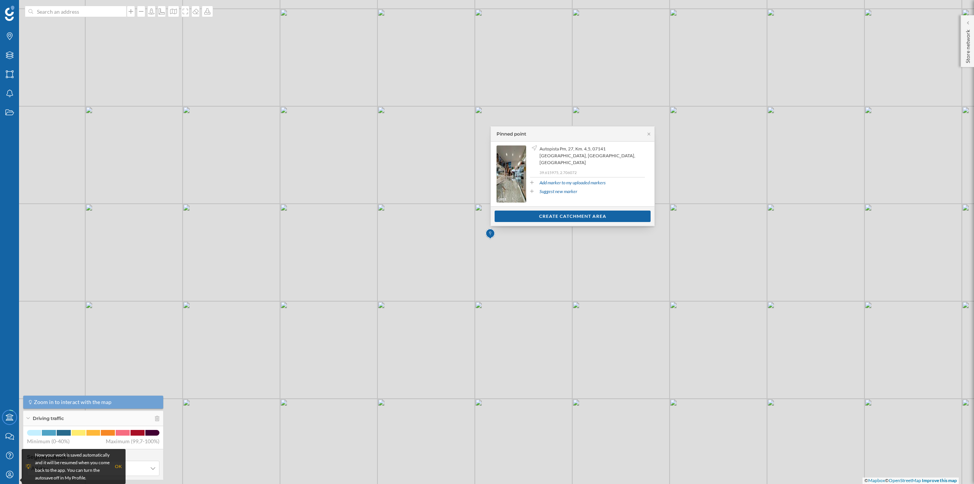
click at [445, 186] on div "© Mapbox © OpenStreetMap Improve this map" at bounding box center [487, 242] width 974 height 484
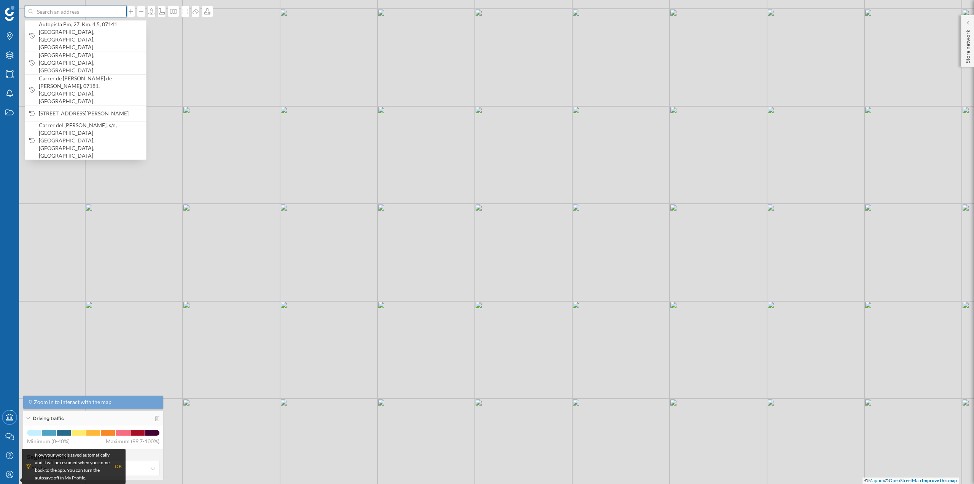
click at [78, 15] on input at bounding box center [75, 11] width 85 height 11
click at [81, 27] on span "Autopista Pm, 27, Km. 4,5, 07141 [GEOGRAPHIC_DATA], [GEOGRAPHIC_DATA], [GEOGRAP…" at bounding box center [90, 36] width 103 height 30
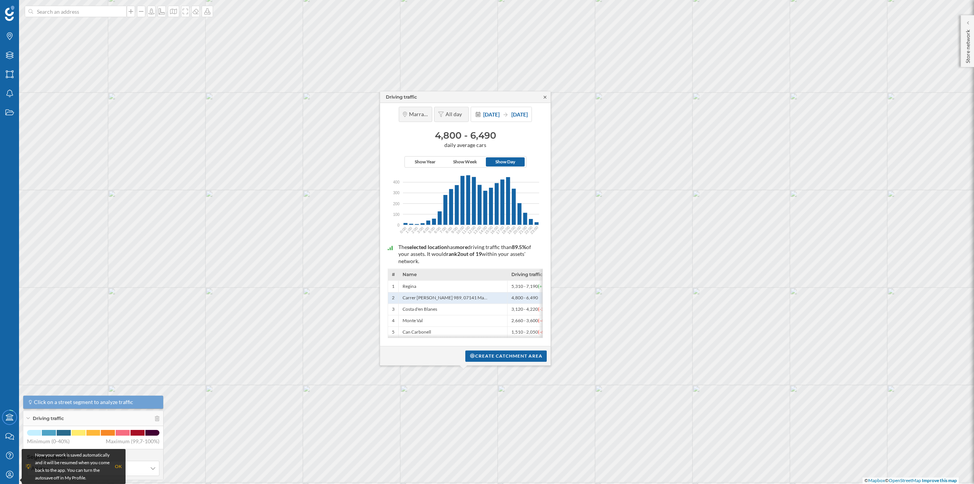
click at [543, 97] on icon at bounding box center [545, 97] width 6 height 5
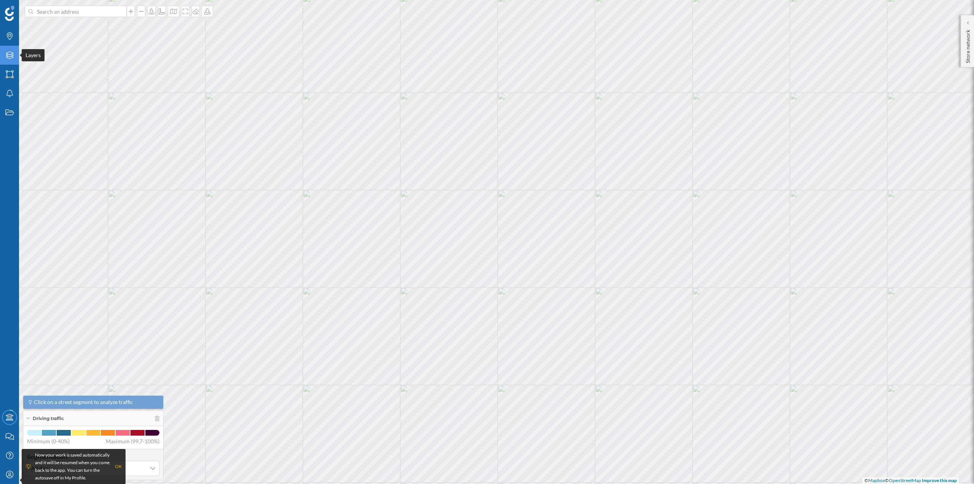
click at [11, 55] on icon "Layers" at bounding box center [10, 55] width 10 height 8
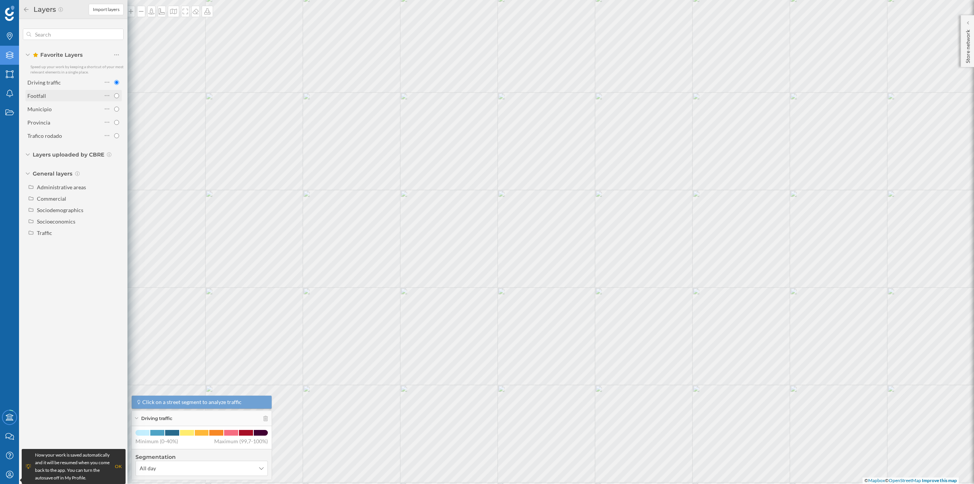
click at [66, 96] on div "Footfall" at bounding box center [64, 96] width 75 height 8
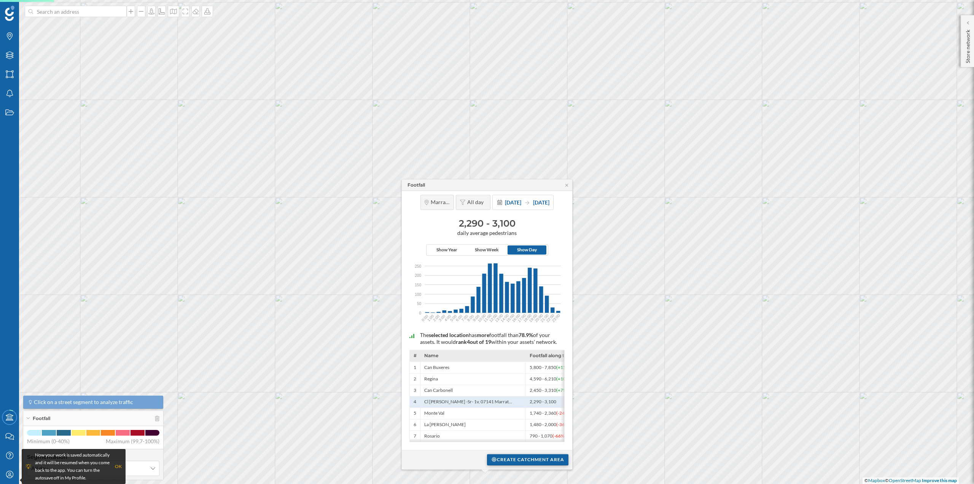
click at [508, 457] on div "Create catchment area" at bounding box center [527, 459] width 81 height 11
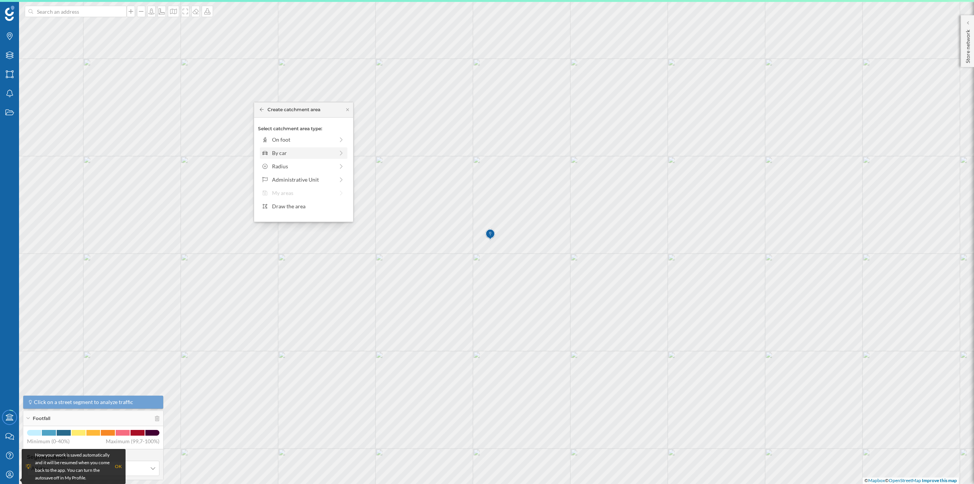
click at [279, 148] on div "By car" at bounding box center [304, 152] width 88 height 11
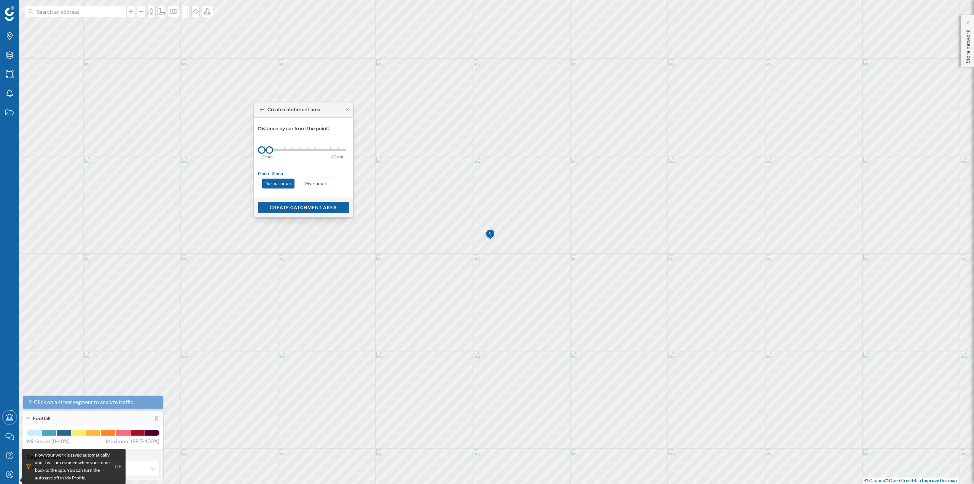
click at [277, 150] on div "0 min. 3 min. 5 min. 7 min. 10 min. 12 min. 15 min. 20 min. 30 min. 45 min. 50 …" at bounding box center [304, 150] width 84 height 2
click at [294, 203] on div "Create catchment area" at bounding box center [303, 206] width 91 height 11
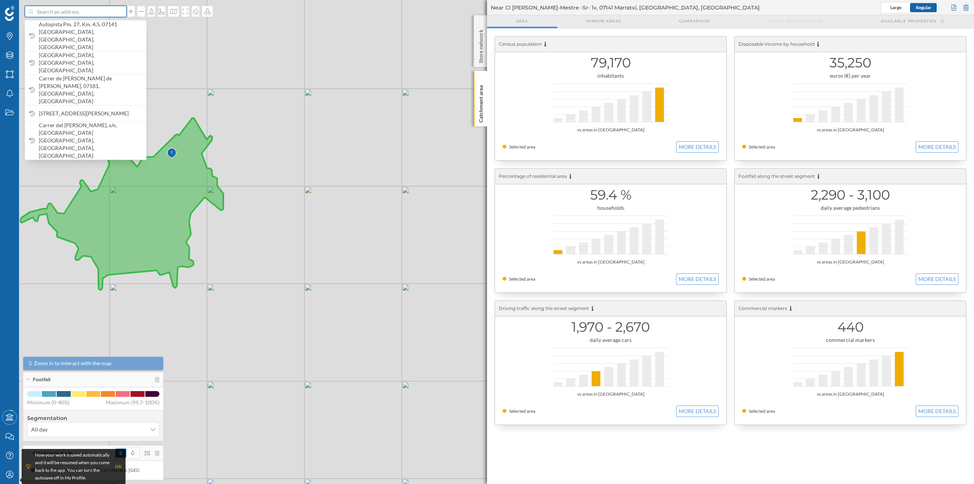
click at [91, 15] on input at bounding box center [75, 11] width 85 height 11
paste input "Nº2, Hort de ses Ànimes, C, 07007 [GEOGRAPHIC_DATA], [GEOGRAPHIC_DATA]"
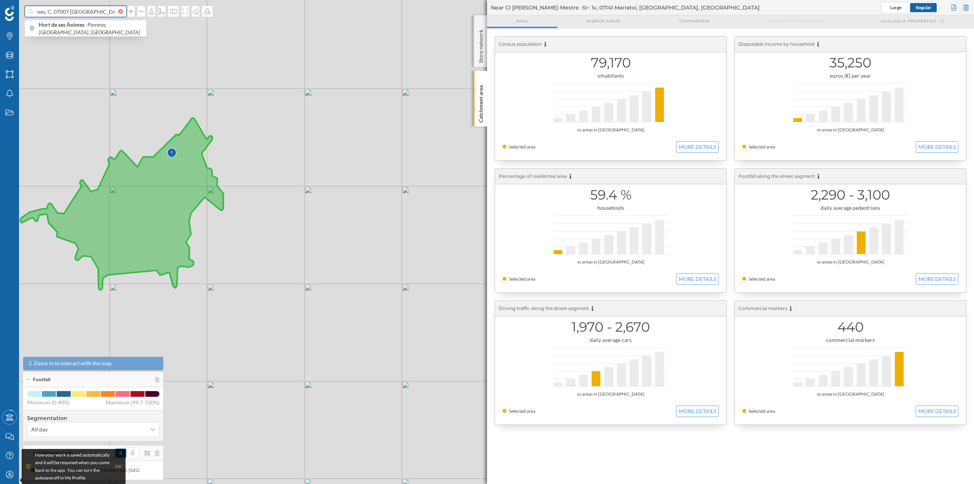
type input "Nº2, Hort de ses Ànimes, C, 07007 [GEOGRAPHIC_DATA], [GEOGRAPHIC_DATA]"
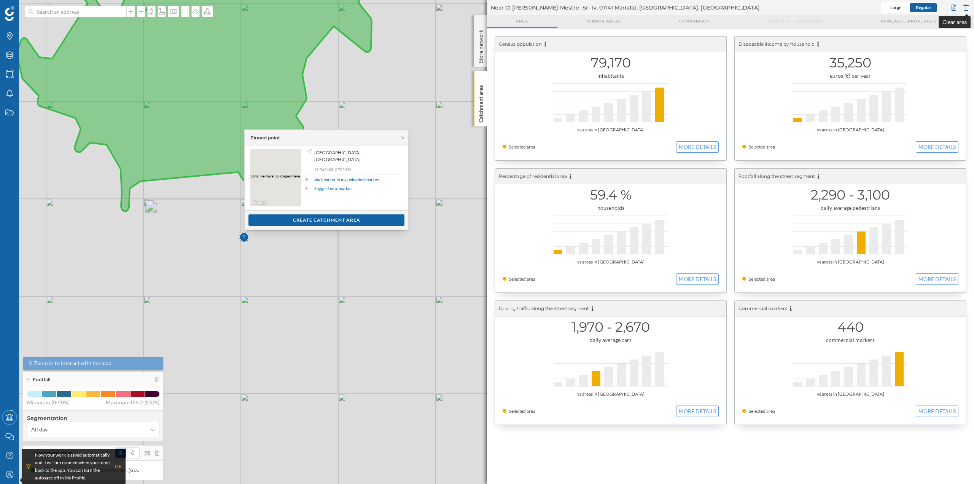
click at [968, 7] on div at bounding box center [966, 7] width 8 height 11
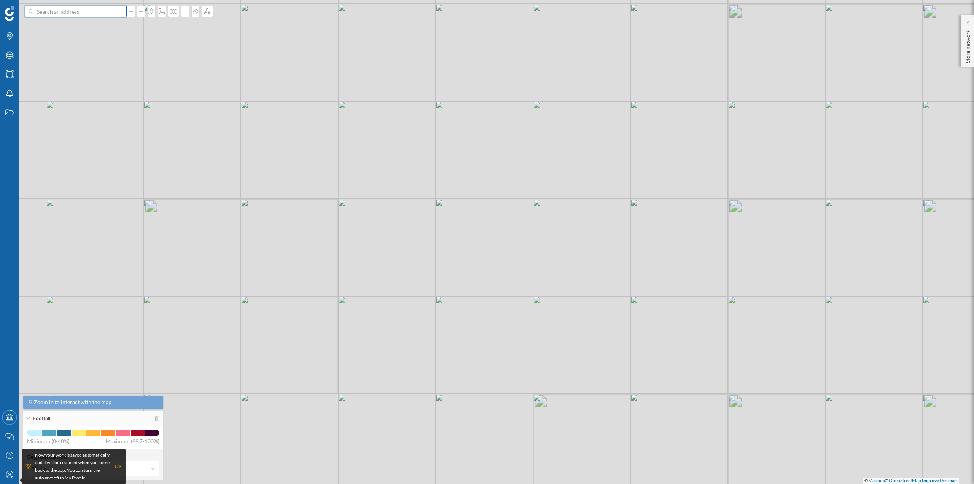
click at [98, 14] on input at bounding box center [75, 11] width 85 height 11
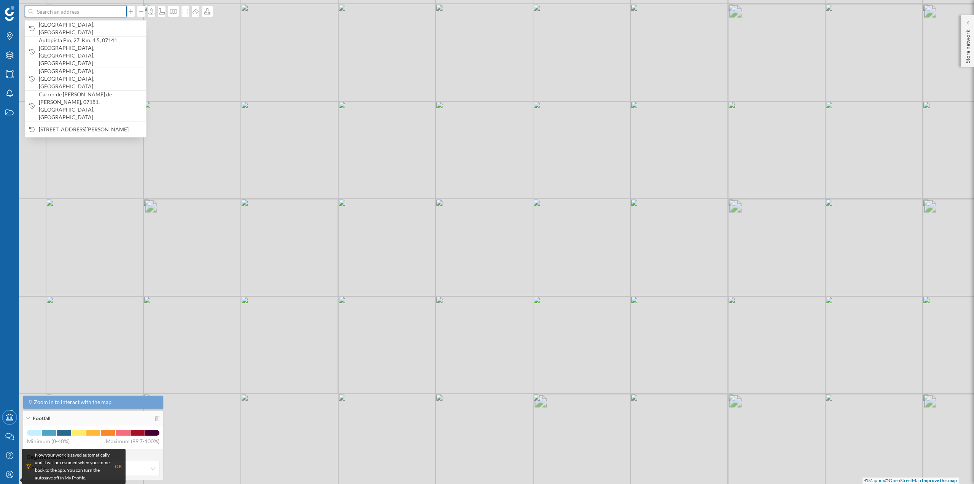
paste input "Nº2, Hort de ses Ànimes, C, 07007 [GEOGRAPHIC_DATA], [GEOGRAPHIC_DATA]"
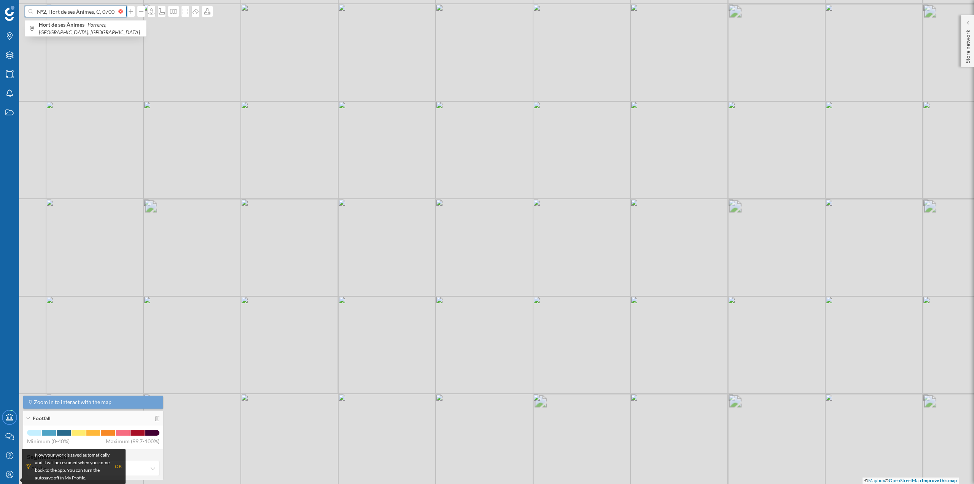
scroll to position [0, 49]
type input "Nº2, Hort de ses Ànimes, C, 07007 [GEOGRAPHIC_DATA], [GEOGRAPHIC_DATA]"
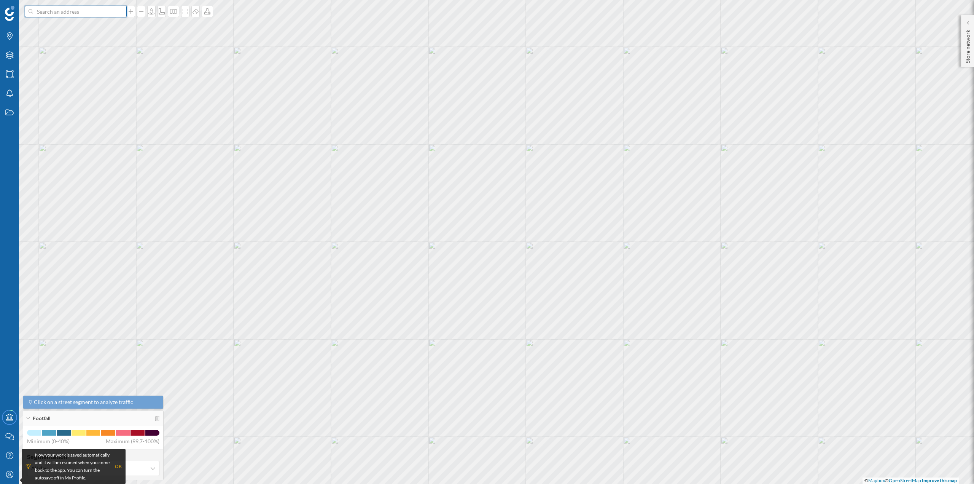
click at [60, 9] on input at bounding box center [75, 11] width 85 height 11
type input "ikea mallorca palma"
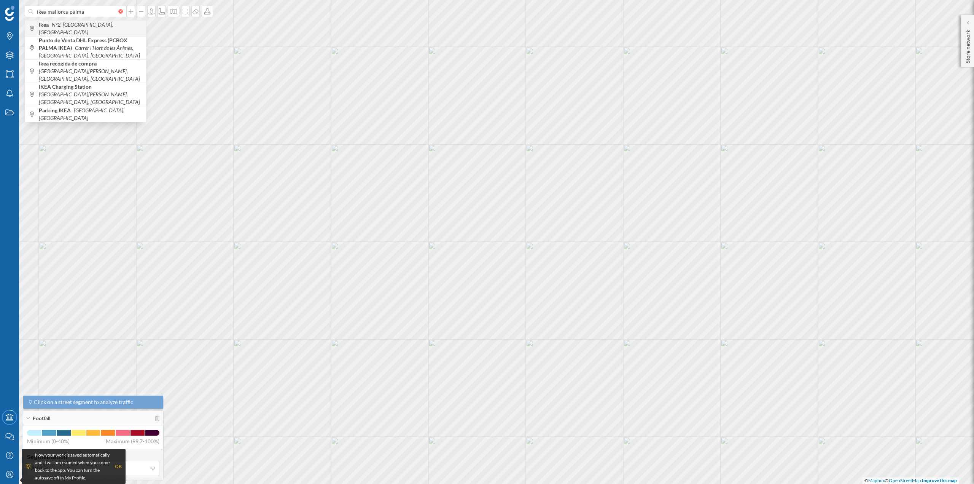
click at [104, 29] on span "Ikea Nº2, [GEOGRAPHIC_DATA], [GEOGRAPHIC_DATA]" at bounding box center [90, 28] width 103 height 15
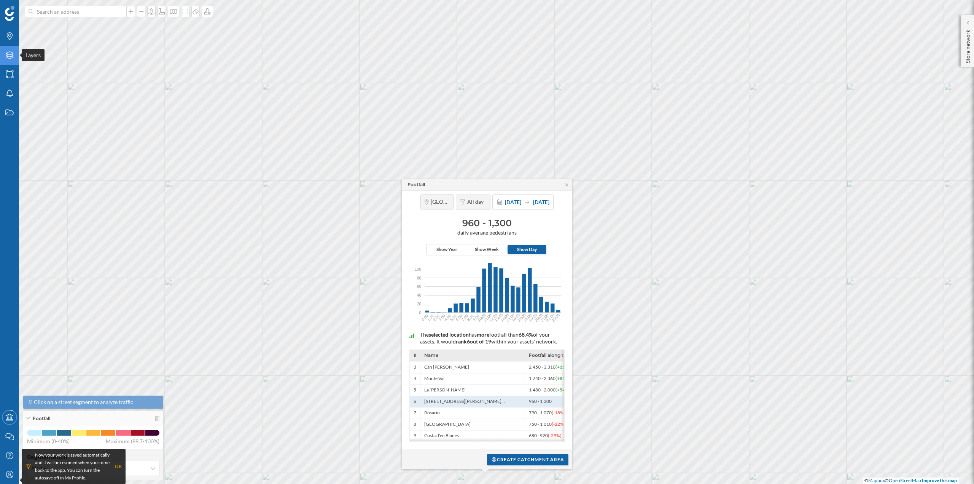
click at [10, 54] on icon "Layers" at bounding box center [10, 55] width 10 height 8
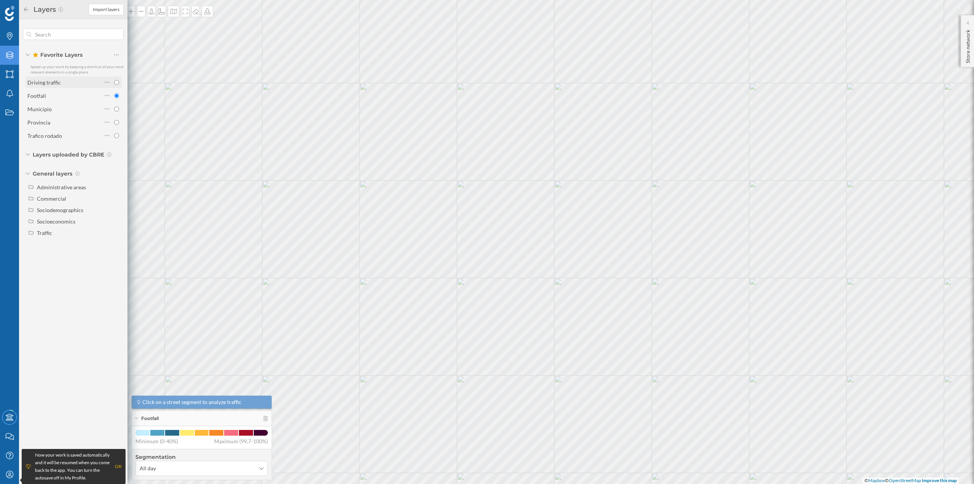
click at [77, 87] on div "Driving traffic" at bounding box center [64, 82] width 75 height 11
click at [75, 84] on div "Driving traffic" at bounding box center [64, 82] width 75 height 8
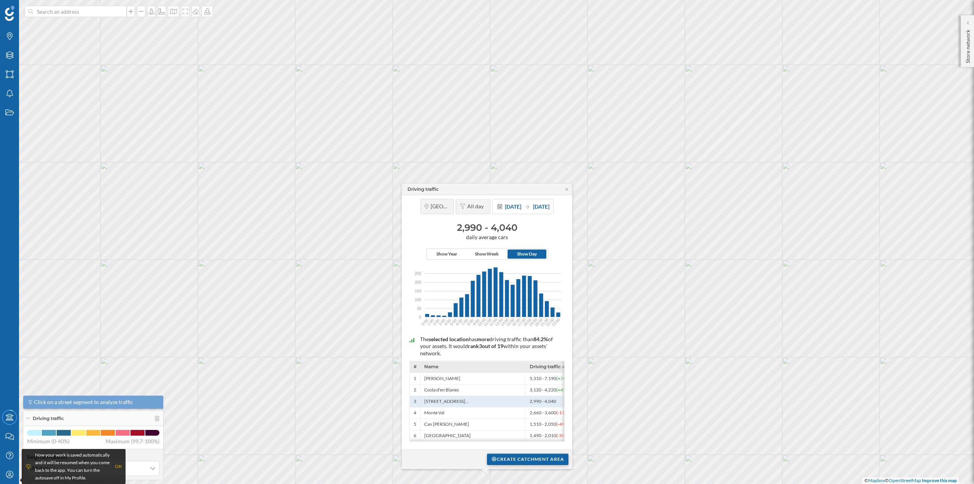
click at [527, 454] on div "Create catchment area" at bounding box center [527, 458] width 81 height 11
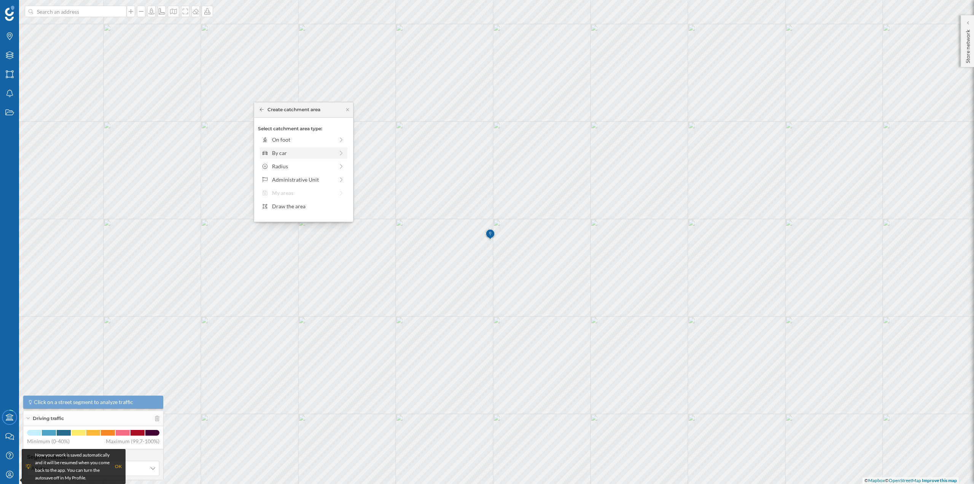
click at [294, 156] on div "By car" at bounding box center [303, 153] width 62 height 8
click at [276, 150] on div "0 min. 3 min. 5 min. 7 min. 10 min. 12 min. 15 min. 20 min. 30 min. 45 min. 50 …" at bounding box center [304, 150] width 84 height 2
click at [300, 210] on div "Create catchment area" at bounding box center [303, 206] width 91 height 11
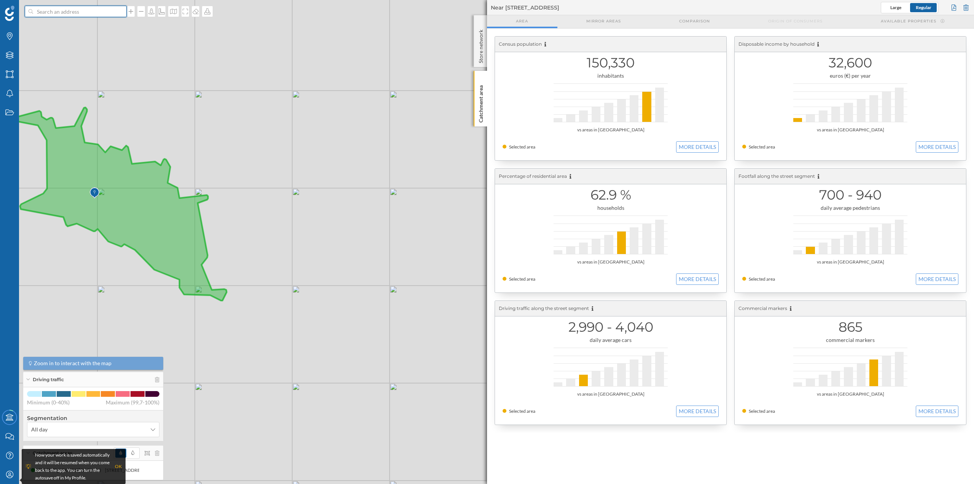
click at [54, 10] on input at bounding box center [75, 11] width 85 height 11
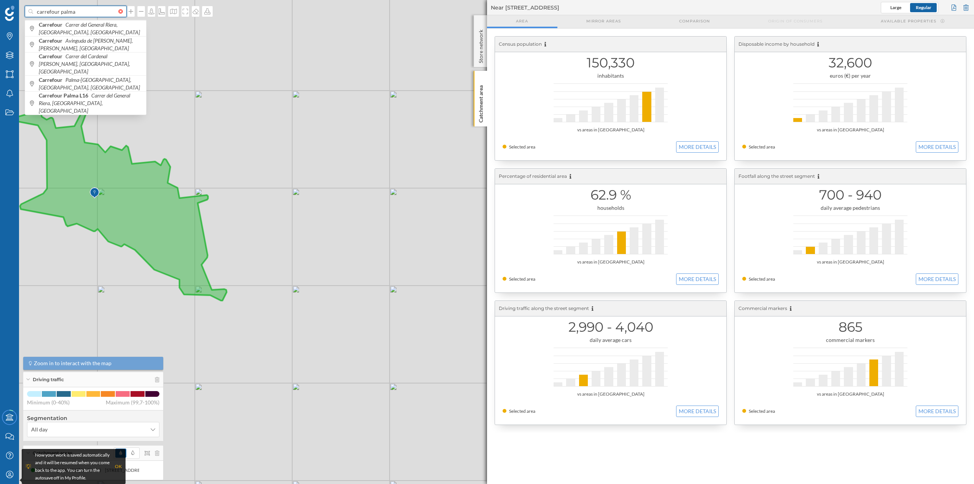
type input "carrefour palma"
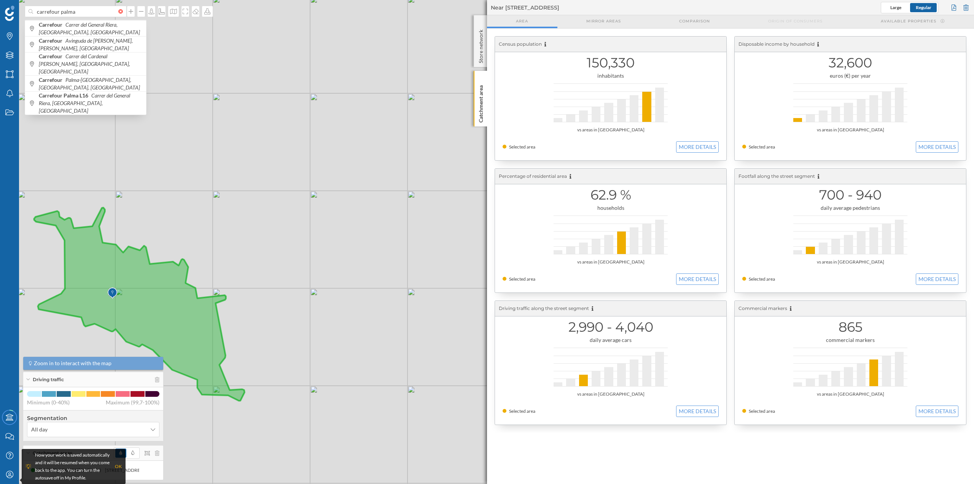
drag, startPoint x: 228, startPoint y: 298, endPoint x: 245, endPoint y: 398, distance: 101.7
click at [245, 398] on div "© Mapbox © OpenStreetMap Improve this map" at bounding box center [487, 242] width 974 height 484
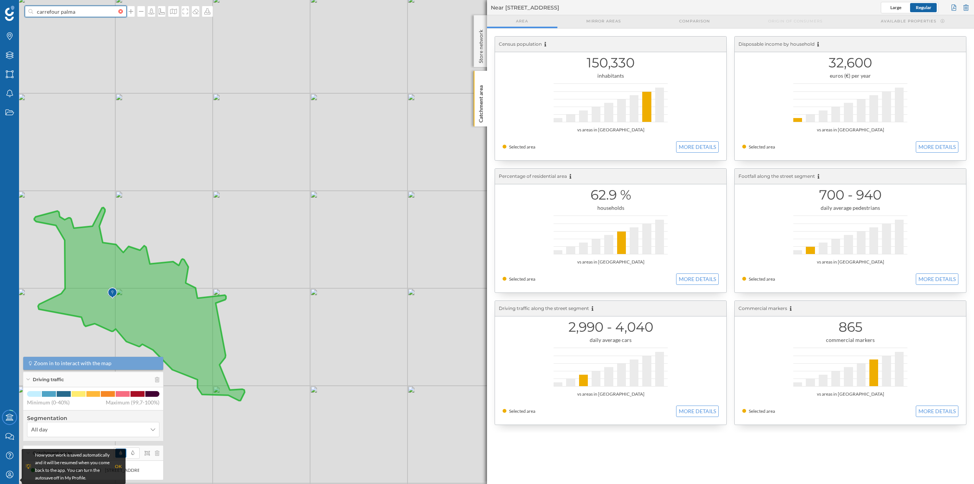
click at [84, 13] on input "carrefour palma" at bounding box center [75, 11] width 85 height 11
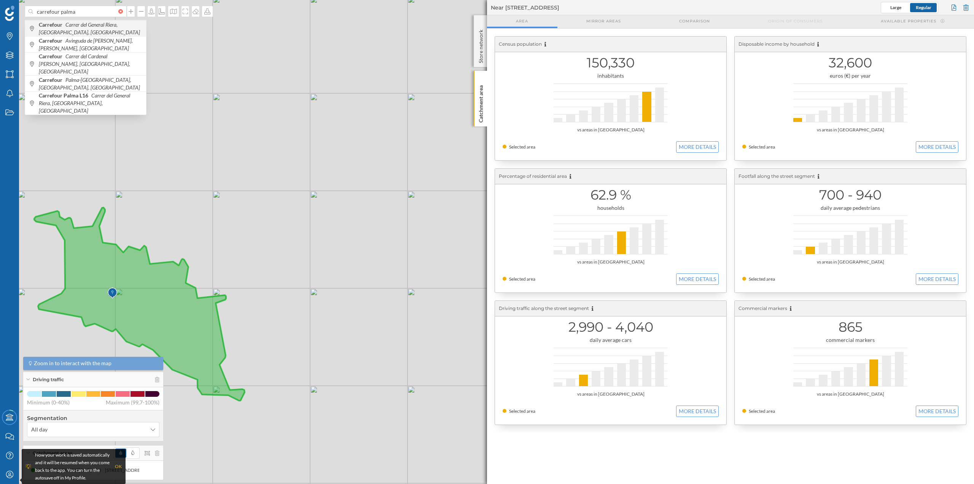
click at [89, 29] on span "Carrefour Carrer del General Riera, Palma, Spain" at bounding box center [90, 28] width 103 height 15
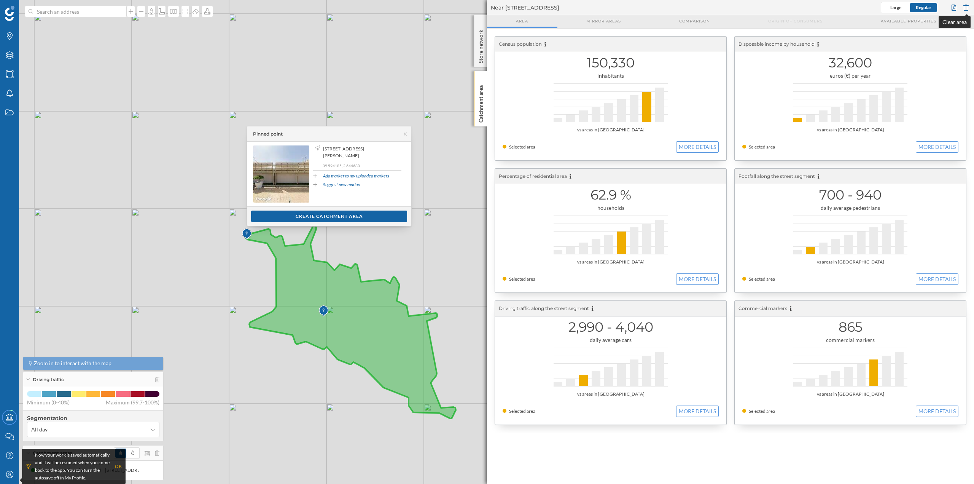
click at [963, 4] on div at bounding box center [966, 7] width 8 height 11
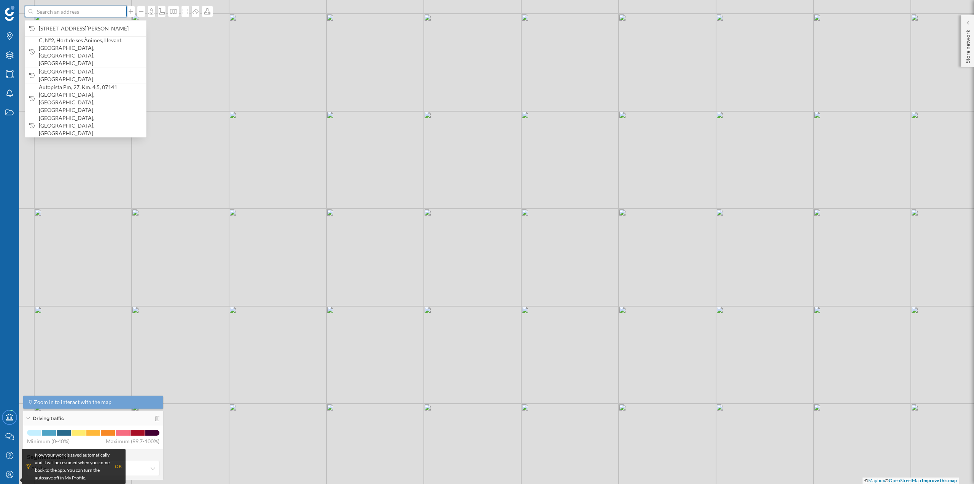
click at [111, 8] on input at bounding box center [75, 11] width 85 height 11
click at [101, 25] on span "C/ del General Riera, 152, Nord, 07010 Palma, Illes Balears, Spain" at bounding box center [90, 29] width 103 height 8
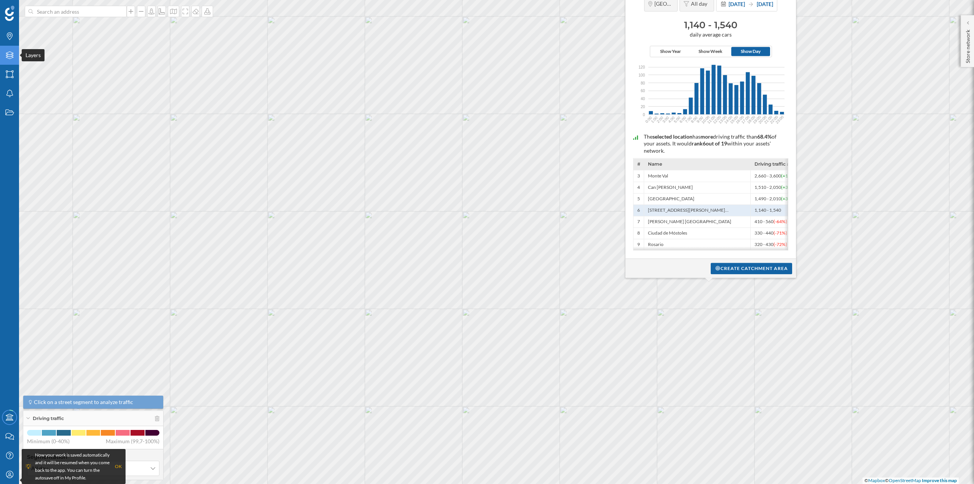
click at [8, 55] on icon "Layers" at bounding box center [10, 55] width 10 height 8
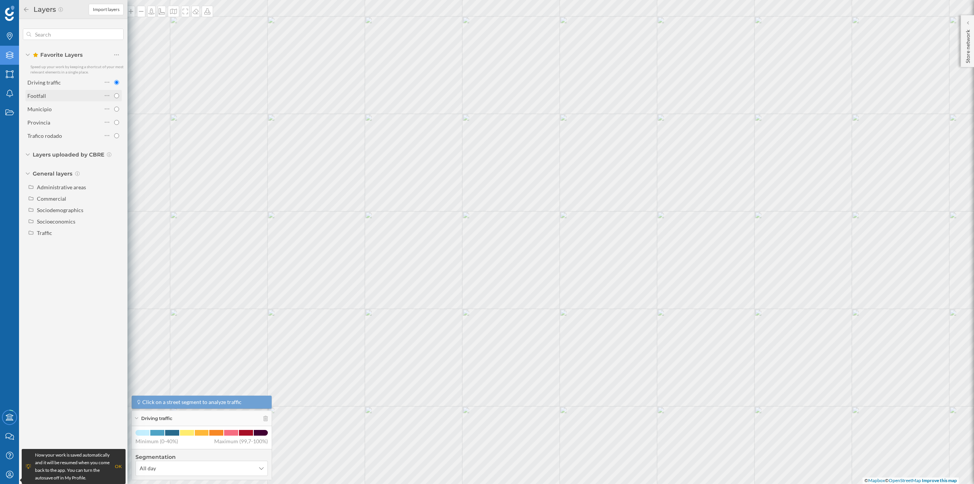
click at [58, 93] on div "Footfall" at bounding box center [64, 96] width 75 height 8
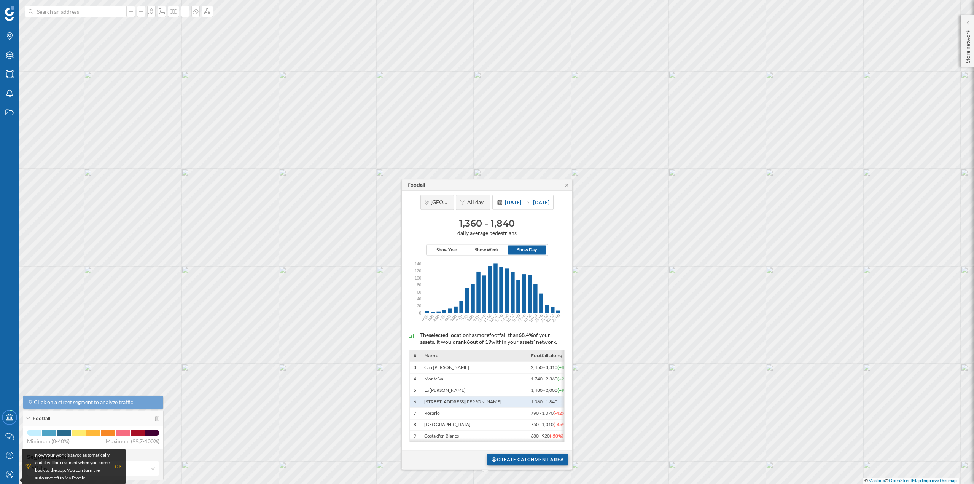
click at [533, 458] on div "Create catchment area" at bounding box center [527, 459] width 81 height 11
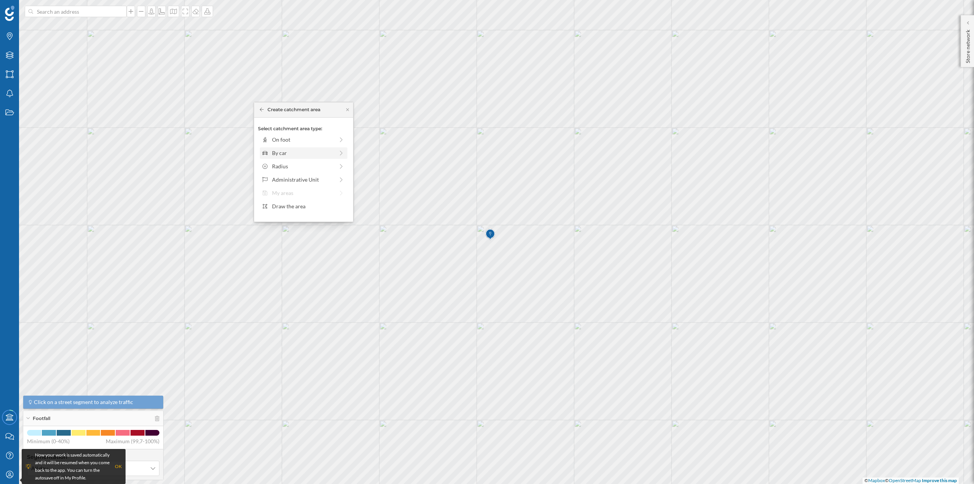
click at [286, 153] on div "By car" at bounding box center [303, 153] width 62 height 8
click at [278, 149] on div "0 min. 3 min. 5 min. 7 min. 10 min. 12 min. 15 min. 20 min. 30 min. 45 min. 50 …" at bounding box center [304, 150] width 84 height 2
click at [294, 206] on div "Create catchment area" at bounding box center [303, 206] width 91 height 11
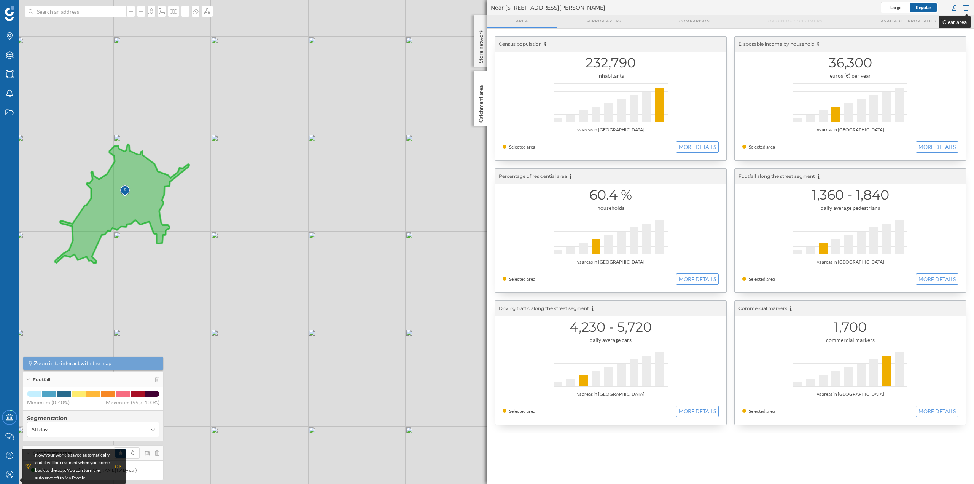
click at [965, 7] on div at bounding box center [966, 7] width 8 height 11
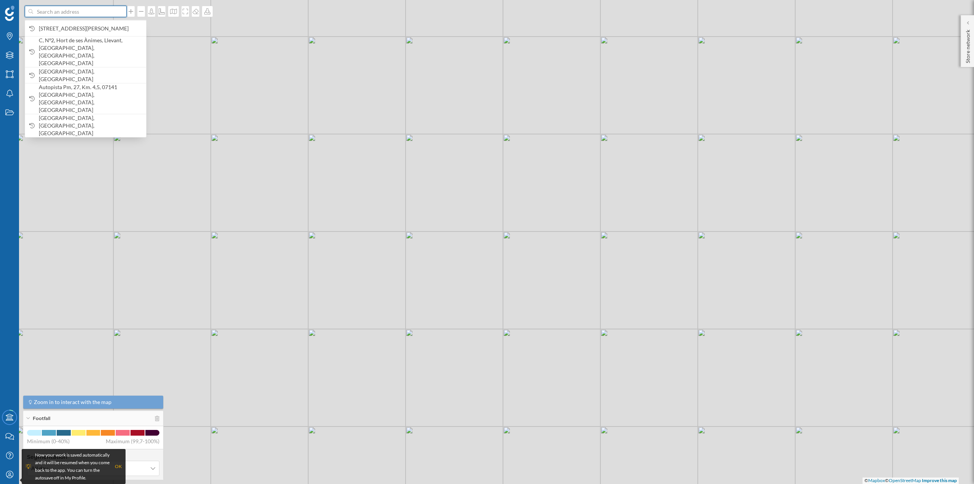
click at [45, 12] on input at bounding box center [75, 11] width 85 height 11
paste input "Carrer de Marbella, 15, Platja de Palma, 07610 Palma, Illes Balears"
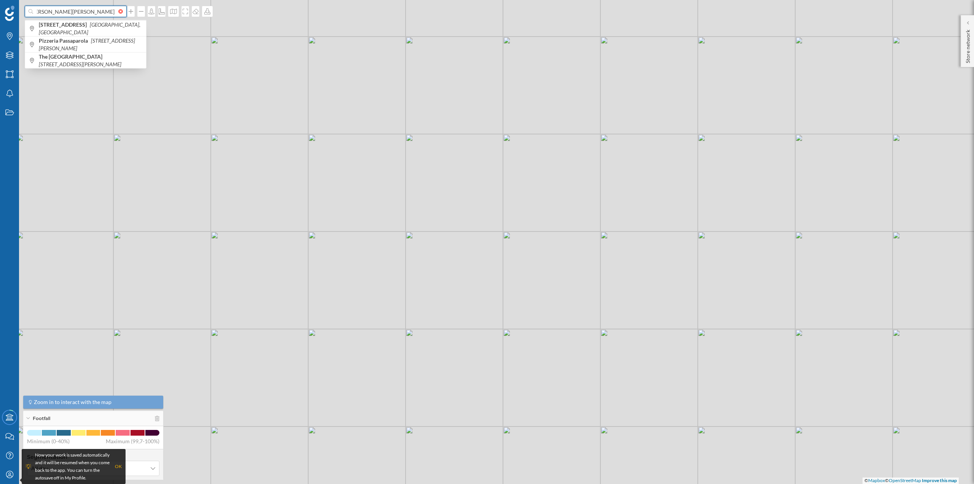
scroll to position [0, 98]
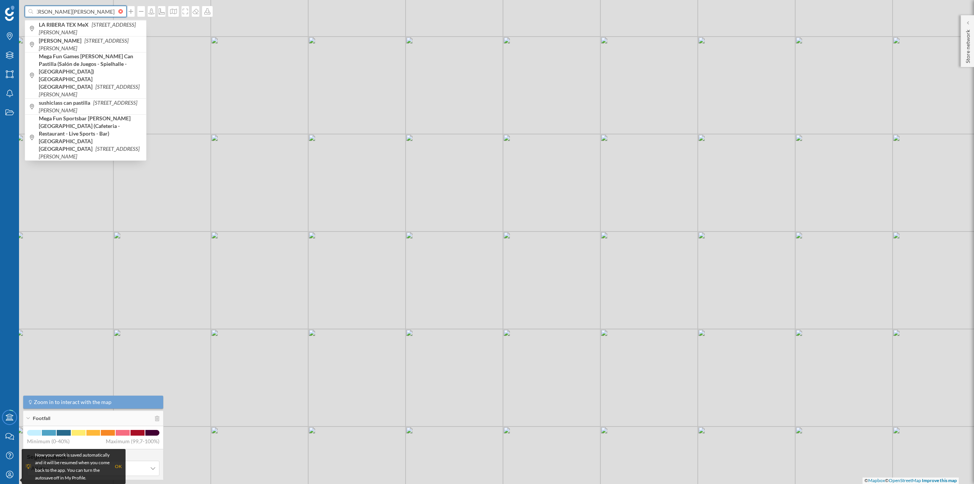
type input "Carrer de Marbella, 15, Platja de Palma, 07610 Palma, Illes Balears la ribera"
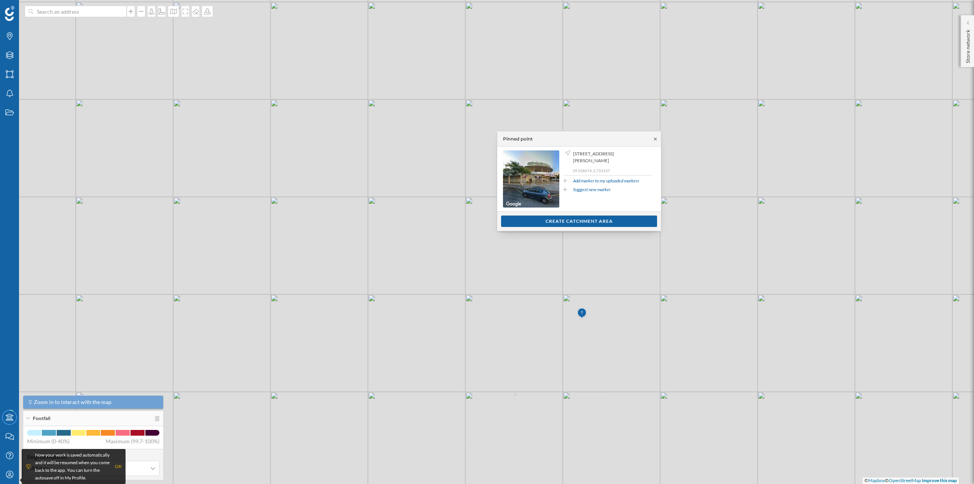
click at [653, 137] on icon at bounding box center [656, 139] width 6 height 5
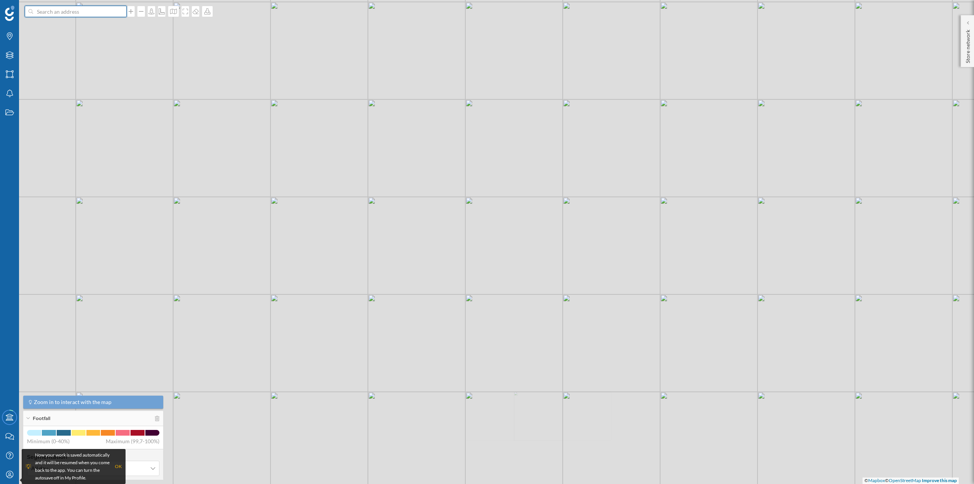
click at [47, 13] on input at bounding box center [75, 11] width 85 height 11
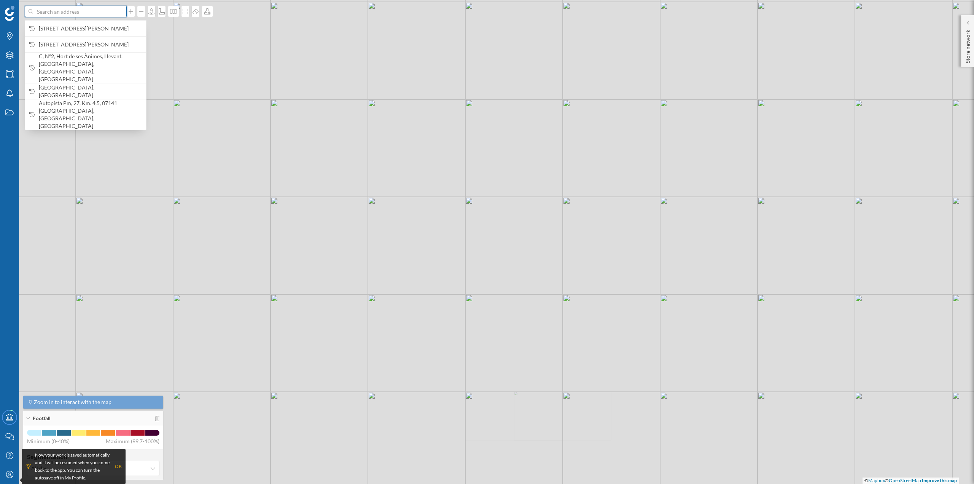
paste input "C.C. La Ribera, Ma-19"
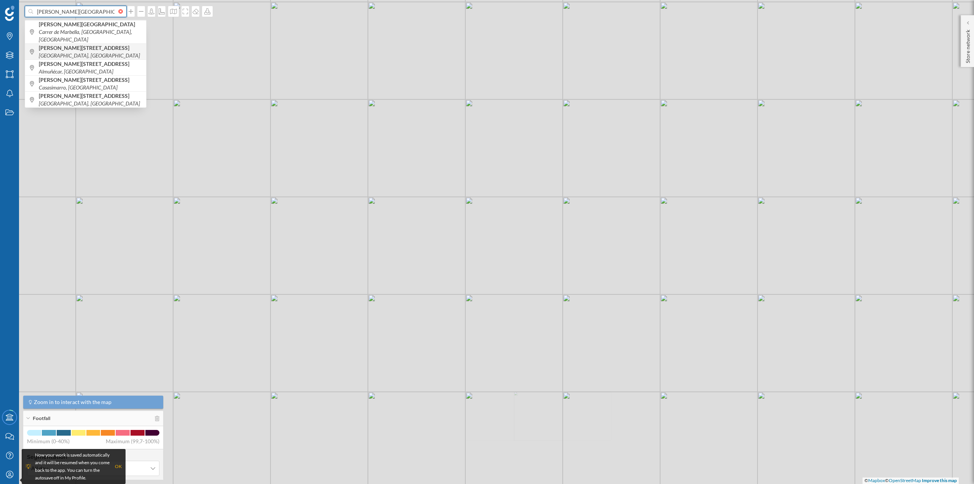
type input "C.C. La Ribera, Ma-19"
click at [62, 45] on b "C. la Ribera, 19" at bounding box center [85, 48] width 92 height 6
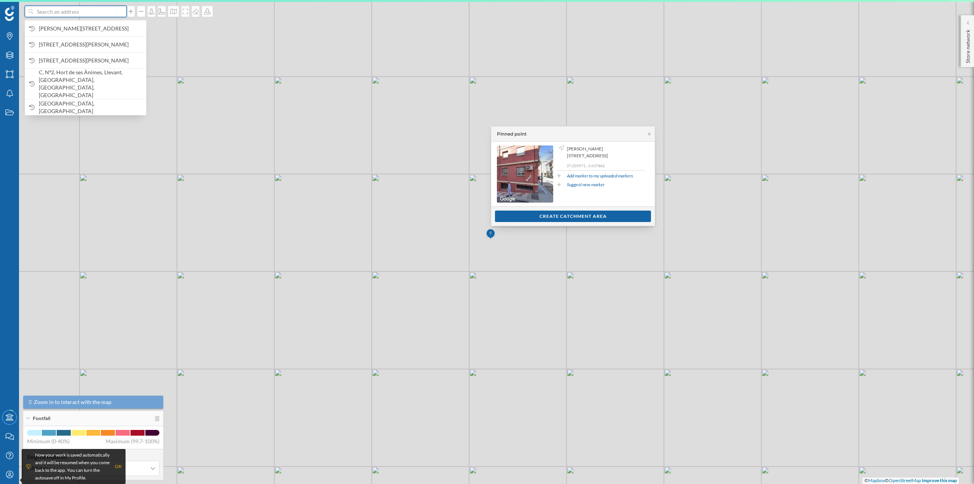
click at [61, 12] on input at bounding box center [75, 11] width 85 height 11
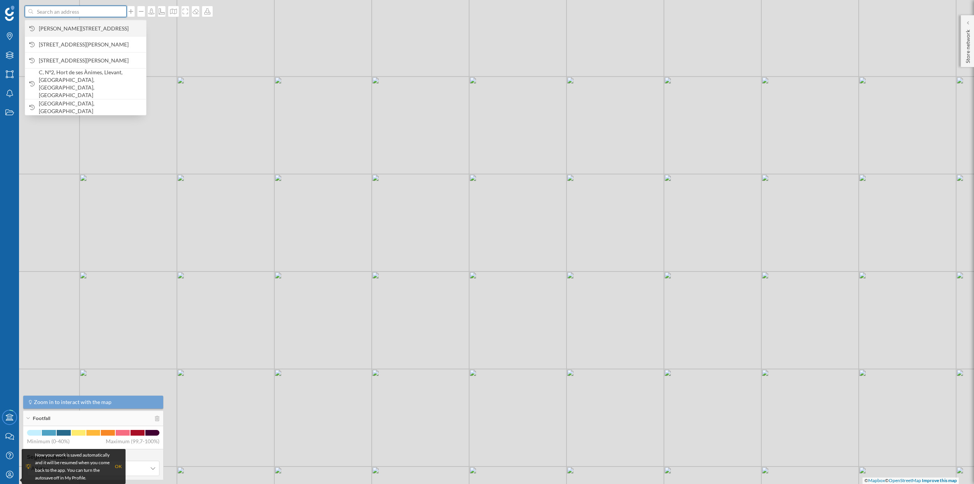
paste input "C.C. La Ribera, Ma-19"
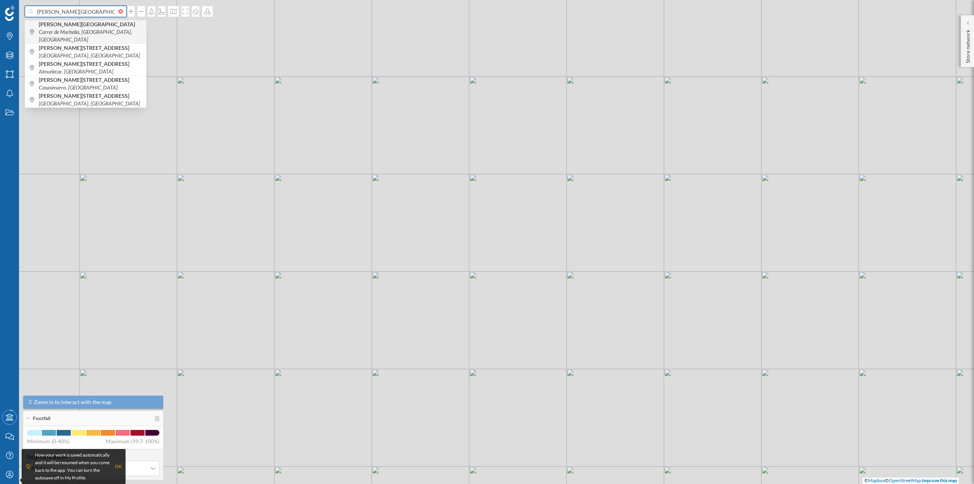
type input "C.C. La Ribera, Ma-19"
click at [62, 22] on b "C.C. La Ribera" at bounding box center [88, 24] width 98 height 6
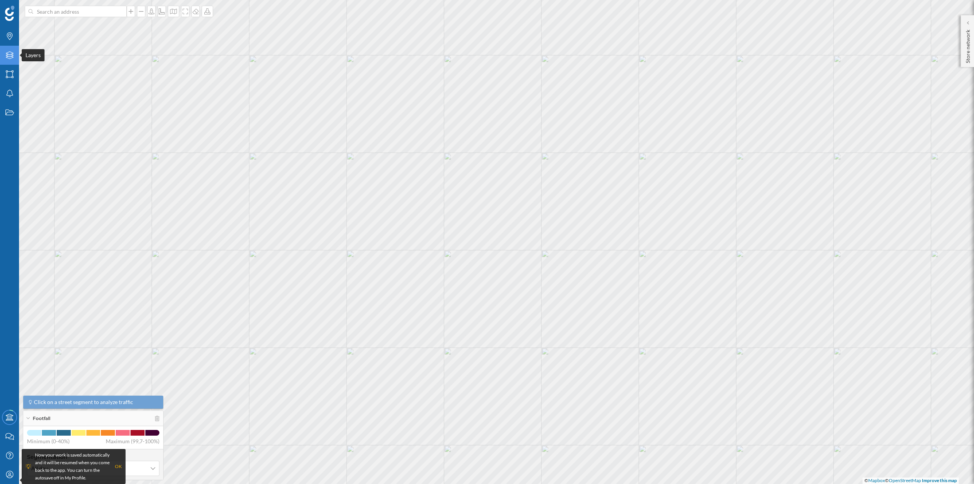
click at [12, 56] on icon at bounding box center [10, 55] width 8 height 8
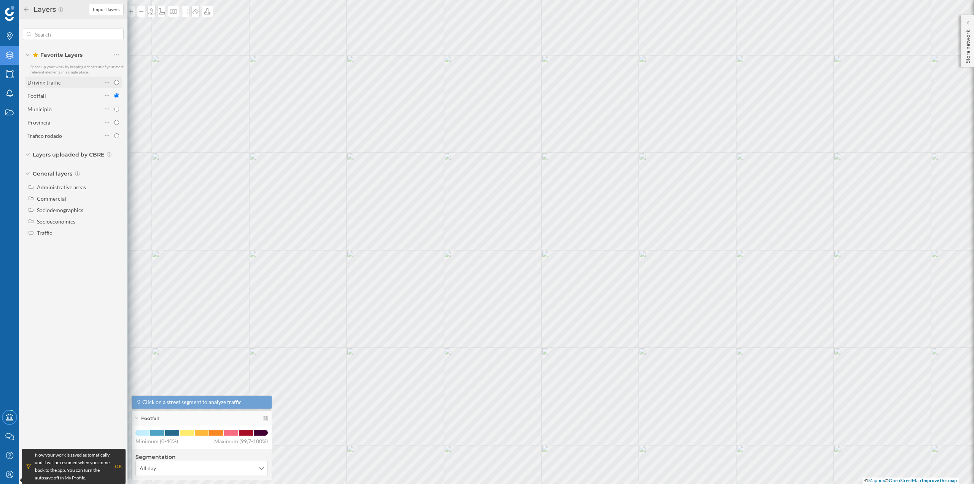
click at [55, 81] on div "Driving traffic" at bounding box center [43, 82] width 33 height 6
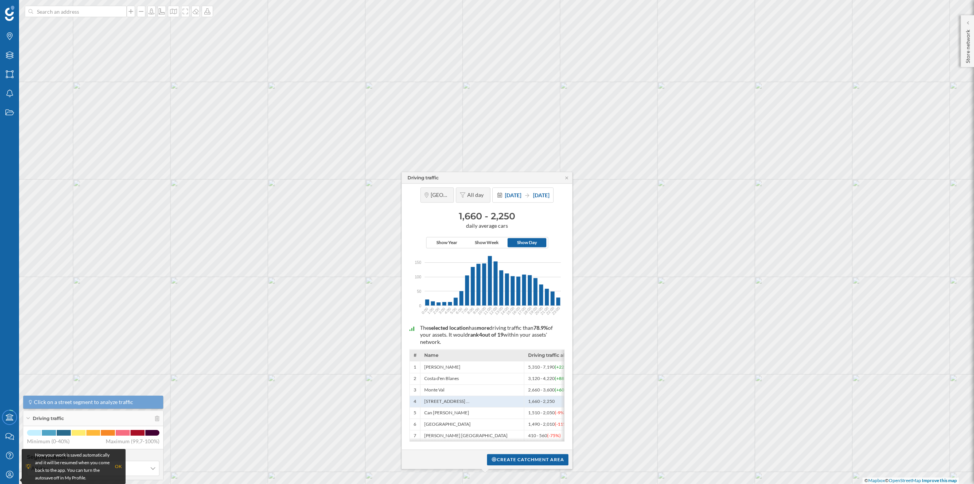
click at [495, 452] on div "Create catchment area" at bounding box center [487, 458] width 170 height 19
click at [491, 456] on div "Create catchment area" at bounding box center [527, 458] width 81 height 11
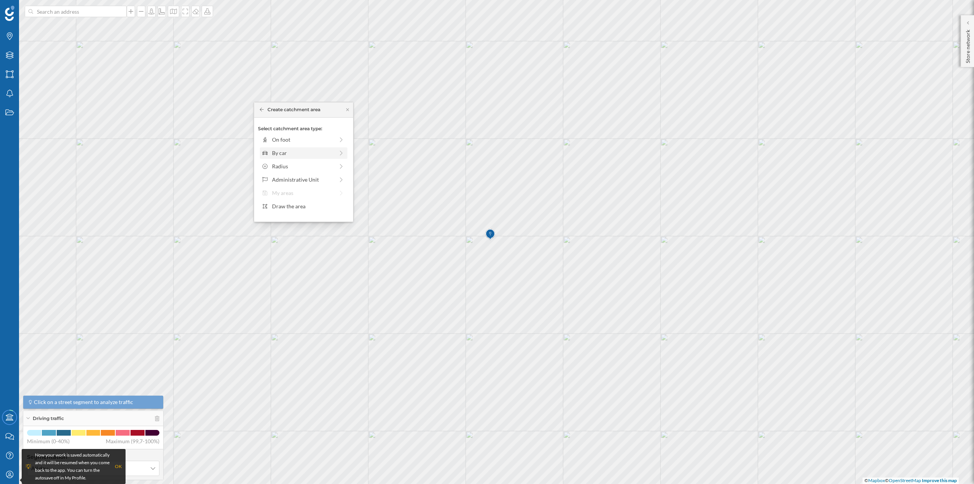
click at [289, 150] on div "By car" at bounding box center [303, 153] width 62 height 8
click at [278, 149] on div "0 min. 3 min. 5 min. 7 min. 10 min. 12 min. 15 min. 20 min. 30 min. 45 min. 50 …" at bounding box center [304, 150] width 84 height 2
click at [296, 205] on div "Create catchment area" at bounding box center [303, 206] width 91 height 11
